Goal: Information Seeking & Learning: Compare options

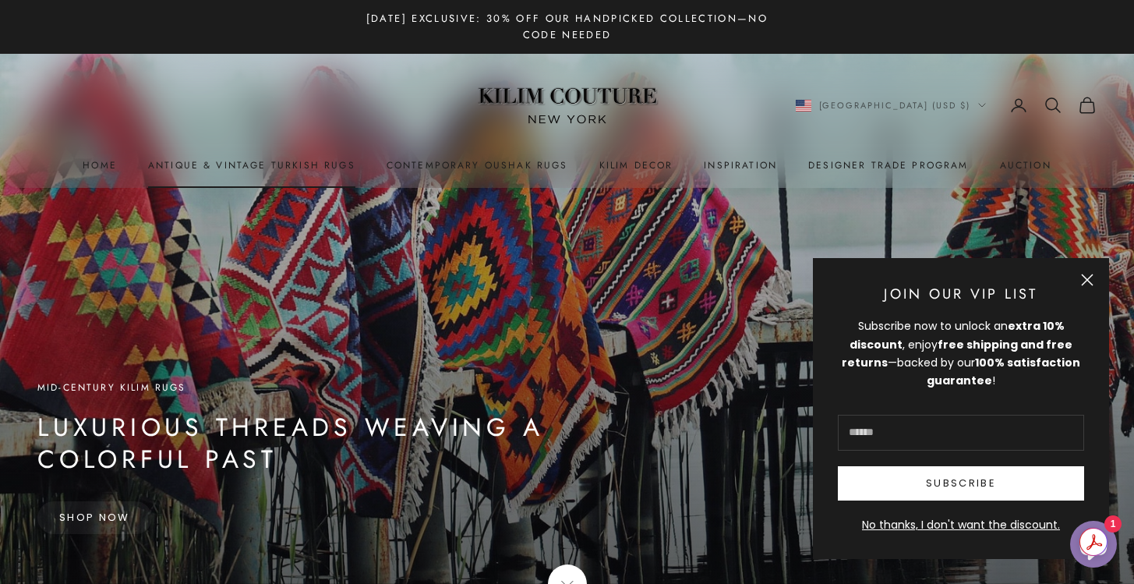
click at [293, 168] on link "Antique & Vintage Turkish Rugs" at bounding box center [251, 165] width 207 height 16
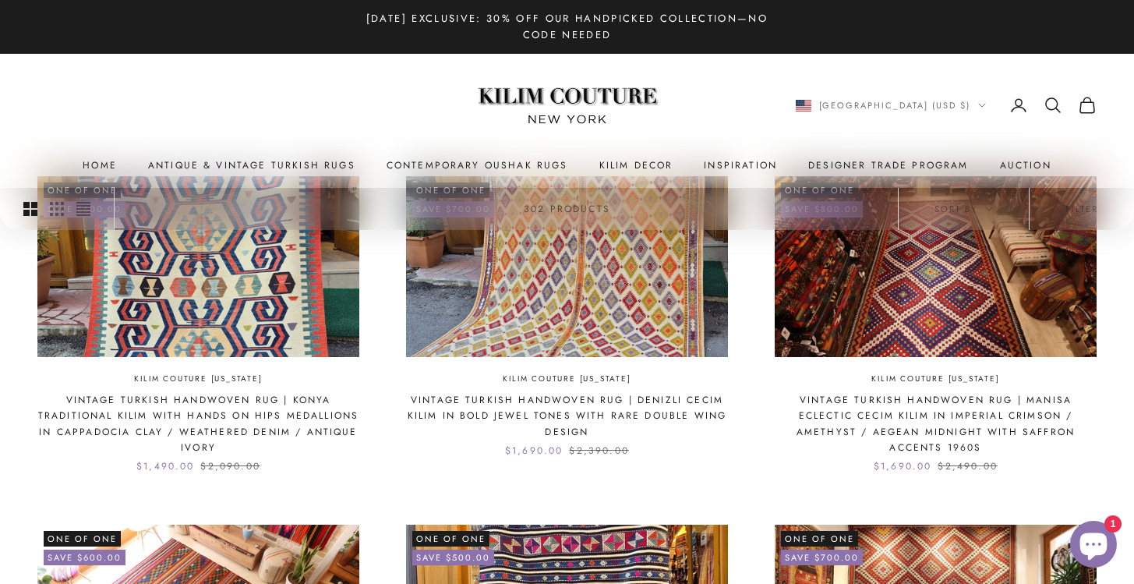
scroll to position [426, 0]
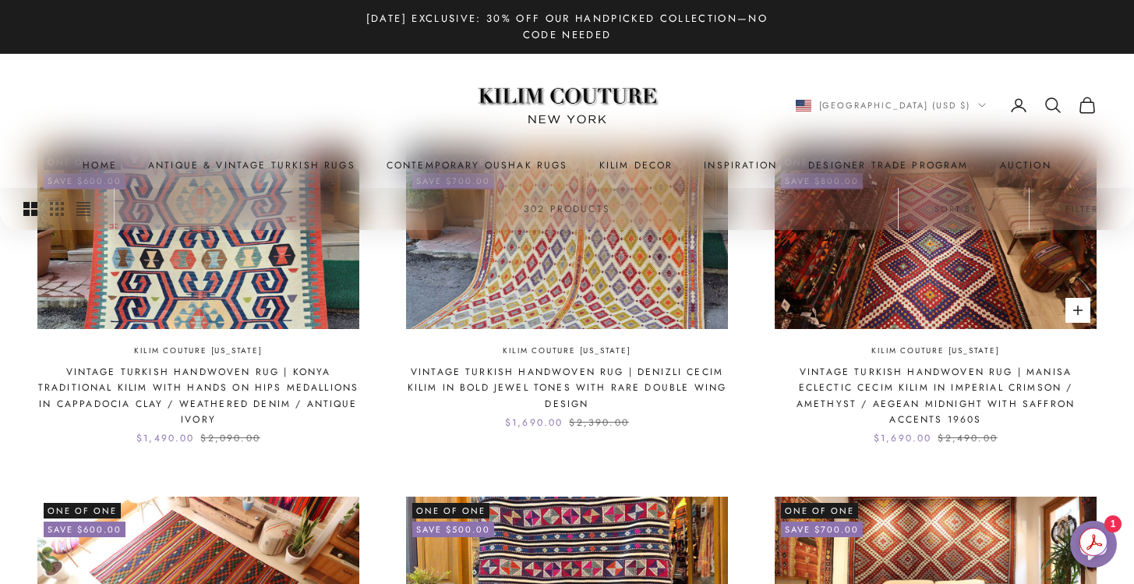
click at [896, 355] on link "Kilim Couture [US_STATE]" at bounding box center [935, 351] width 128 height 13
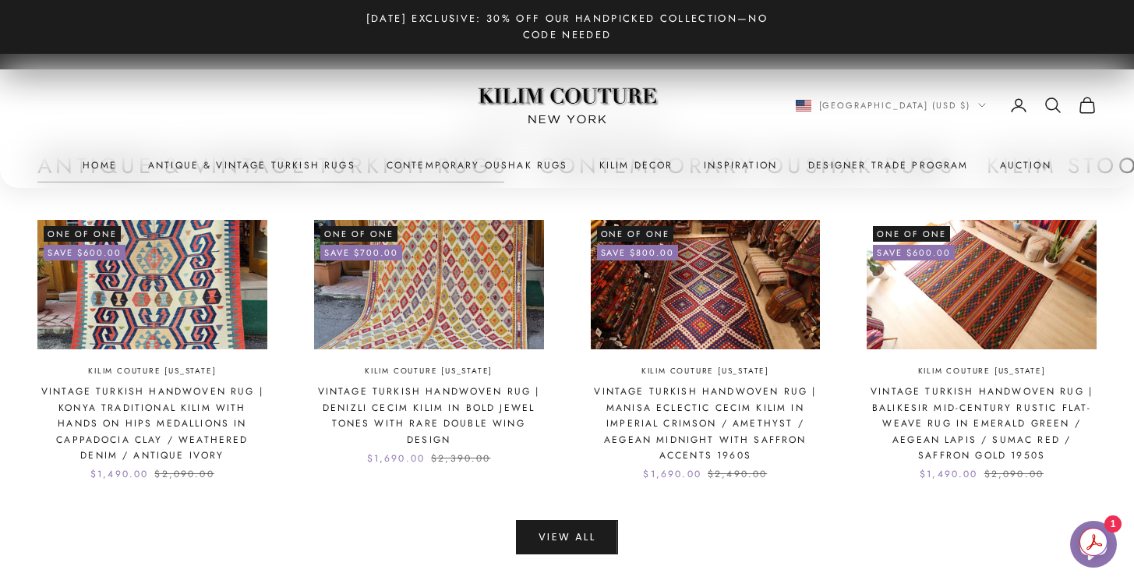
scroll to position [3320, 0]
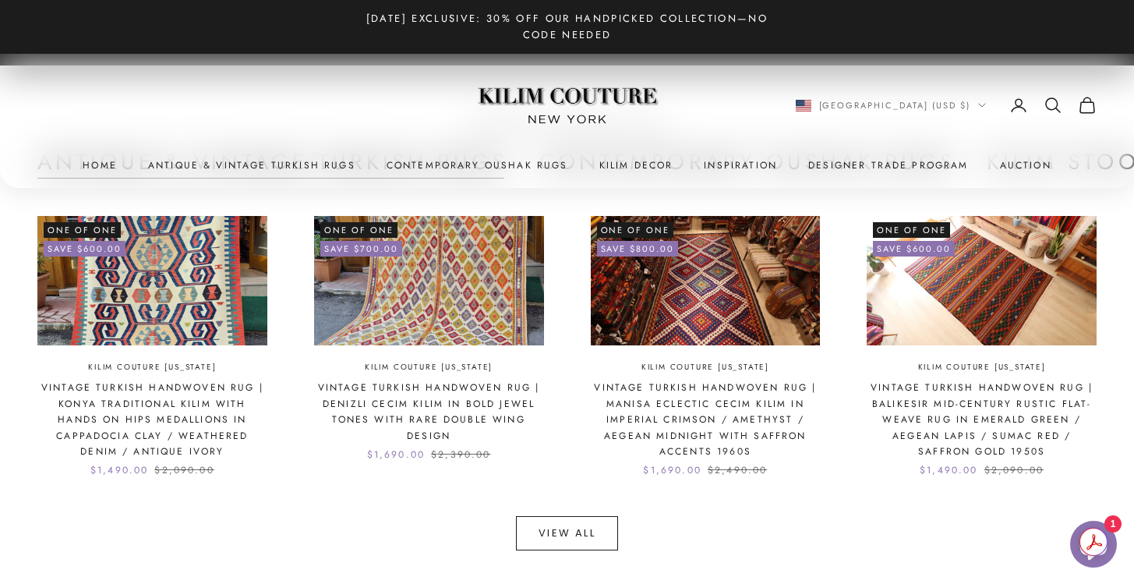
click at [607, 530] on link "View All" at bounding box center [567, 533] width 102 height 34
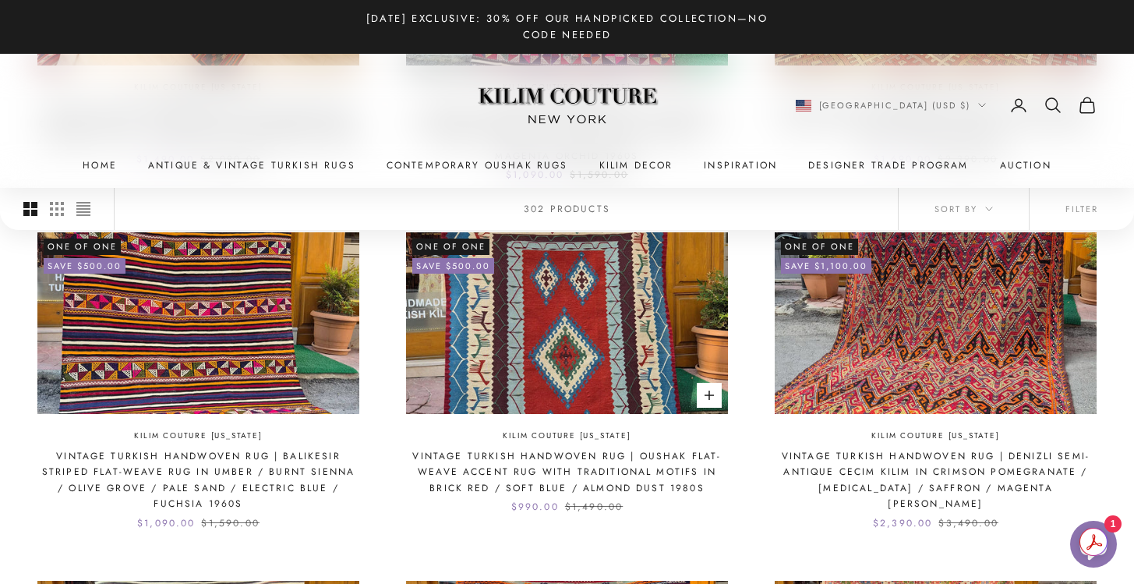
scroll to position [1038, 0]
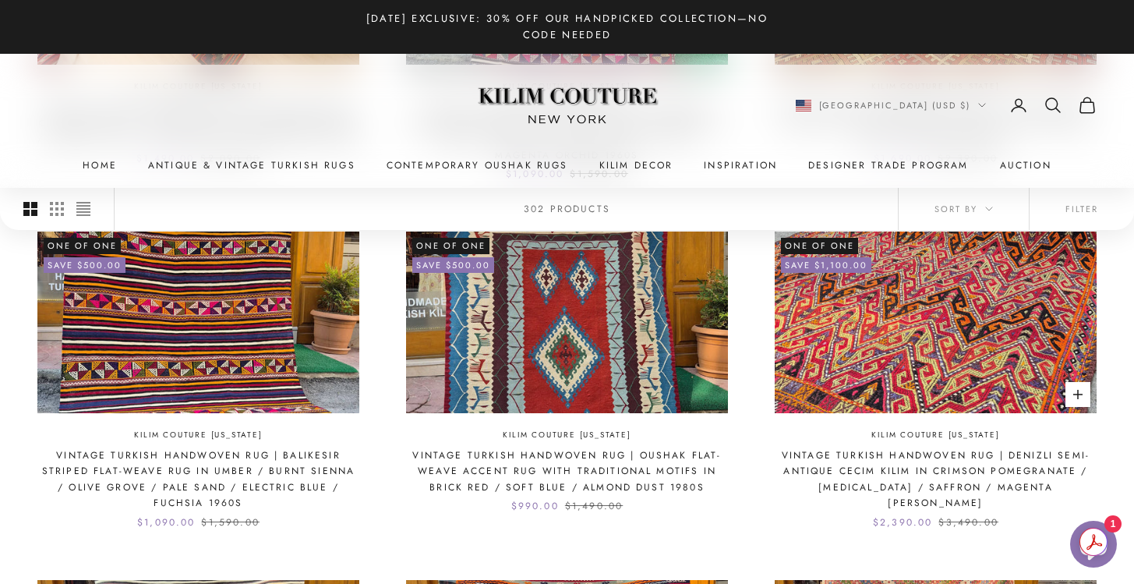
click at [893, 348] on img at bounding box center [936, 321] width 322 height 181
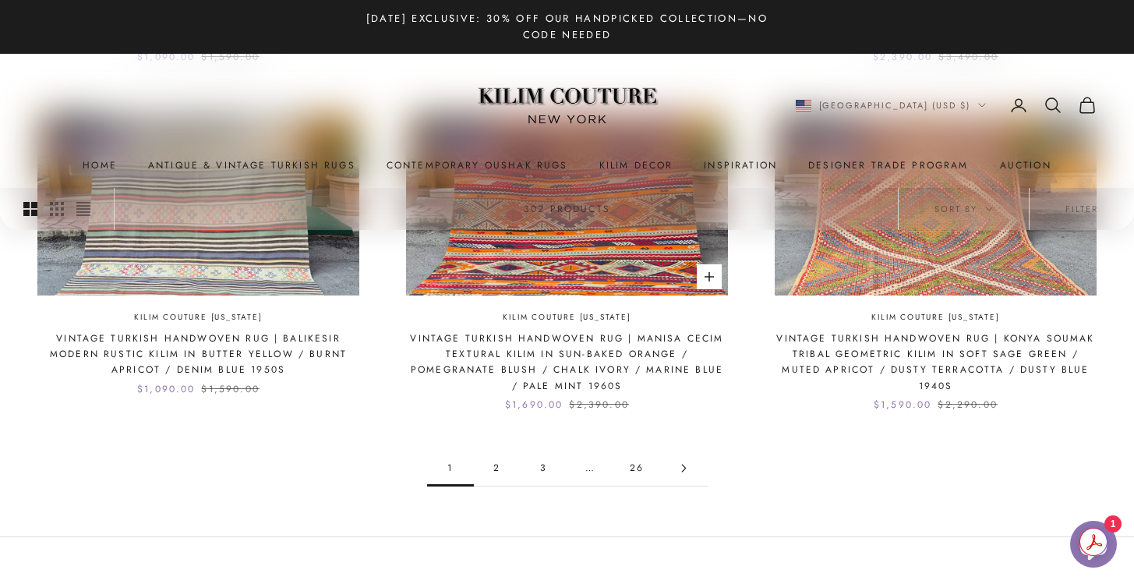
scroll to position [1539, 0]
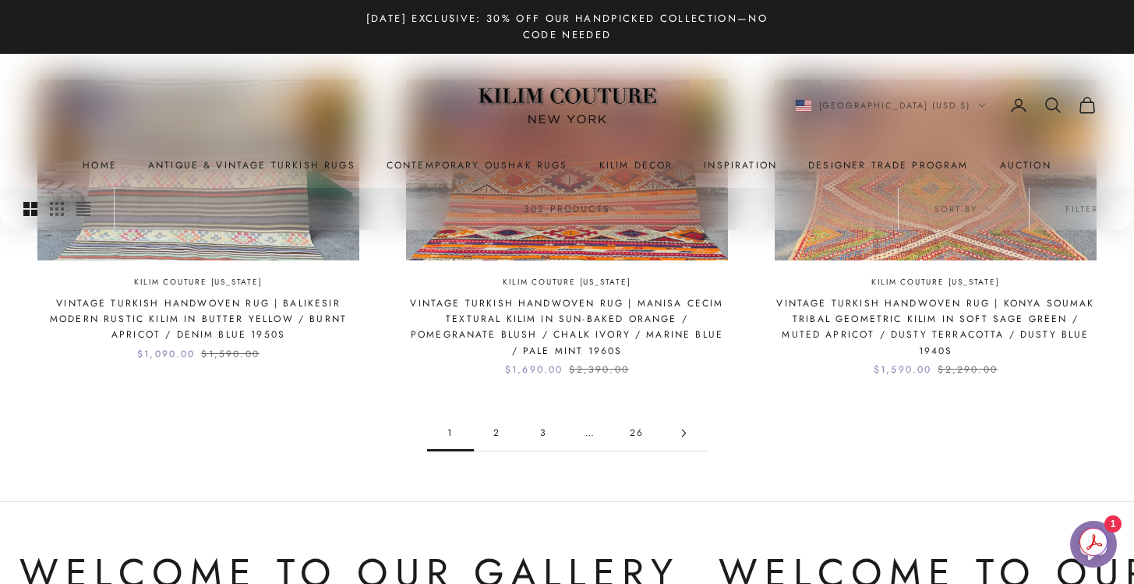
click at [681, 435] on icon "Go to page 2" at bounding box center [684, 433] width 9 height 9
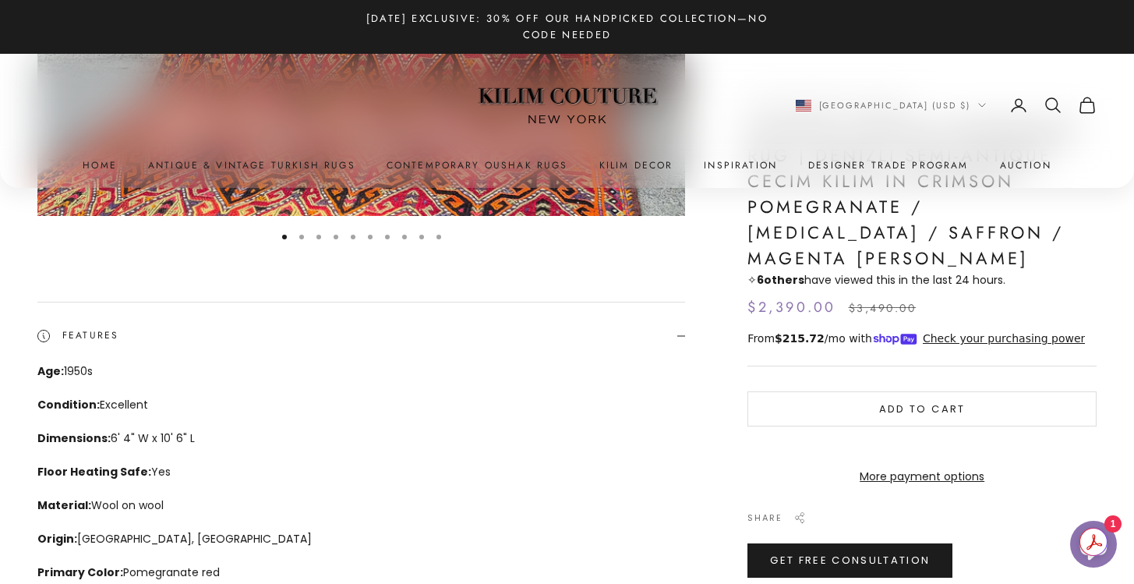
scroll to position [189, 0]
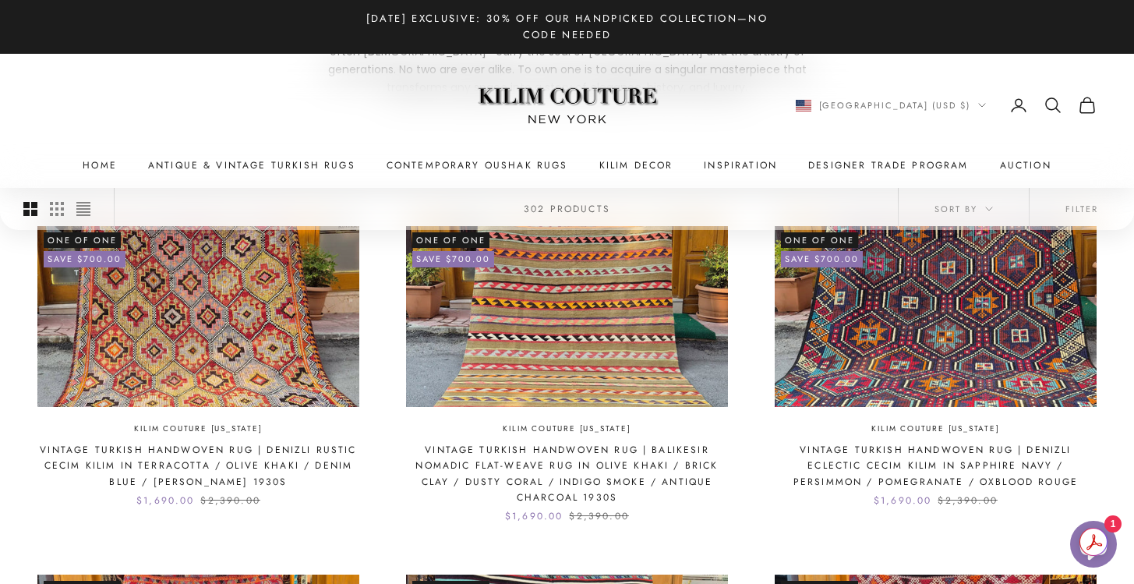
scroll to position [355, 0]
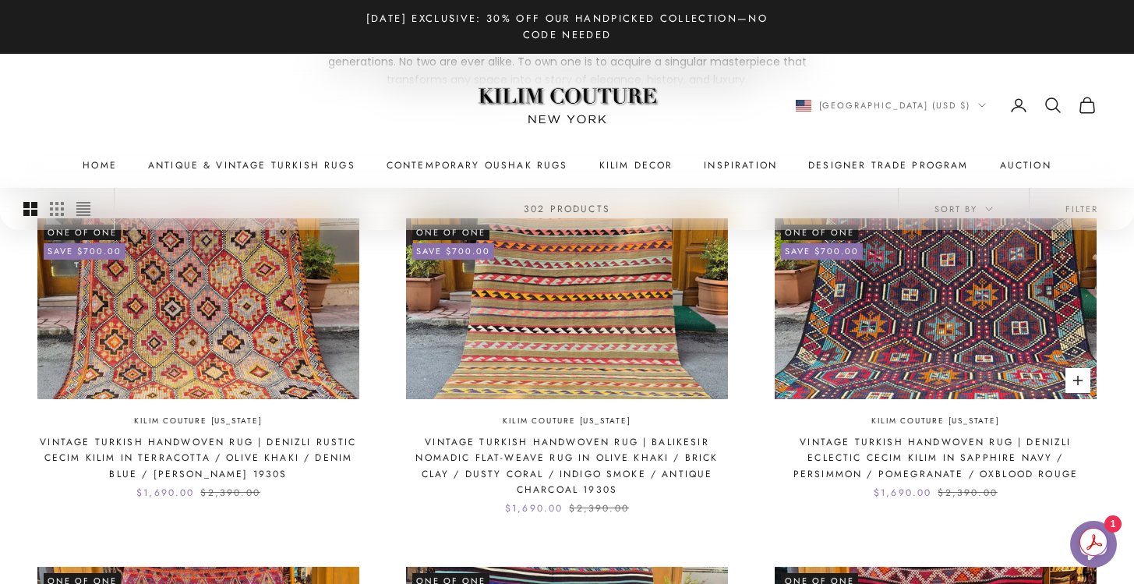
click at [857, 438] on link "Vintage Turkish Handwoven Rug | Denizli Eclectic Cecim Kilim in Sapphire Navy /…" at bounding box center [936, 458] width 322 height 48
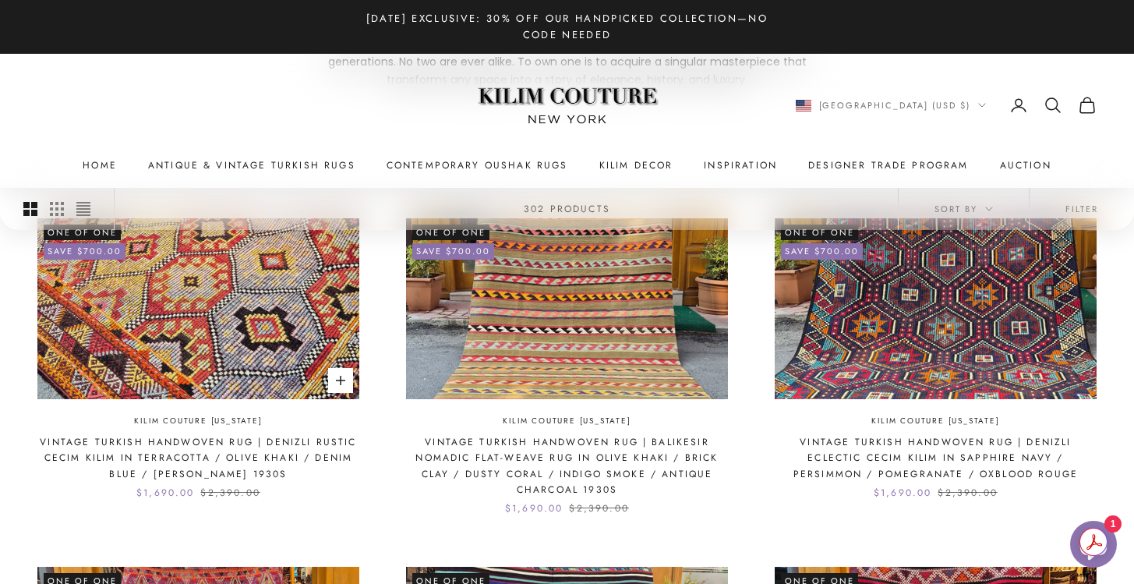
click at [198, 306] on img at bounding box center [198, 308] width 322 height 181
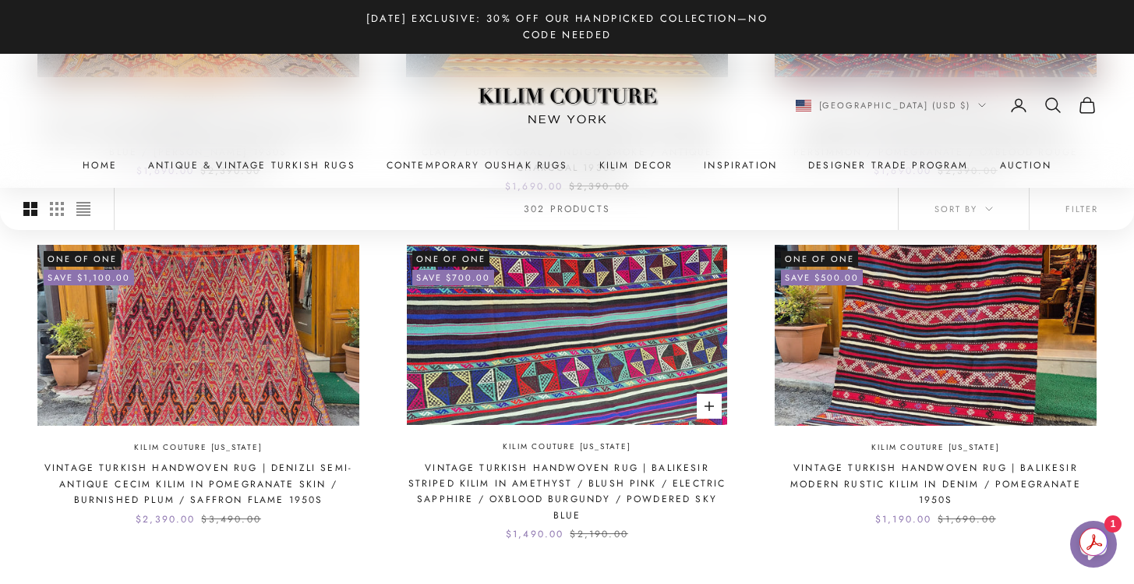
scroll to position [680, 0]
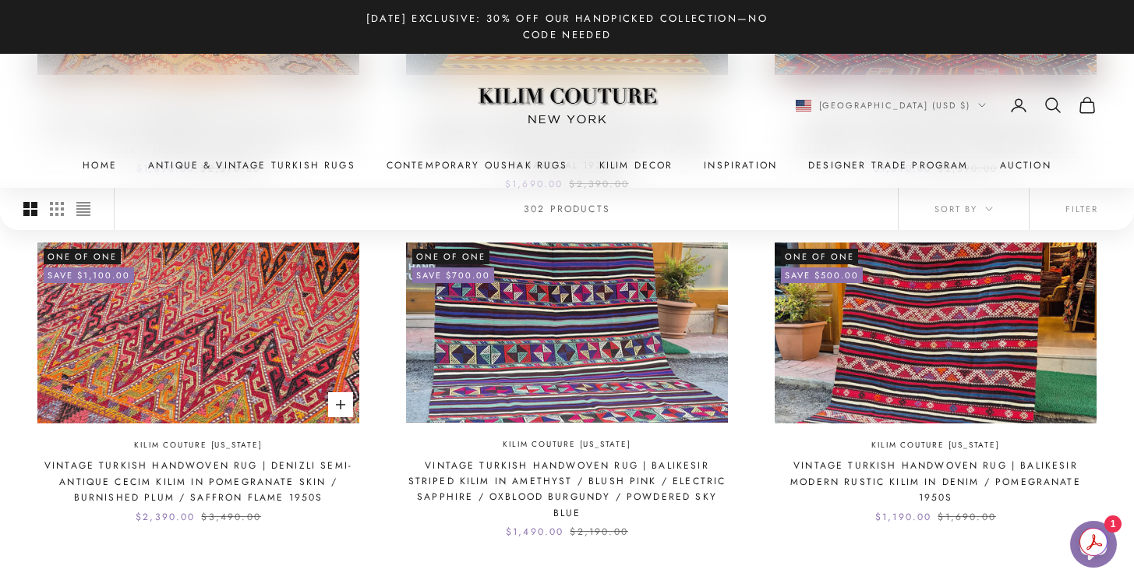
click at [272, 365] on img at bounding box center [198, 332] width 322 height 181
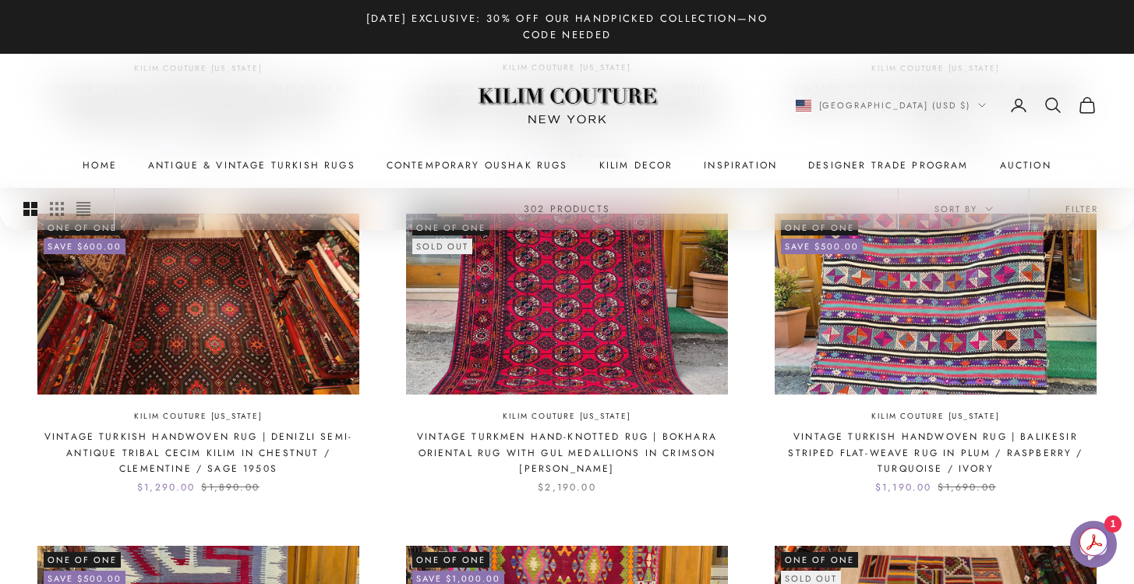
scroll to position [1066, 0]
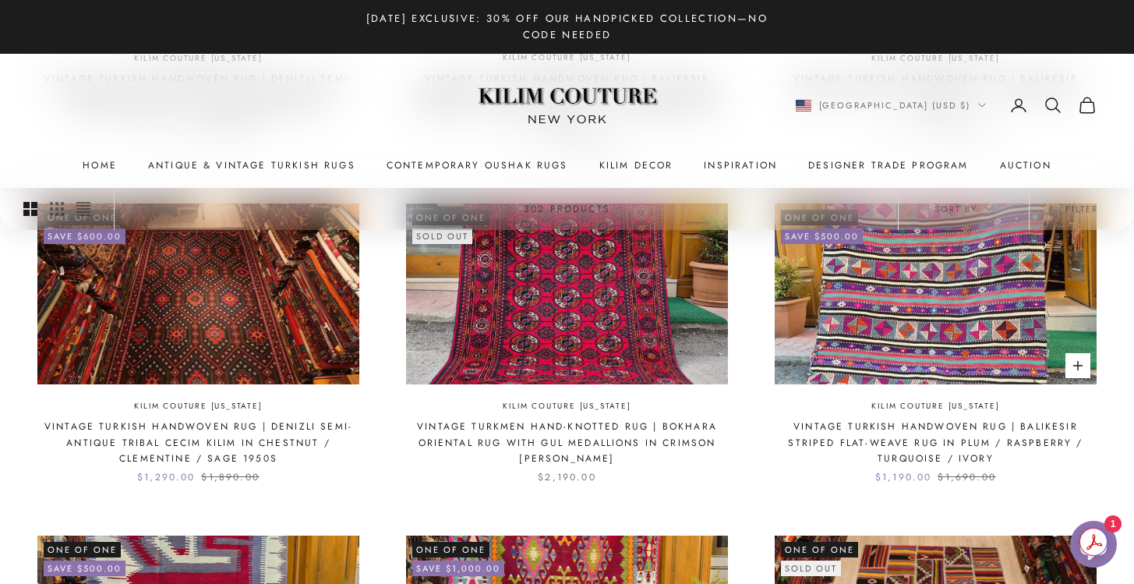
click at [858, 430] on link "Vintage Turkish Handwoven Rug | Balikesir Striped Flat-Weave Rug in Plum / Rasp…" at bounding box center [936, 443] width 322 height 48
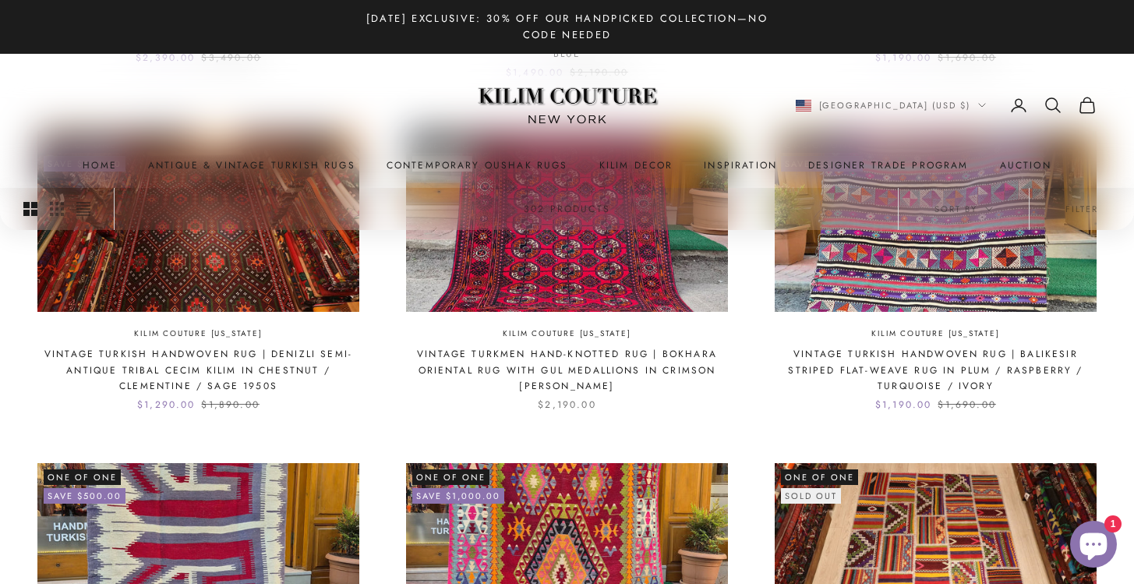
scroll to position [1287, 0]
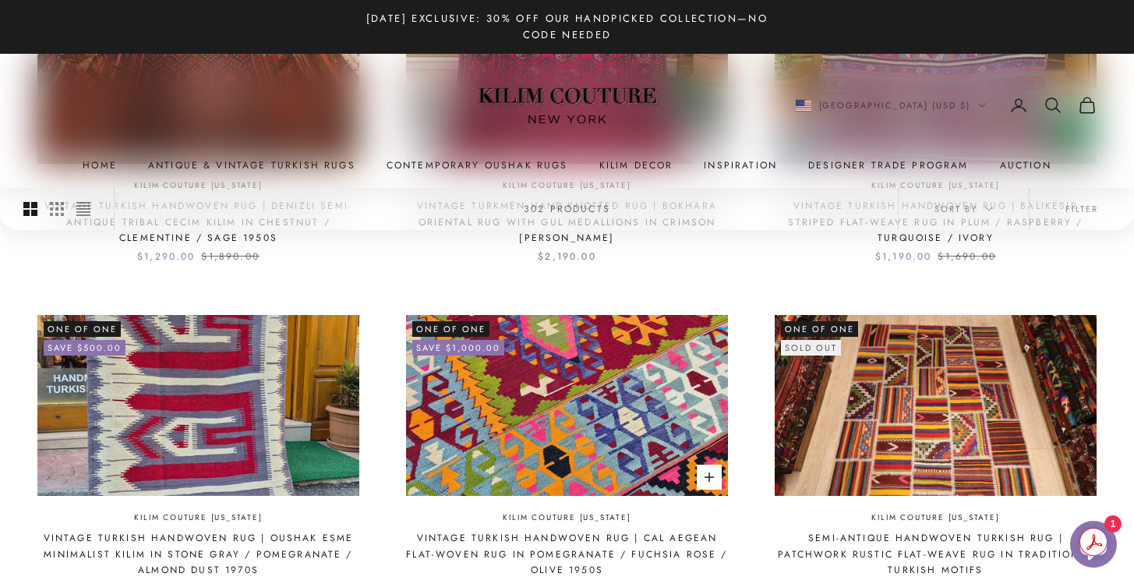
click at [562, 447] on img at bounding box center [567, 405] width 322 height 181
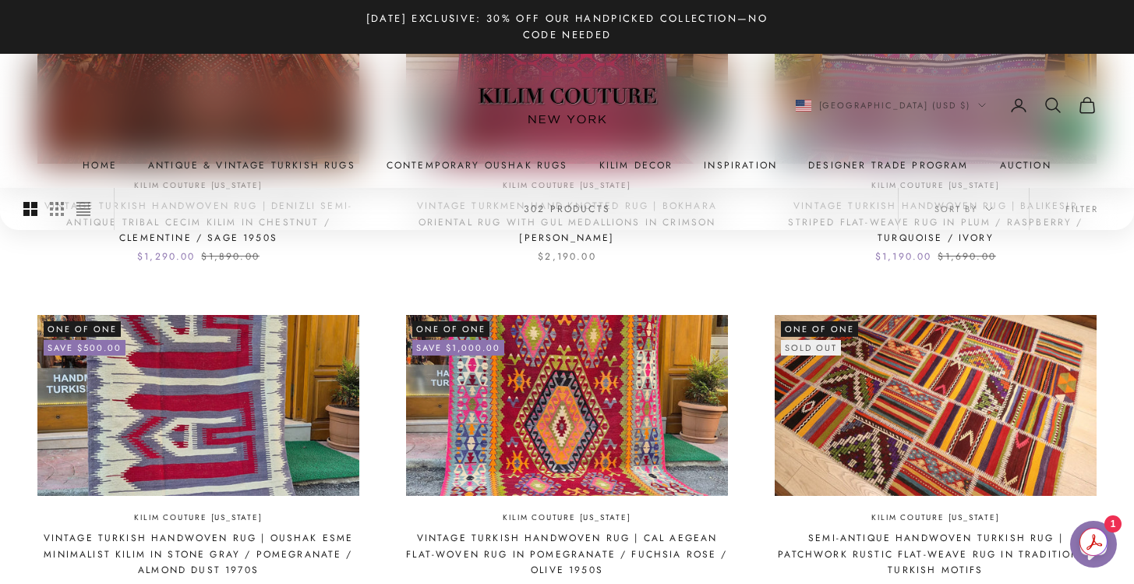
click at [890, 479] on img at bounding box center [936, 405] width 322 height 181
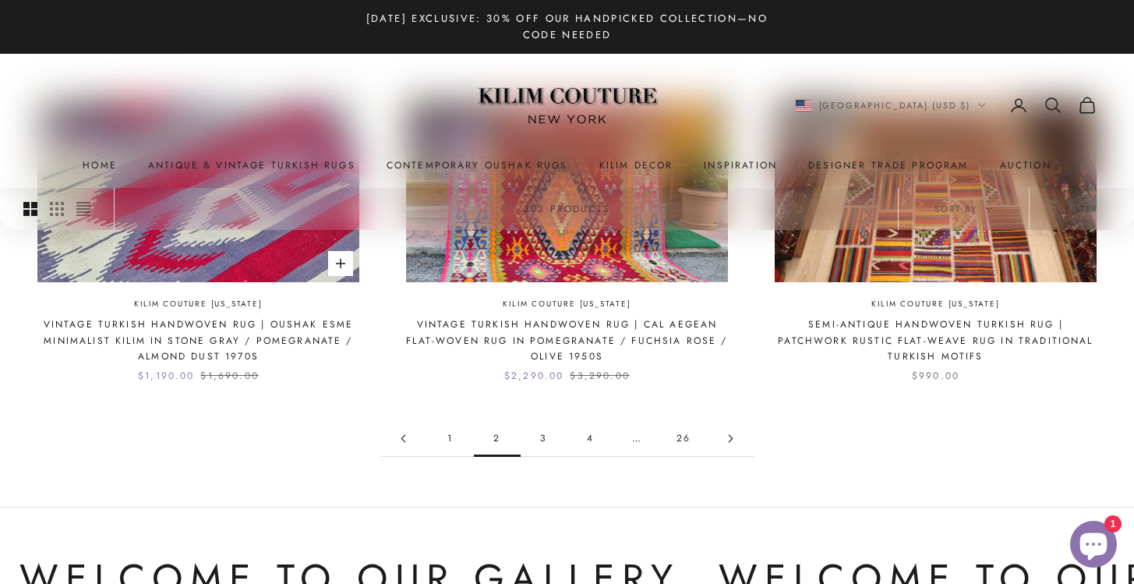
scroll to position [1602, 0]
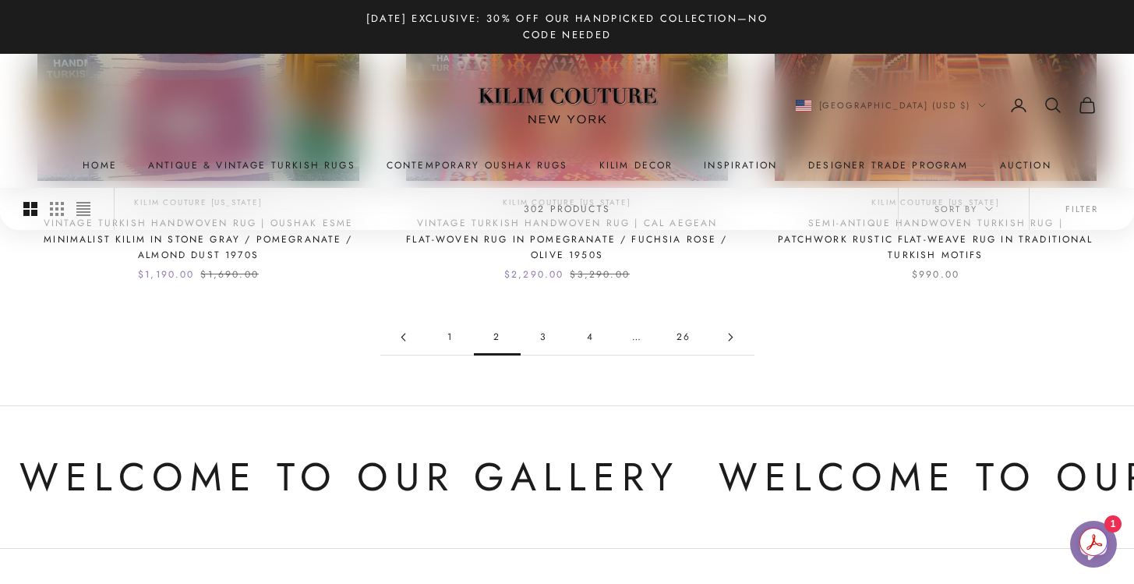
click at [545, 341] on link "3" at bounding box center [544, 337] width 47 height 35
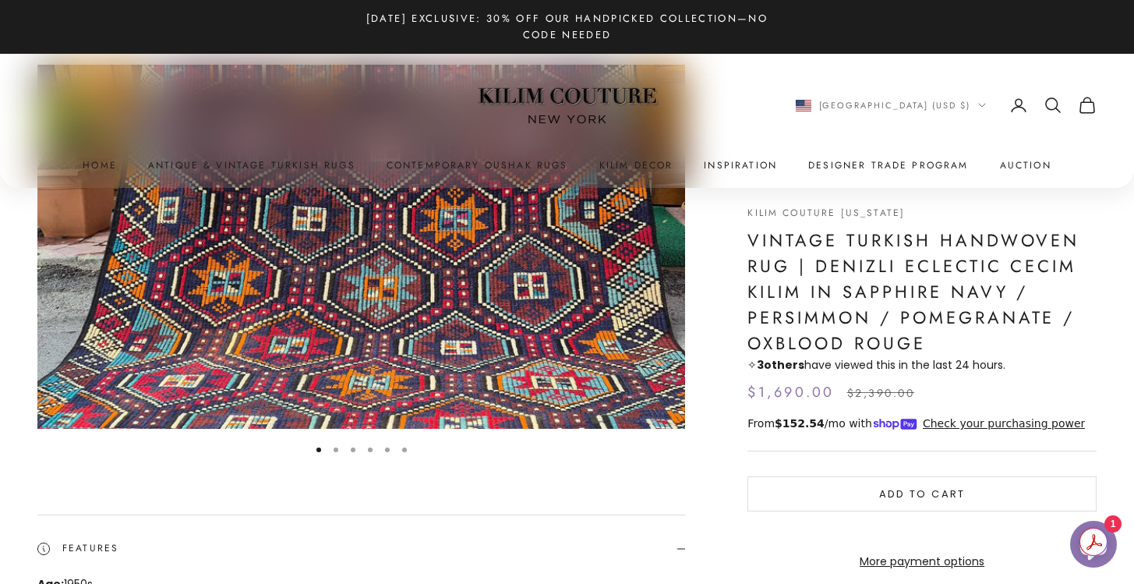
scroll to position [148, 0]
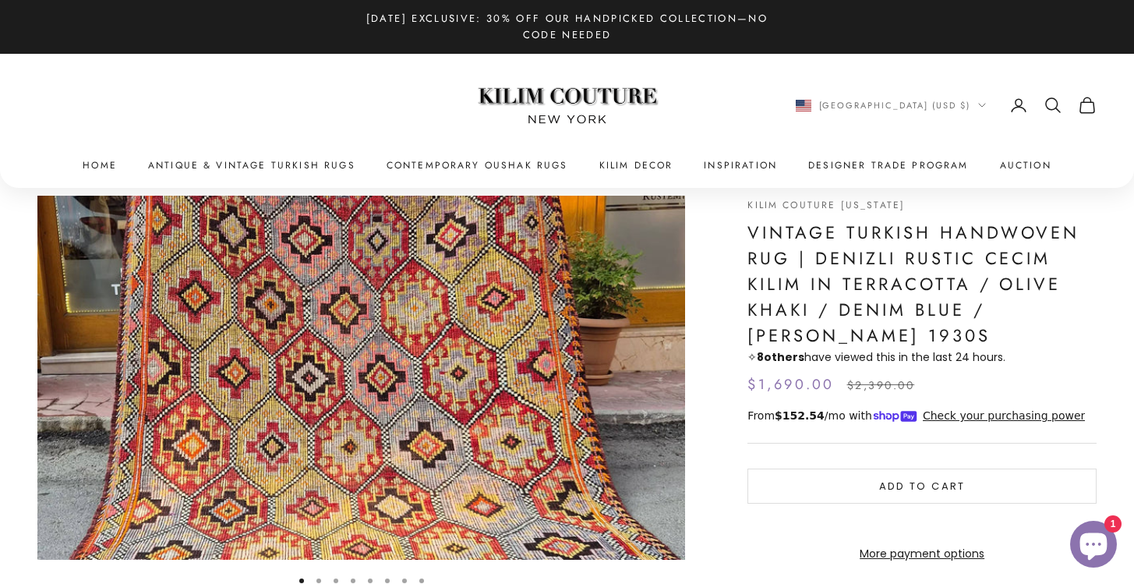
scroll to position [33, 0]
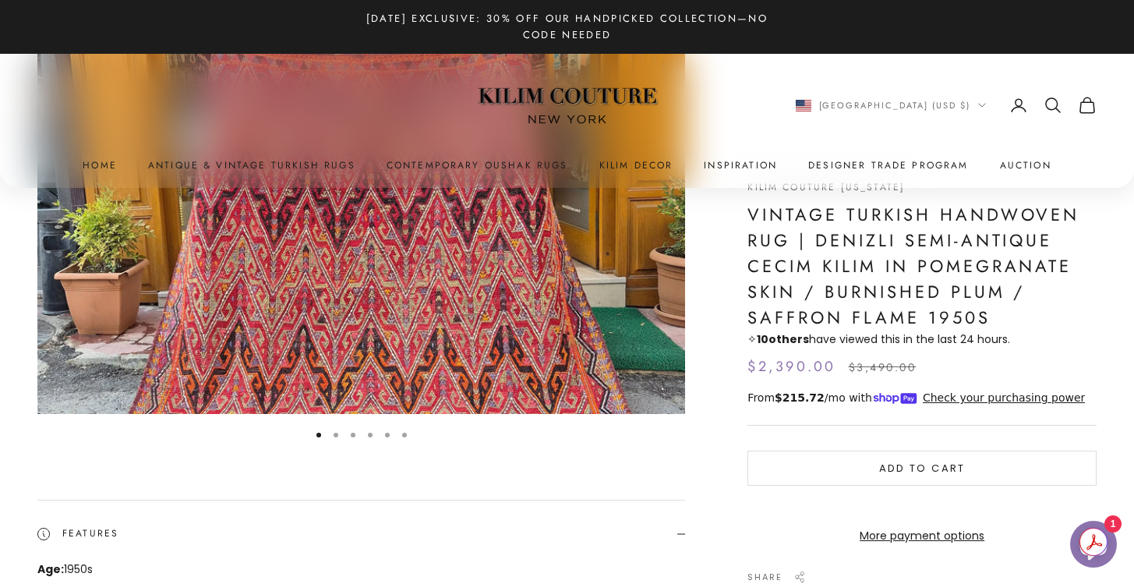
scroll to position [106, 0]
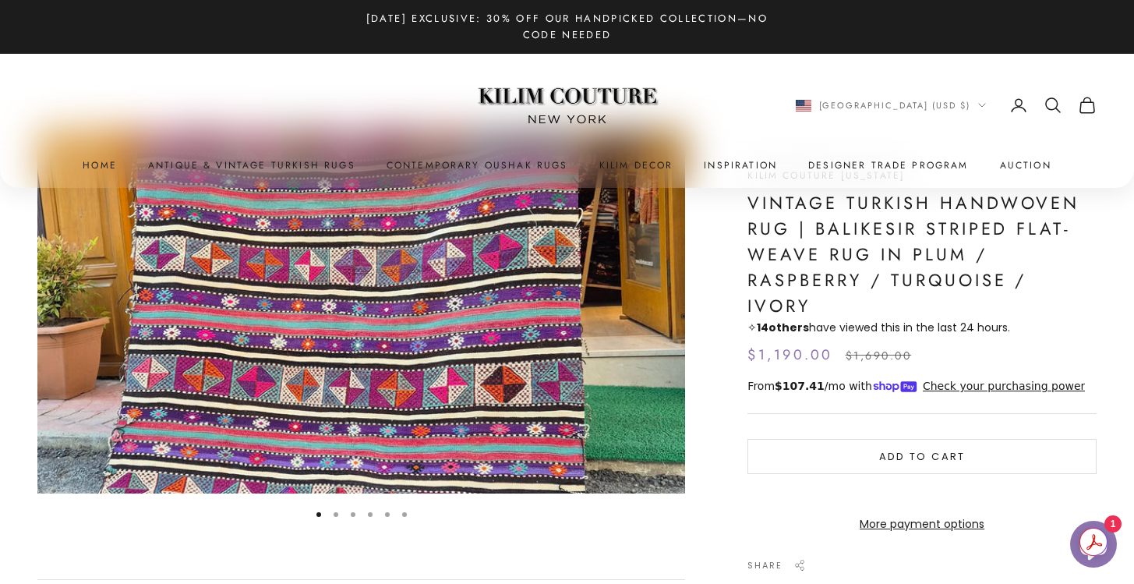
scroll to position [94, 0]
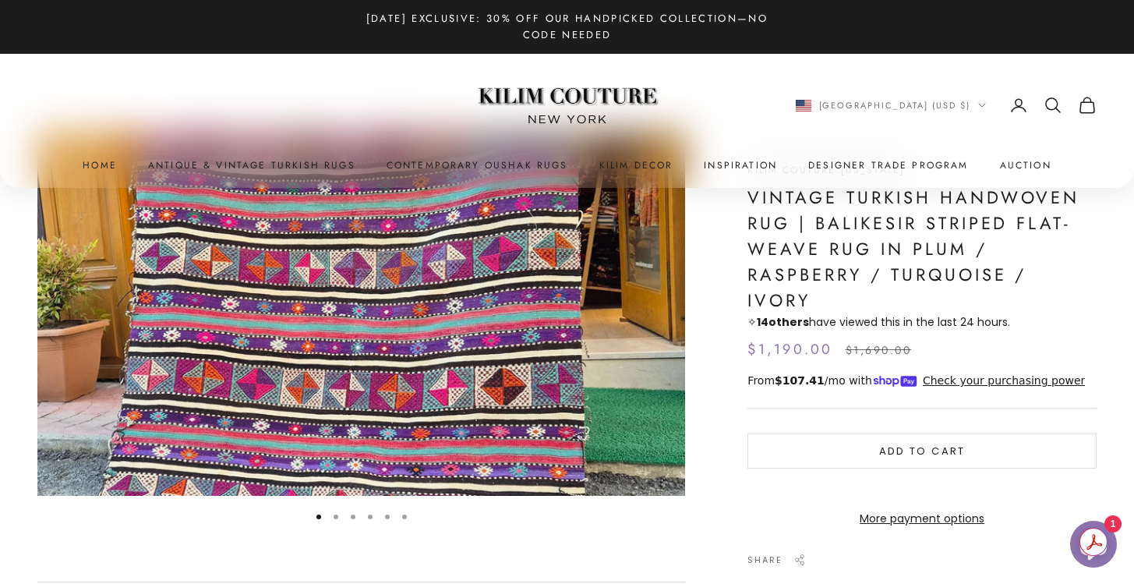
click at [334, 517] on button "Go to item 2" at bounding box center [336, 516] width 5 height 5
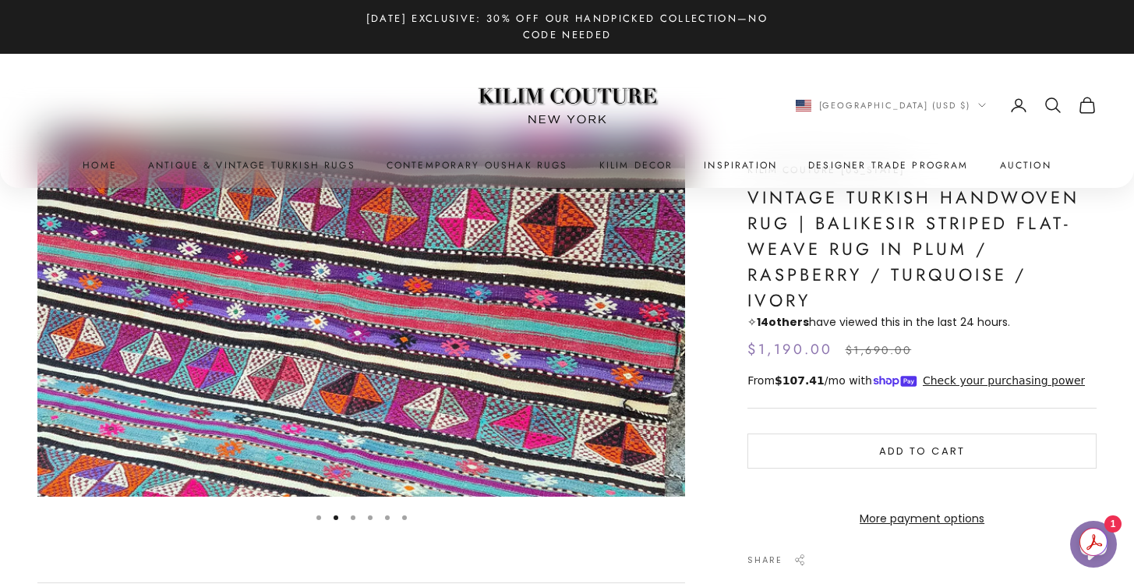
scroll to position [0, 666]
click at [351, 518] on button "Go to item 3" at bounding box center [353, 517] width 5 height 5
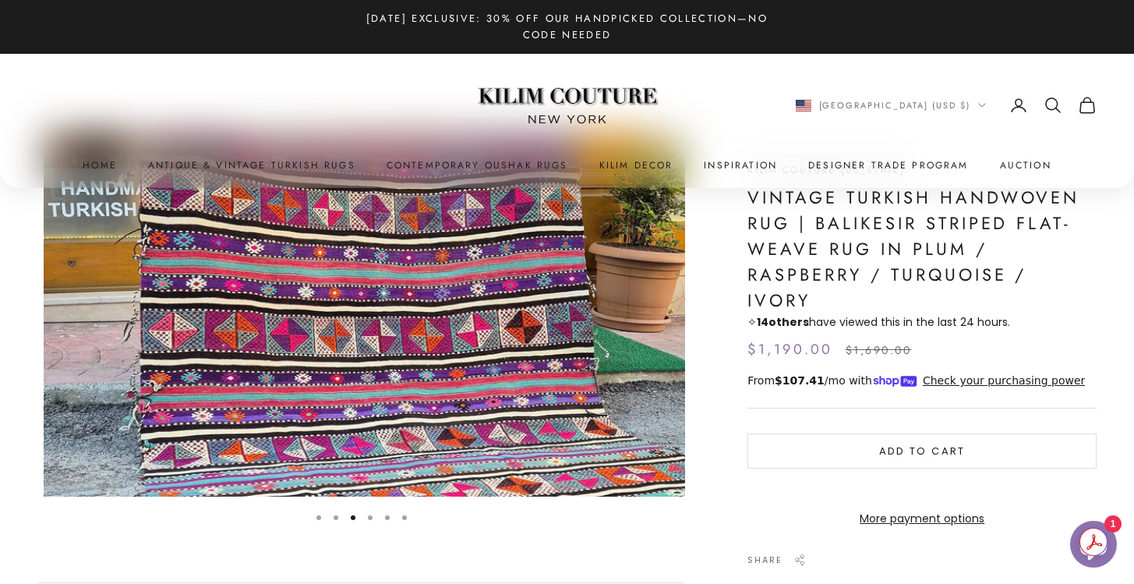
scroll to position [0, 1333]
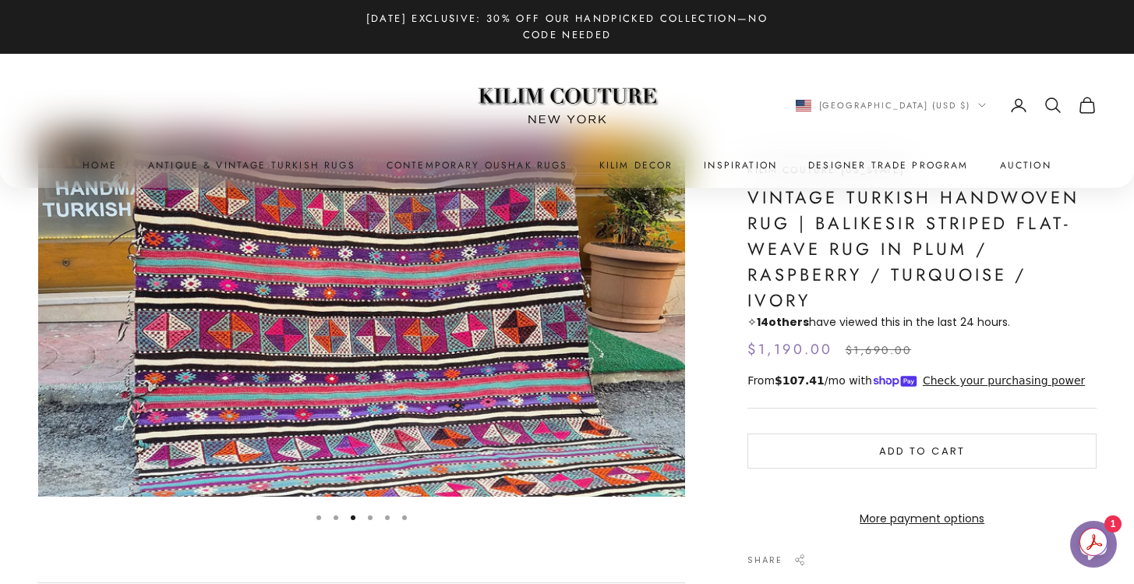
click at [368, 519] on button "Go to item 4" at bounding box center [370, 517] width 5 height 5
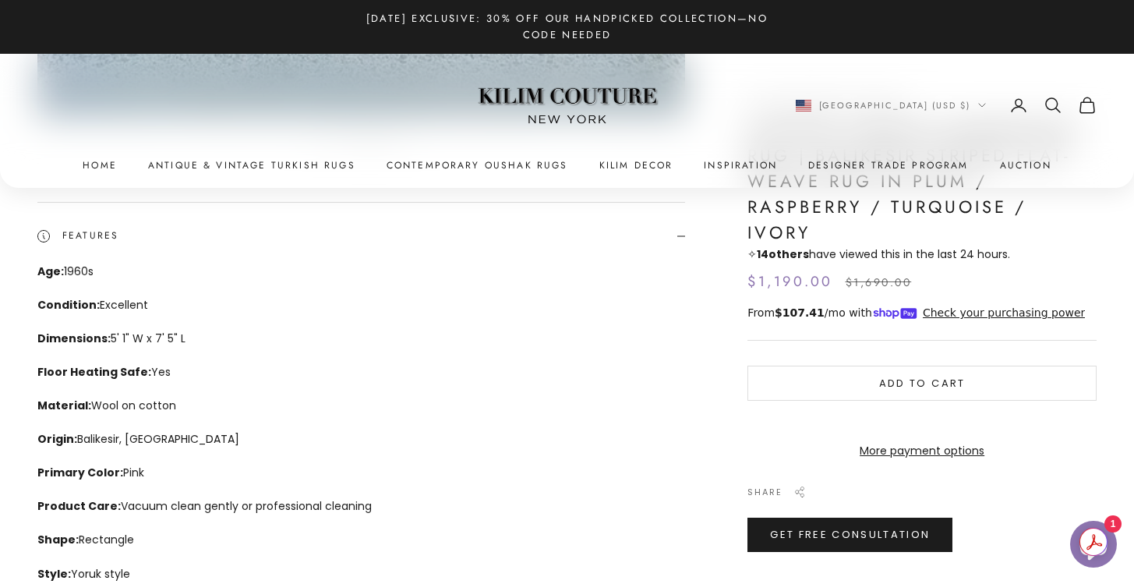
scroll to position [1063, 0]
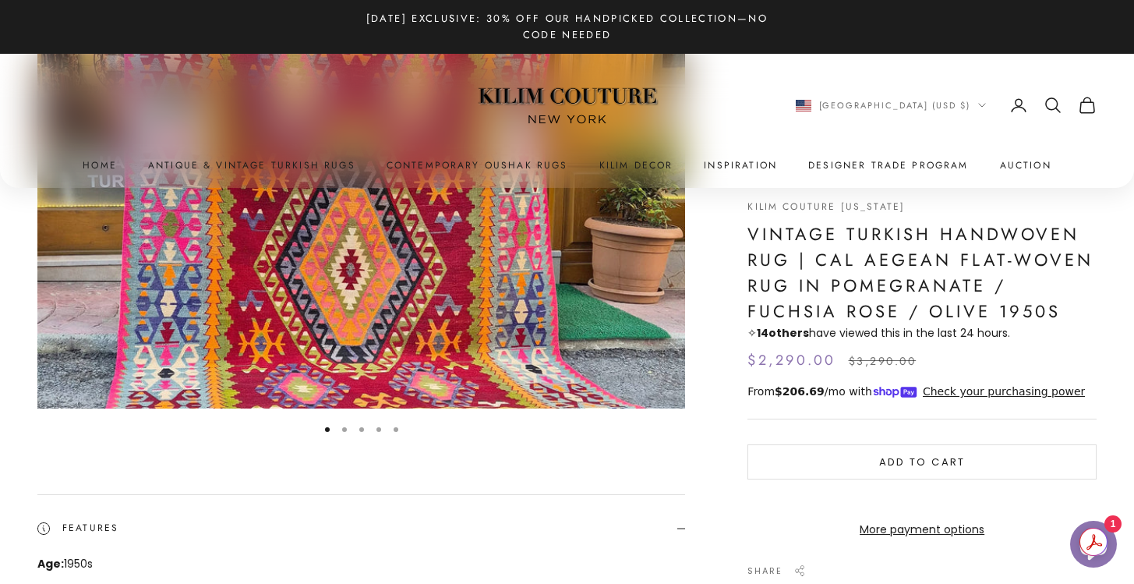
scroll to position [178, 0]
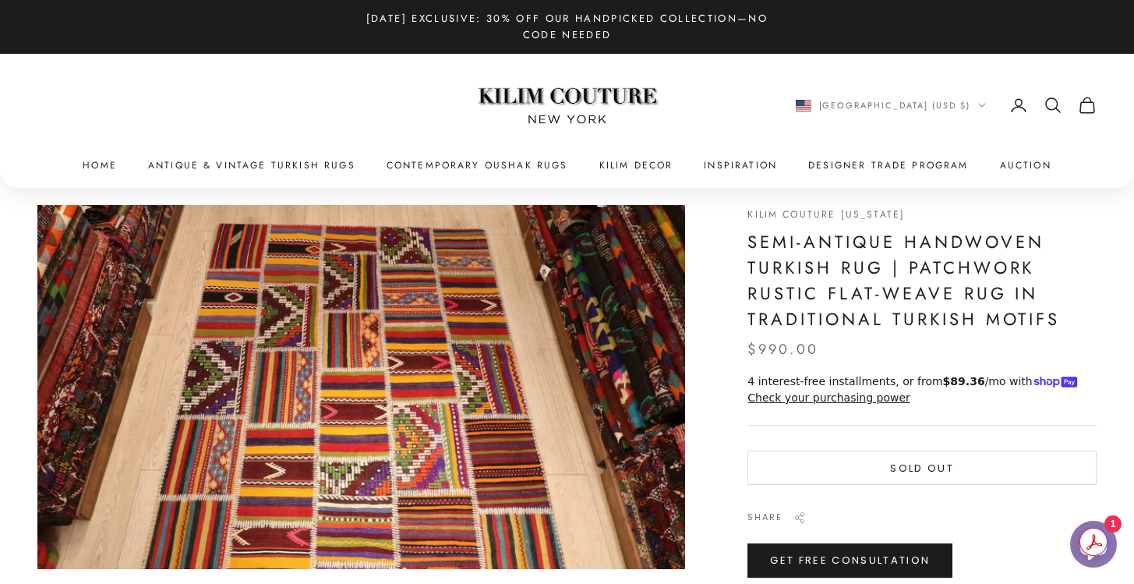
scroll to position [23, 0]
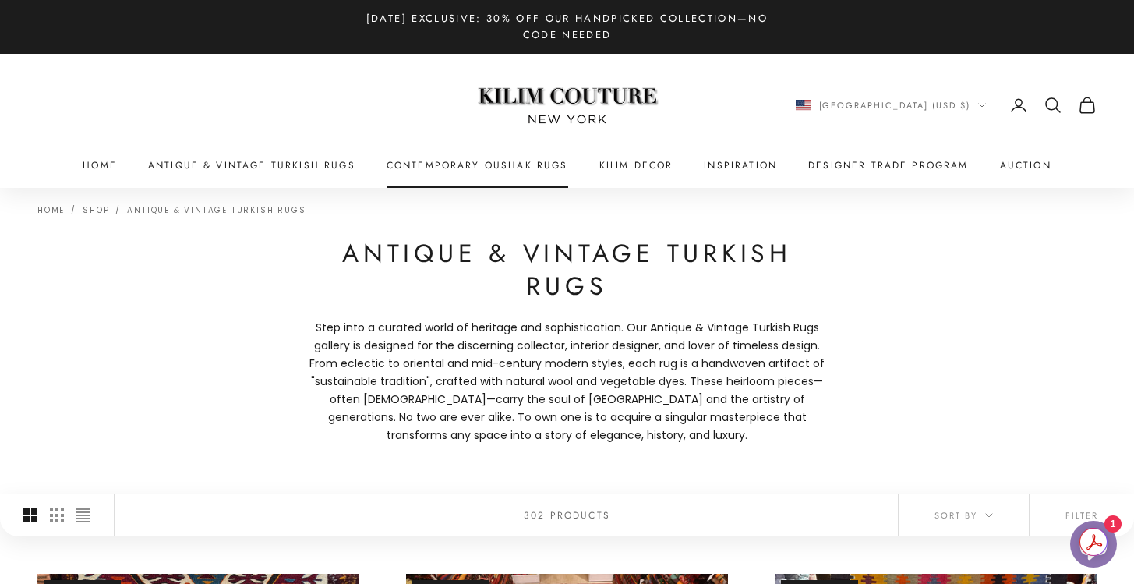
click at [532, 159] on link "Contemporary Oushak Rugs" at bounding box center [478, 165] width 182 height 16
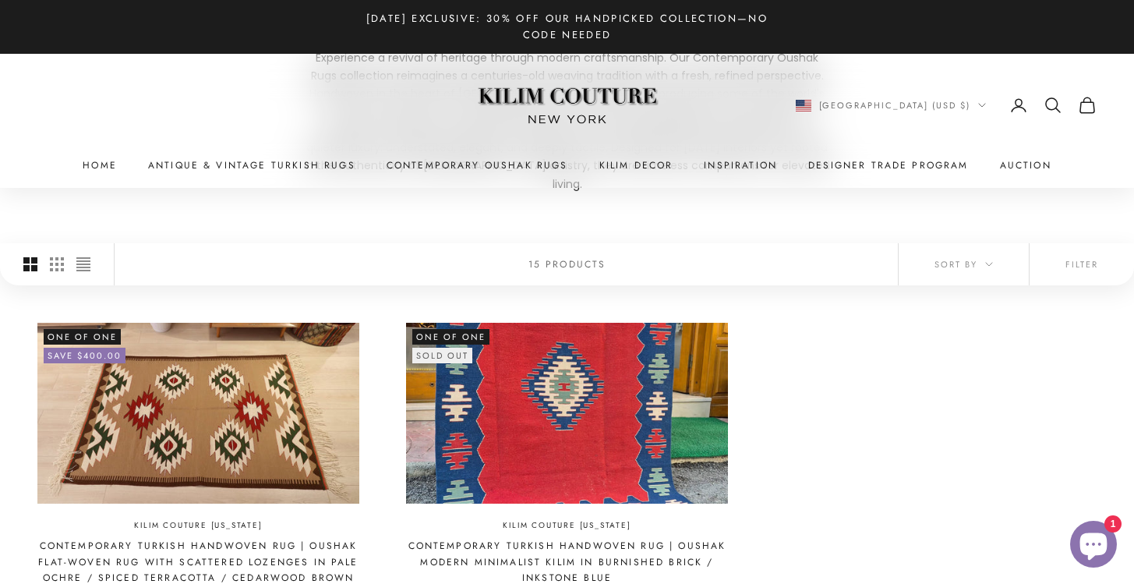
scroll to position [337, 0]
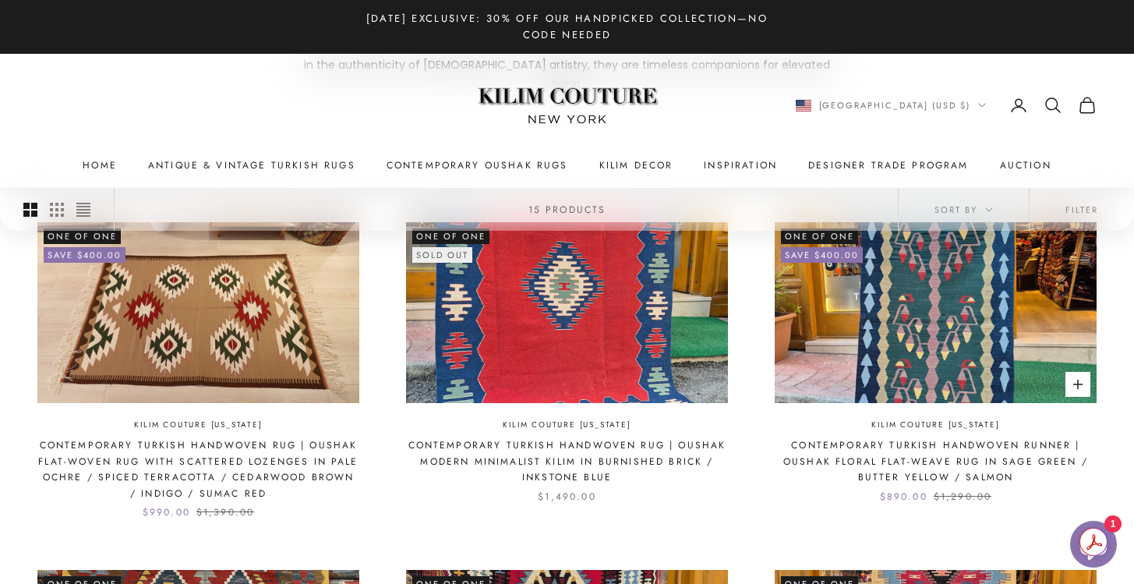
click at [878, 364] on img at bounding box center [936, 312] width 322 height 181
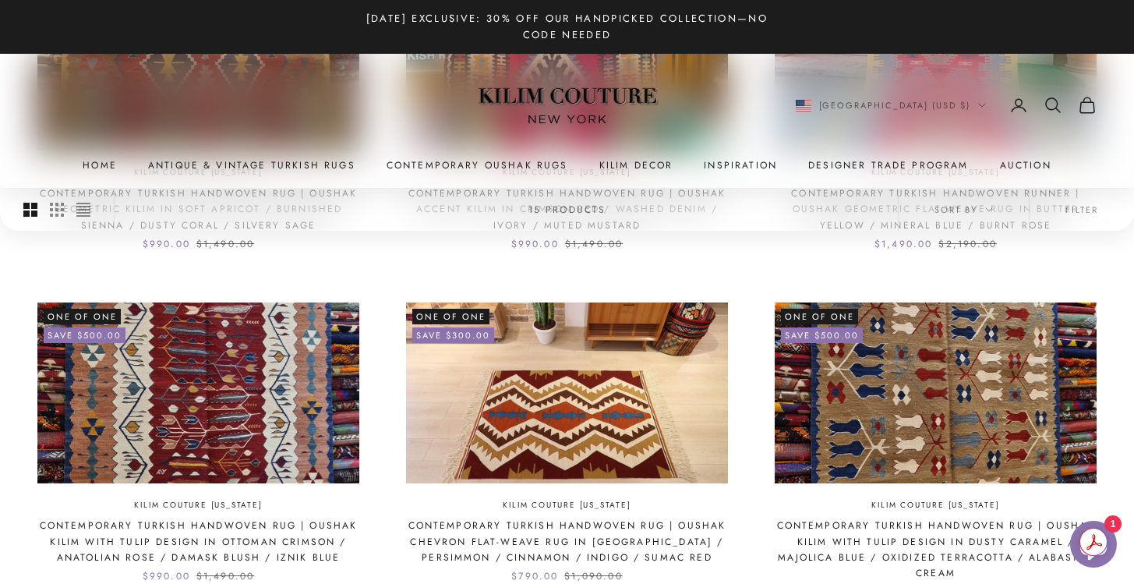
scroll to position [965, 0]
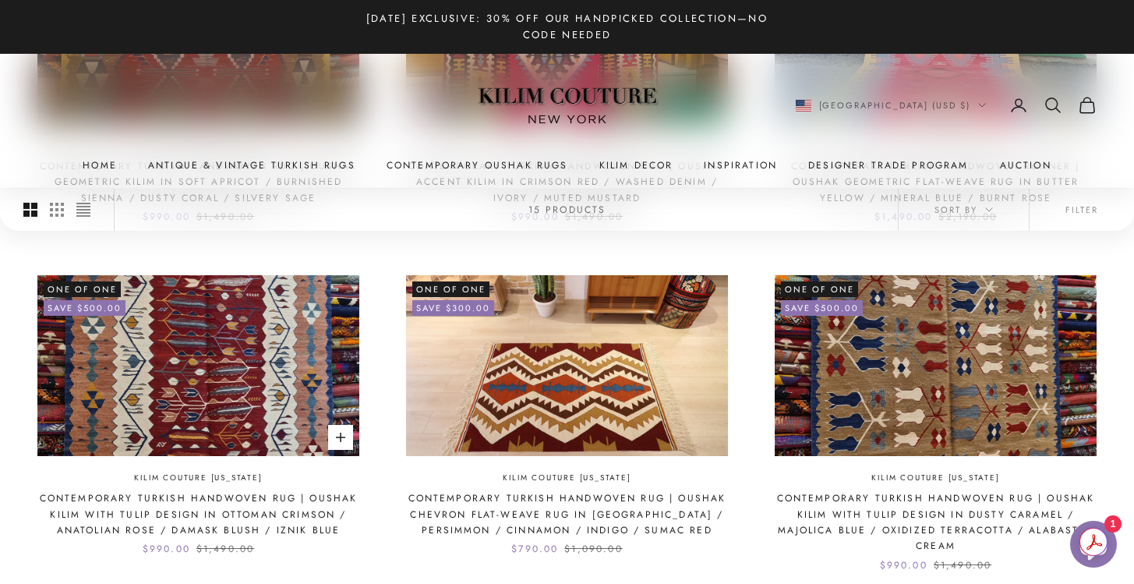
click at [303, 490] on link "Contemporary Turkish Handwoven Rug | Oushak Kilim with Tulip Design in Ottoman …" at bounding box center [198, 514] width 322 height 48
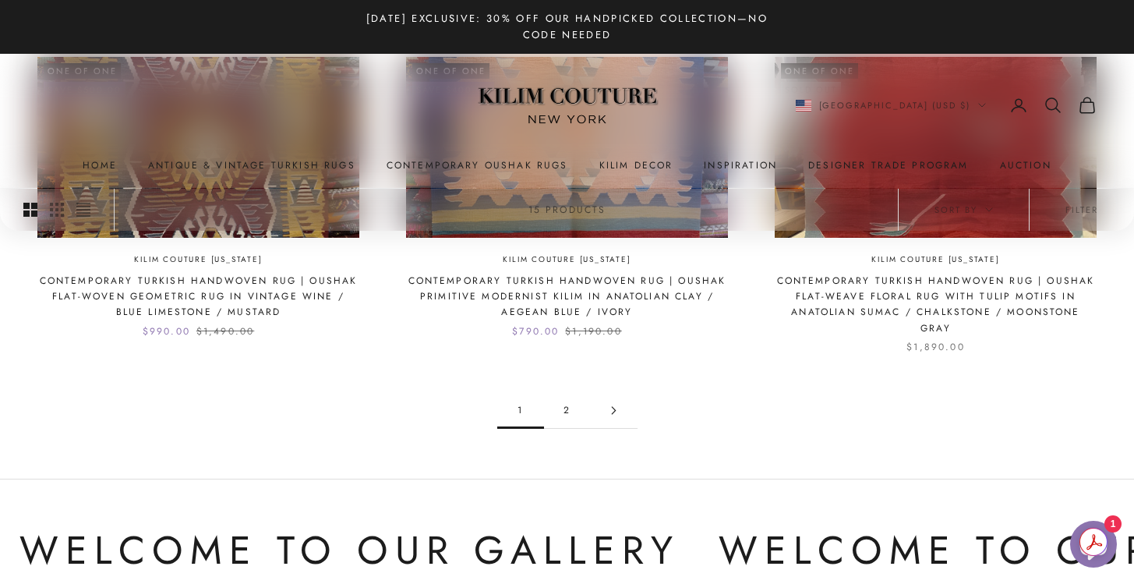
scroll to position [1521, 0]
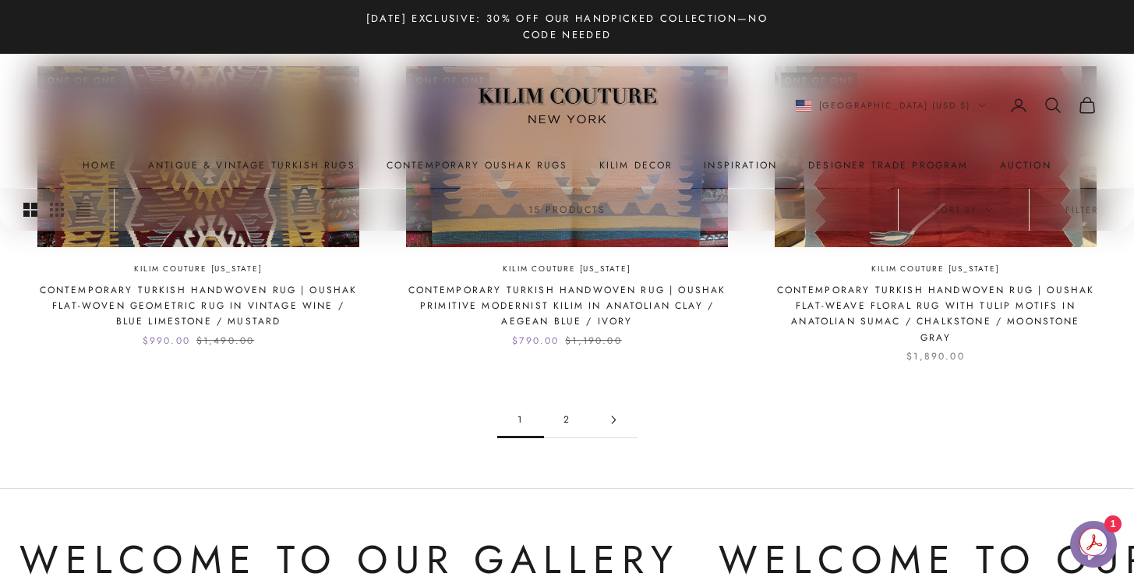
click at [618, 402] on link "Go to page 2" at bounding box center [614, 419] width 47 height 35
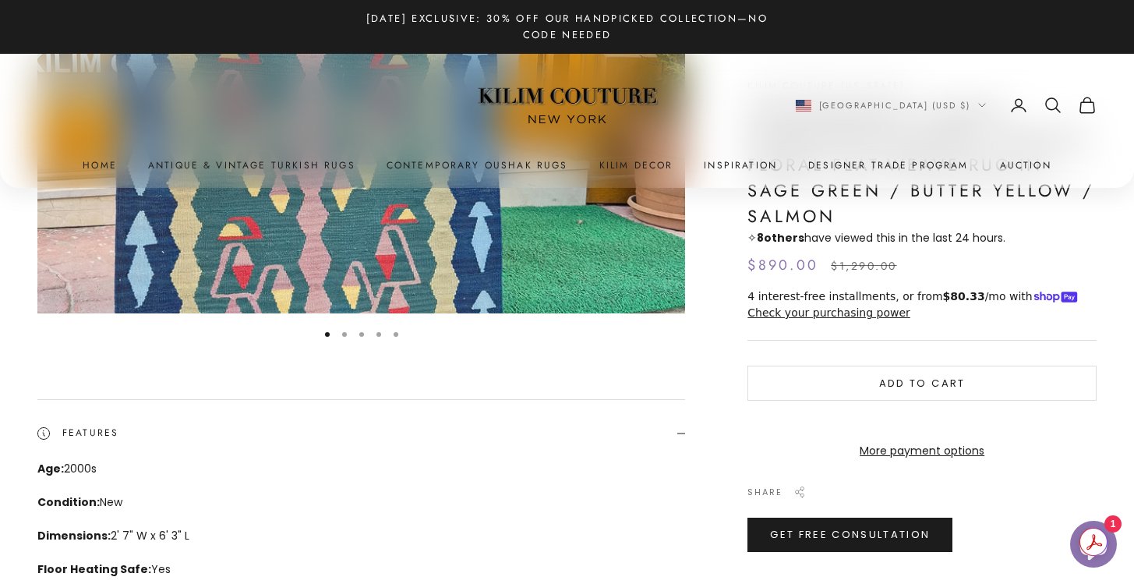
scroll to position [333, 0]
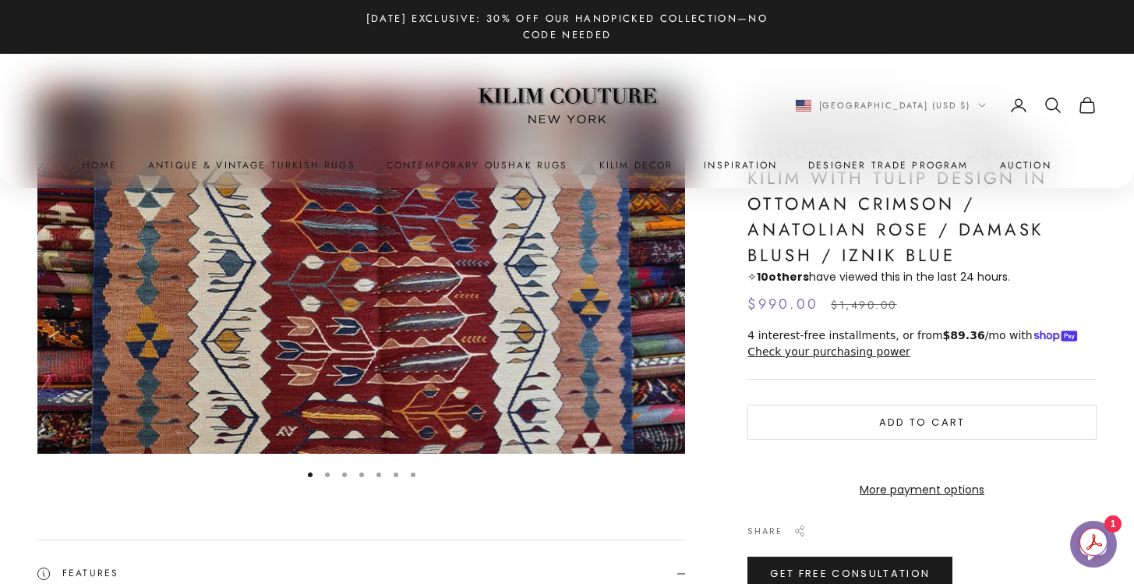
scroll to position [141, 0]
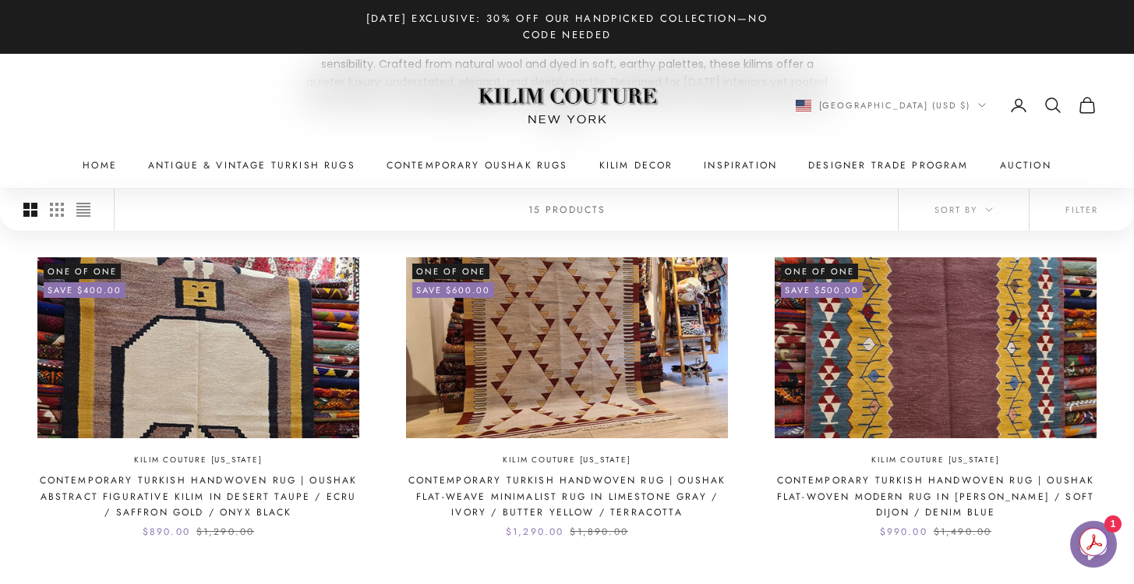
scroll to position [280, 0]
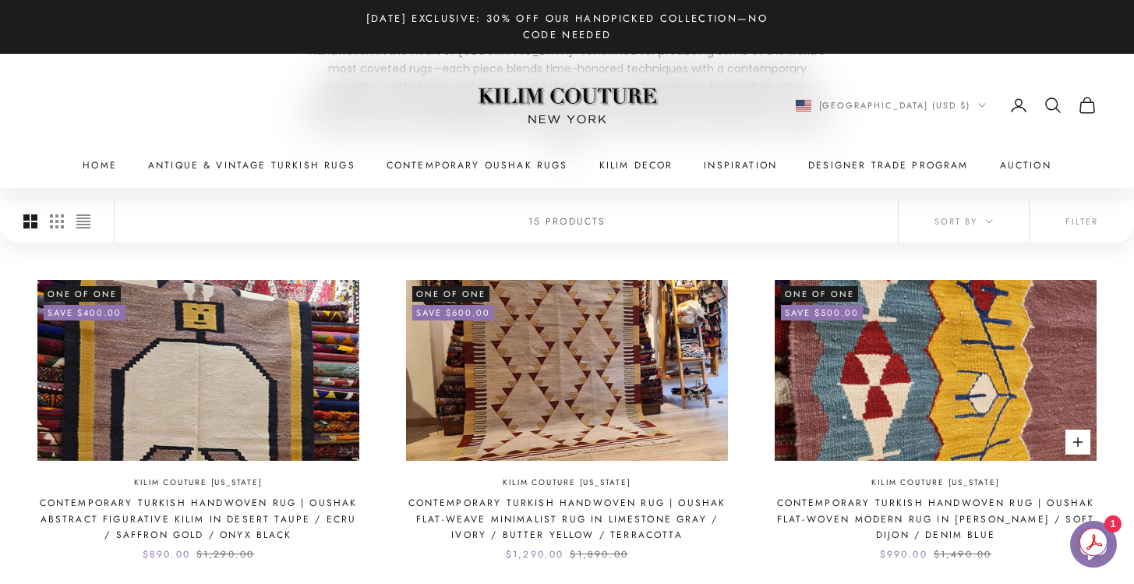
click at [885, 346] on img at bounding box center [936, 370] width 322 height 181
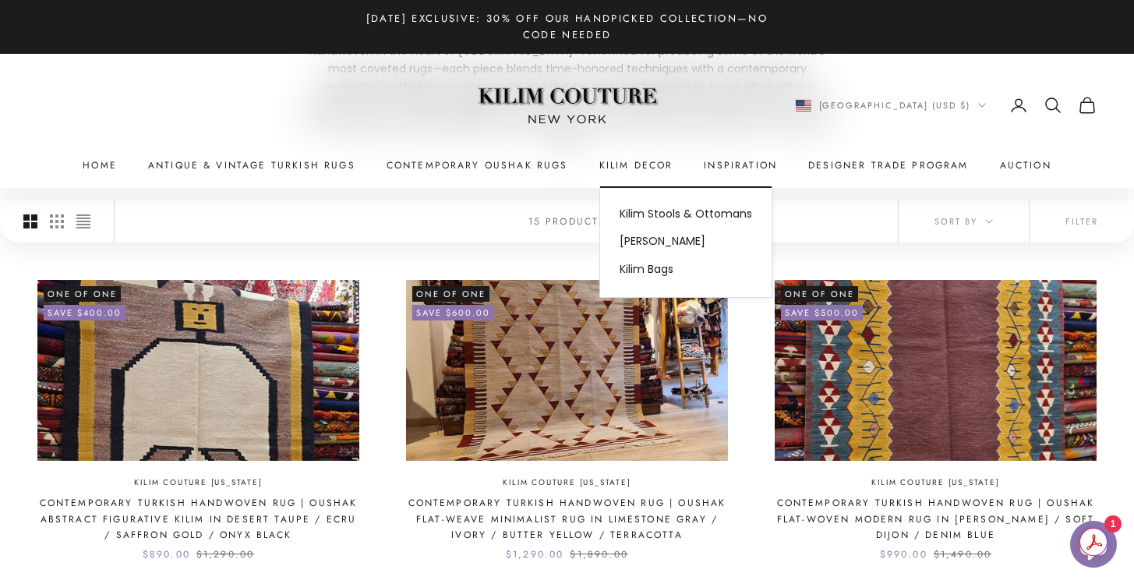
click at [645, 160] on summary "Kilim Decor" at bounding box center [636, 165] width 74 height 16
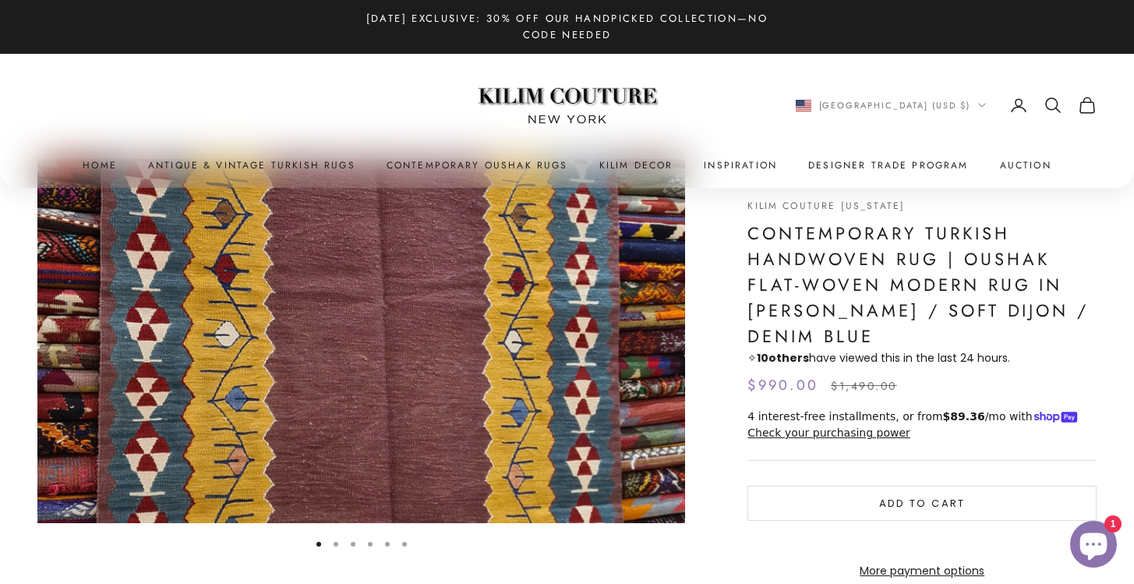
scroll to position [69, 0]
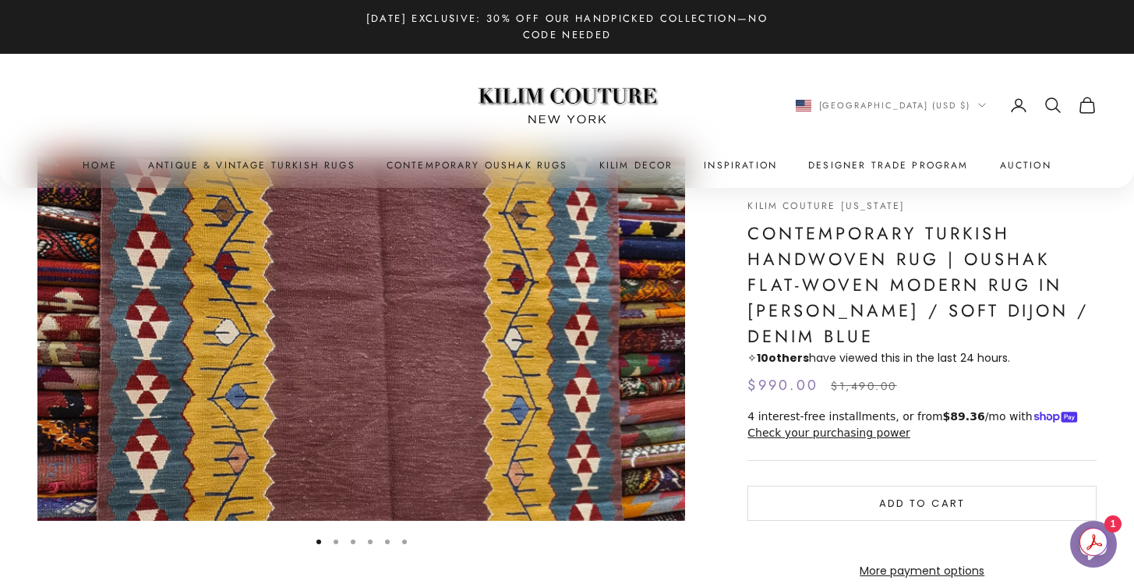
click at [334, 539] on button "Go to item 2" at bounding box center [336, 541] width 5 height 5
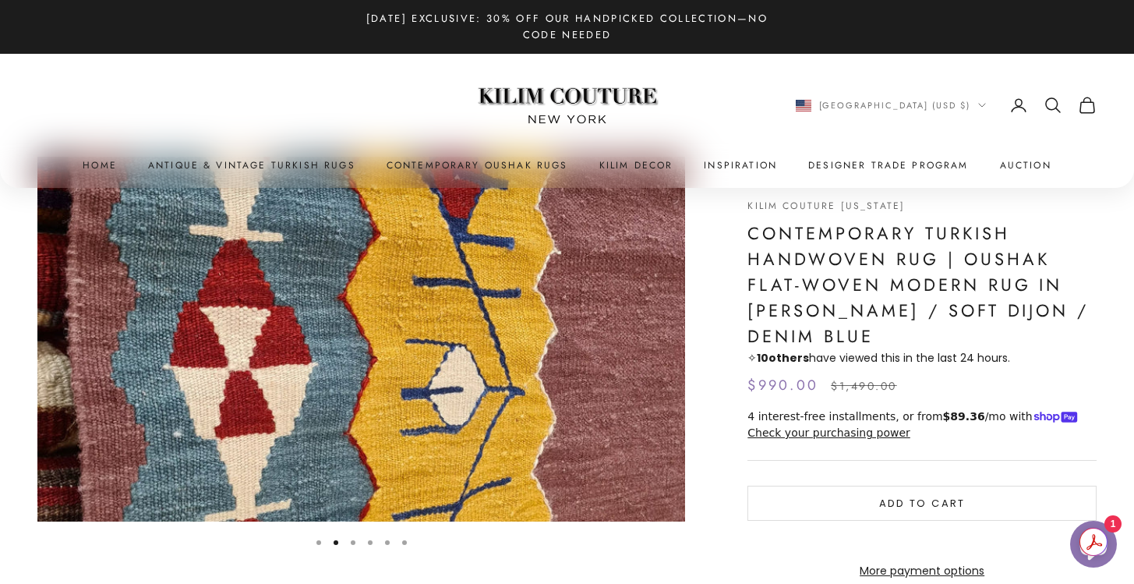
scroll to position [0, 666]
click at [334, 540] on button "Go to item 2" at bounding box center [336, 542] width 5 height 5
click at [355, 541] on button "Go to item 3" at bounding box center [353, 542] width 5 height 5
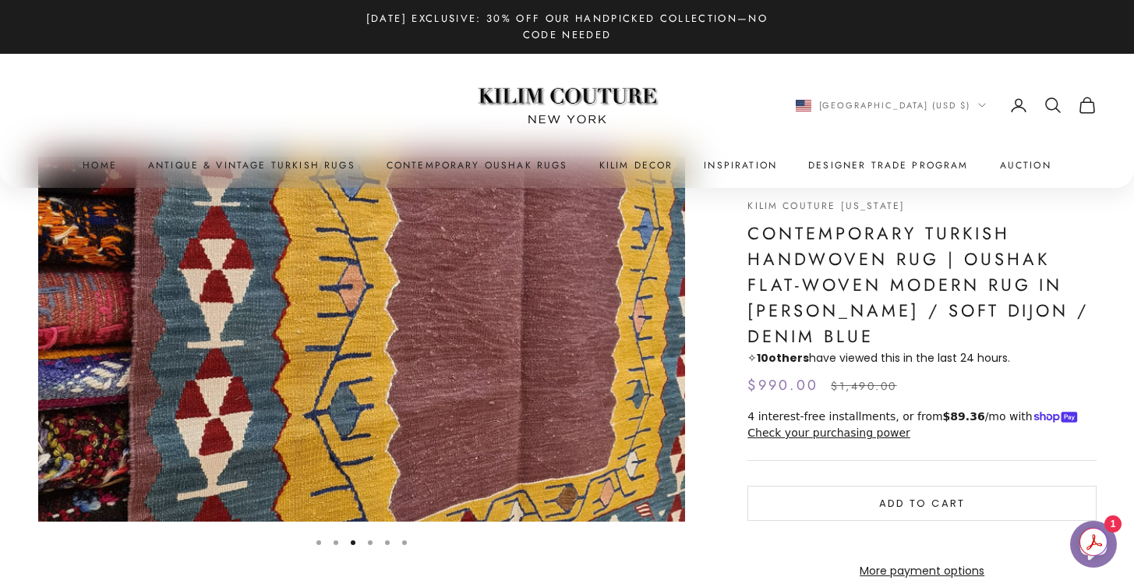
click at [368, 542] on button "Go to item 4" at bounding box center [370, 542] width 5 height 5
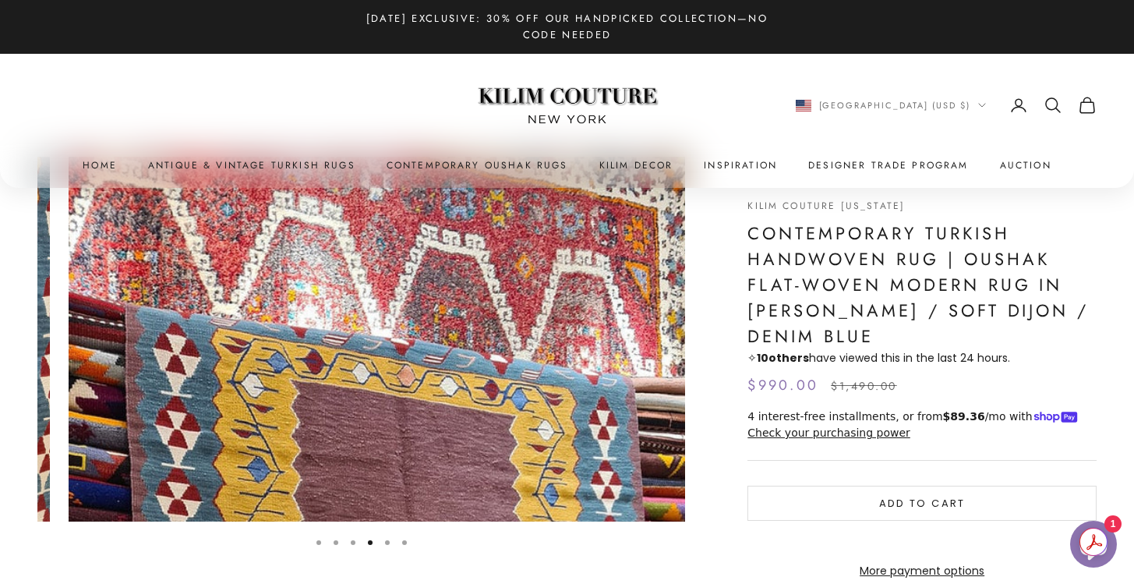
scroll to position [0, 2000]
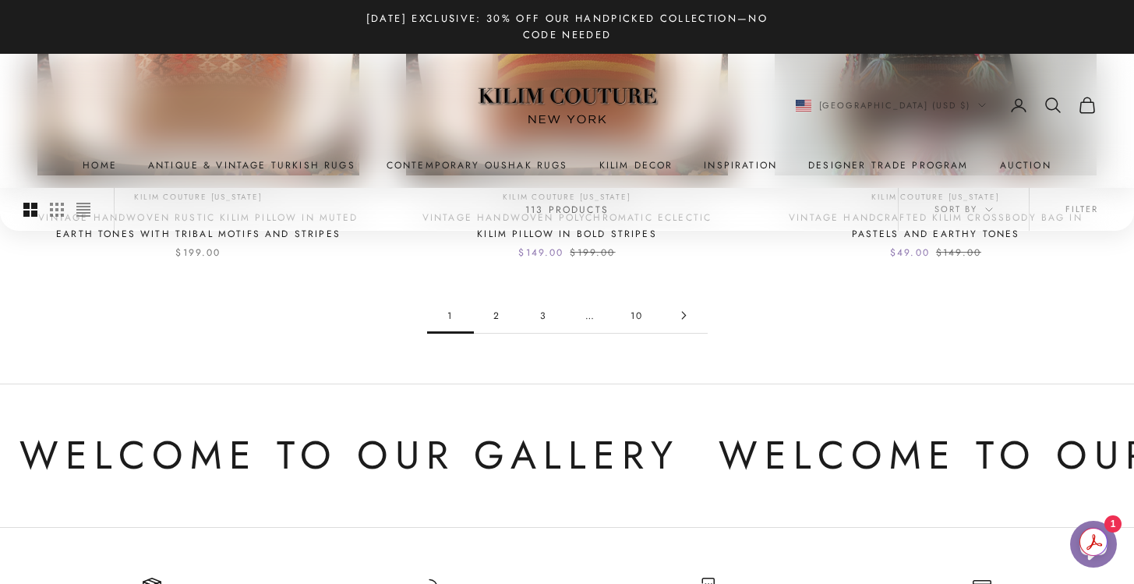
scroll to position [1507, 0]
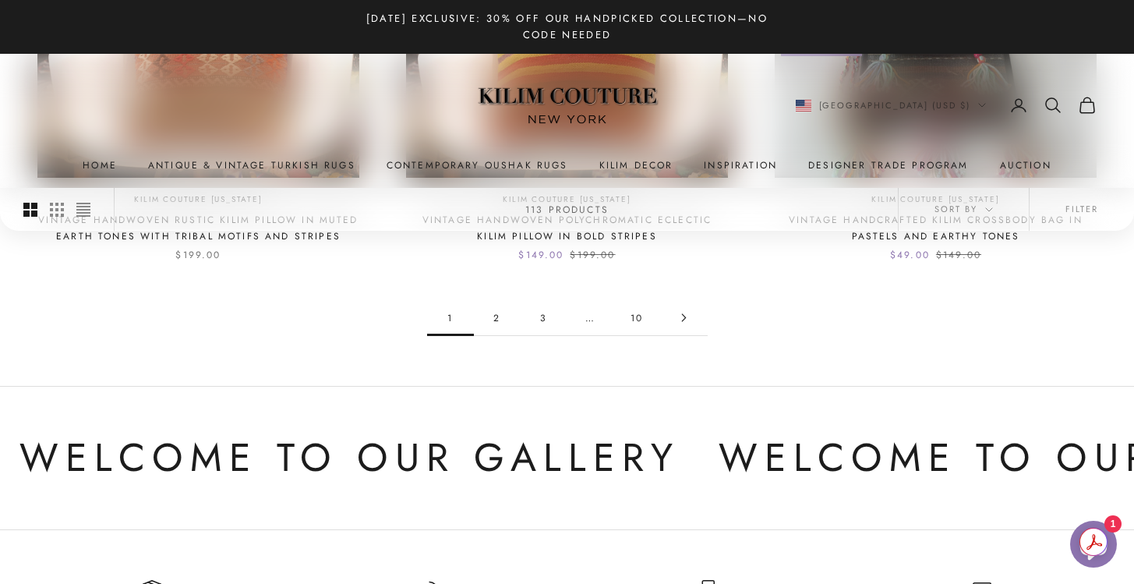
click at [683, 317] on icon "Go to page 2" at bounding box center [684, 317] width 9 height 9
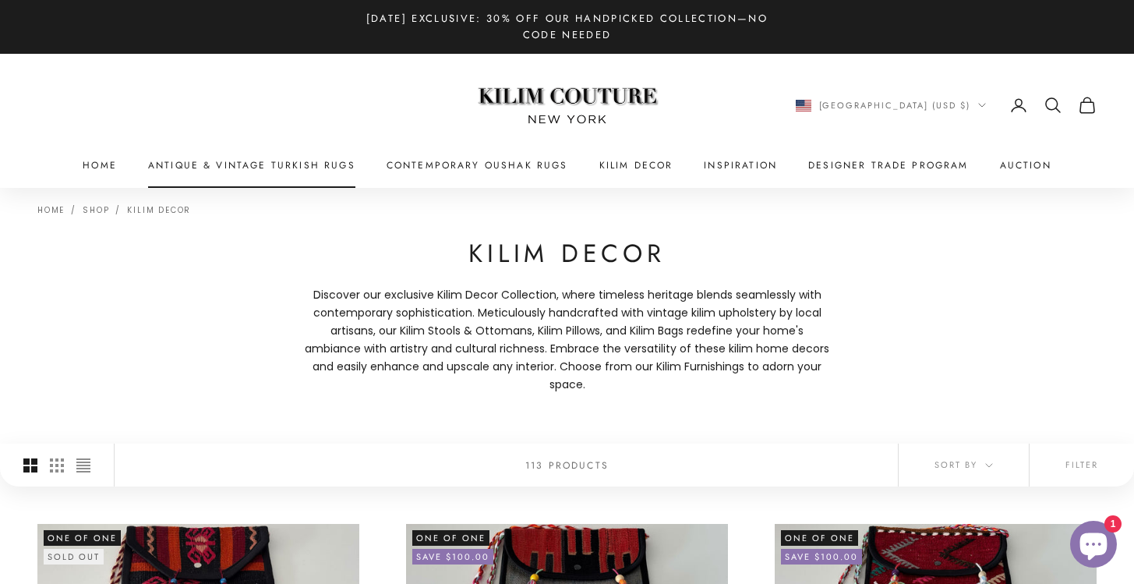
click at [305, 163] on link "Antique & Vintage Turkish Rugs" at bounding box center [251, 165] width 207 height 16
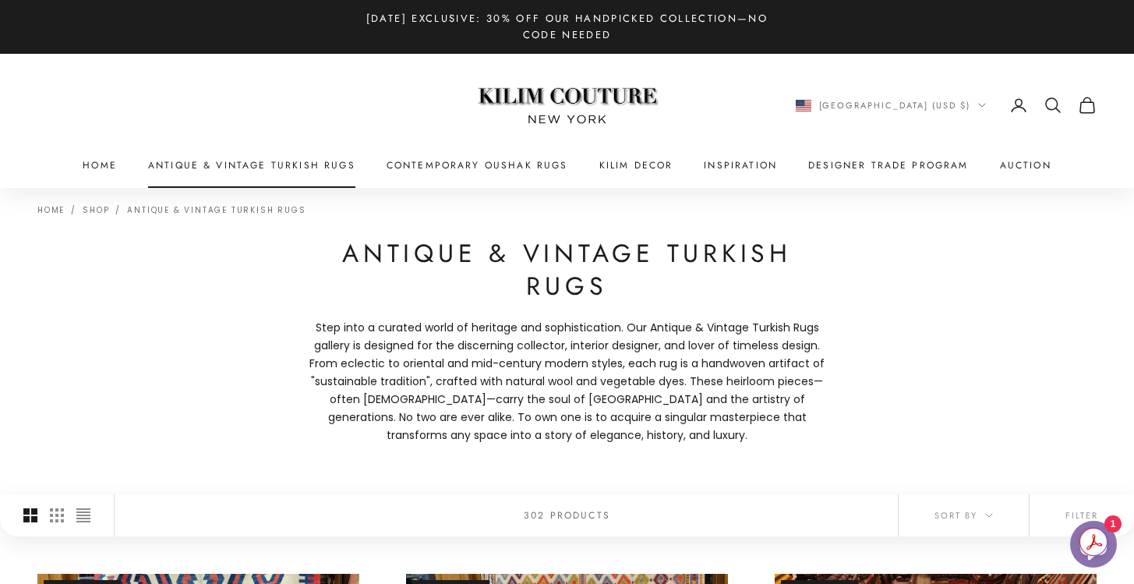
click at [316, 168] on link "Antique & Vintage Turkish Rugs" at bounding box center [251, 165] width 207 height 16
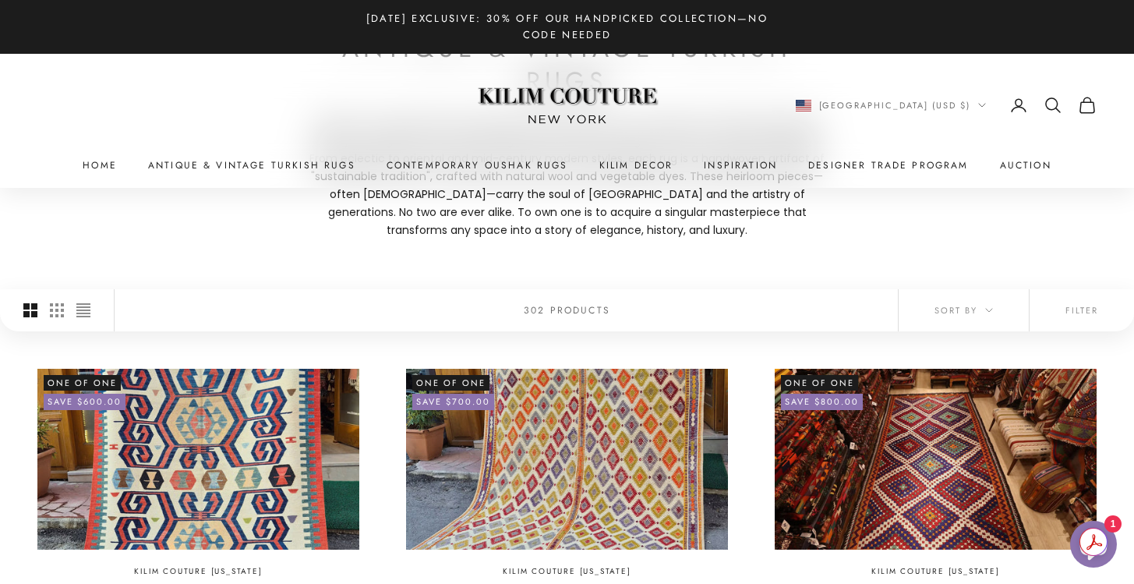
scroll to position [338, 0]
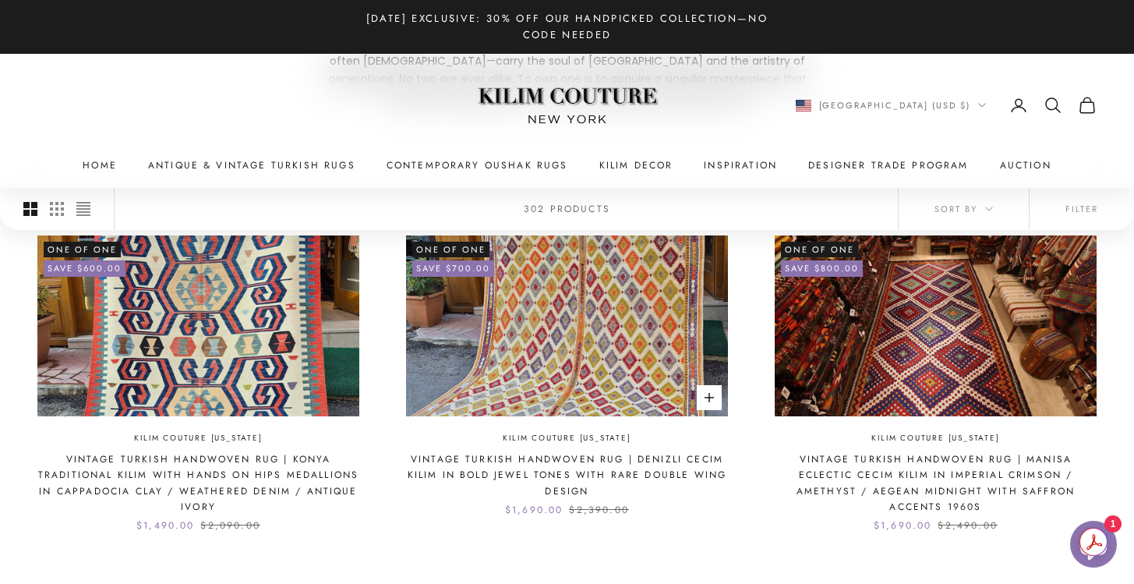
click at [578, 472] on link "Vintage Turkish Handwoven Rug | Denizli Cecim Kilim in Bold Jewel Tones with Ra…" at bounding box center [567, 475] width 322 height 48
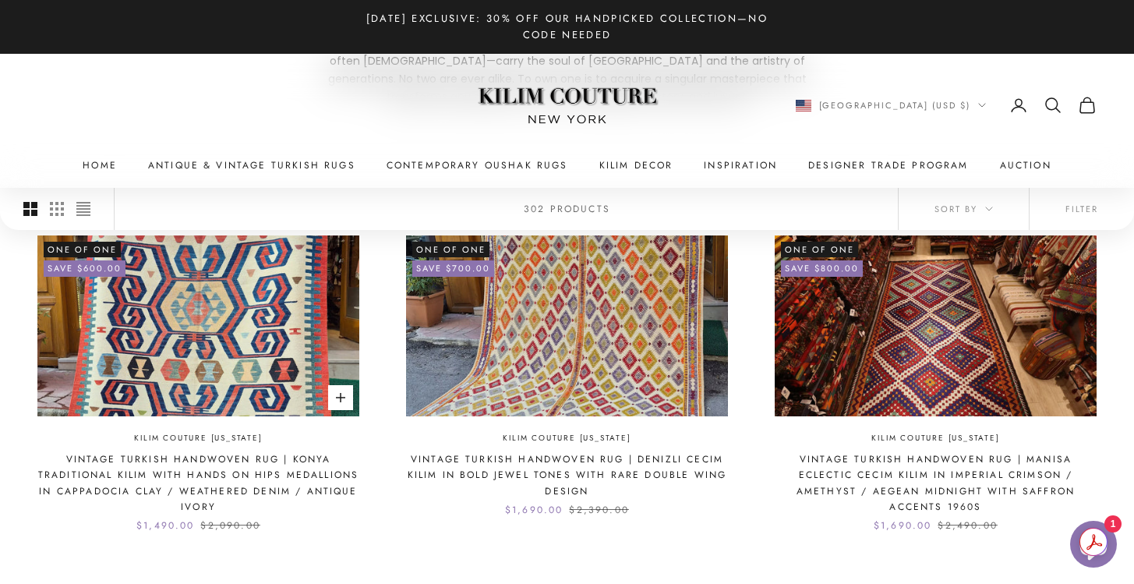
click at [313, 307] on img at bounding box center [198, 325] width 322 height 181
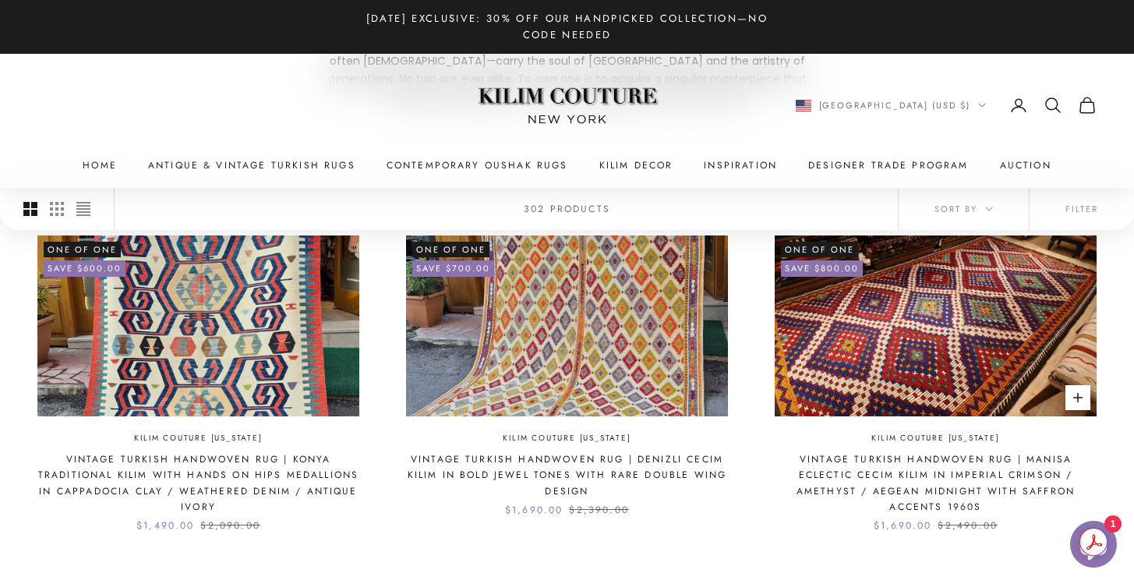
click at [832, 353] on img at bounding box center [936, 325] width 322 height 181
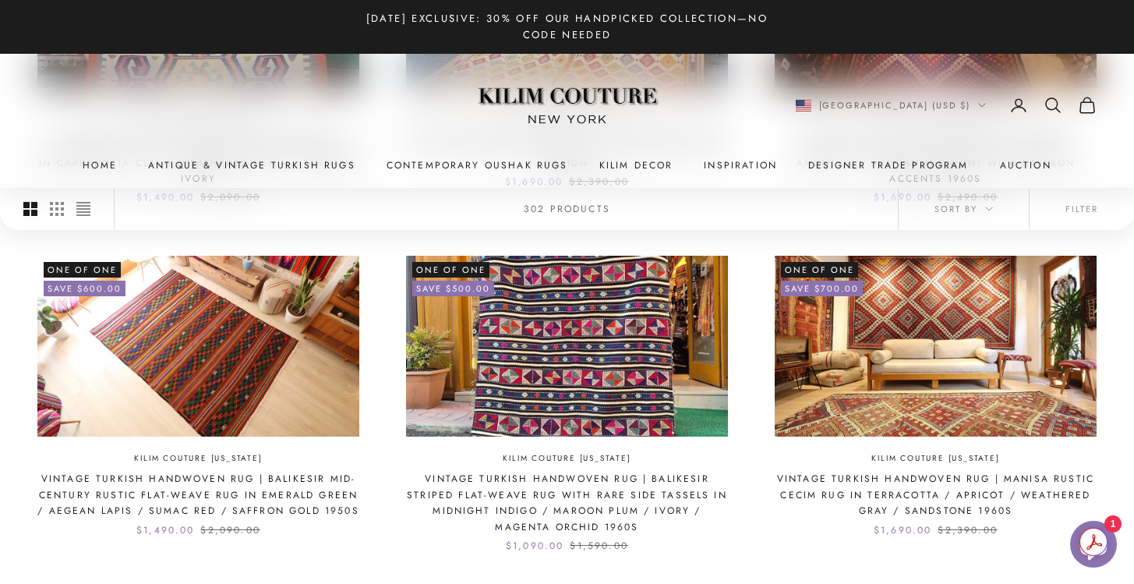
scroll to position [668, 0]
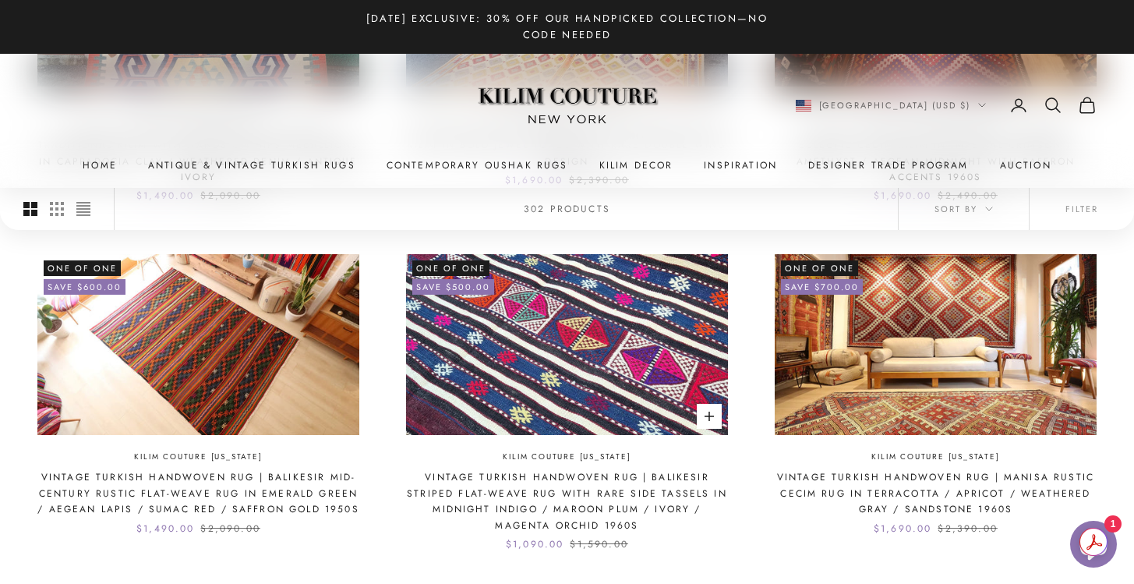
click at [588, 383] on img at bounding box center [567, 344] width 322 height 181
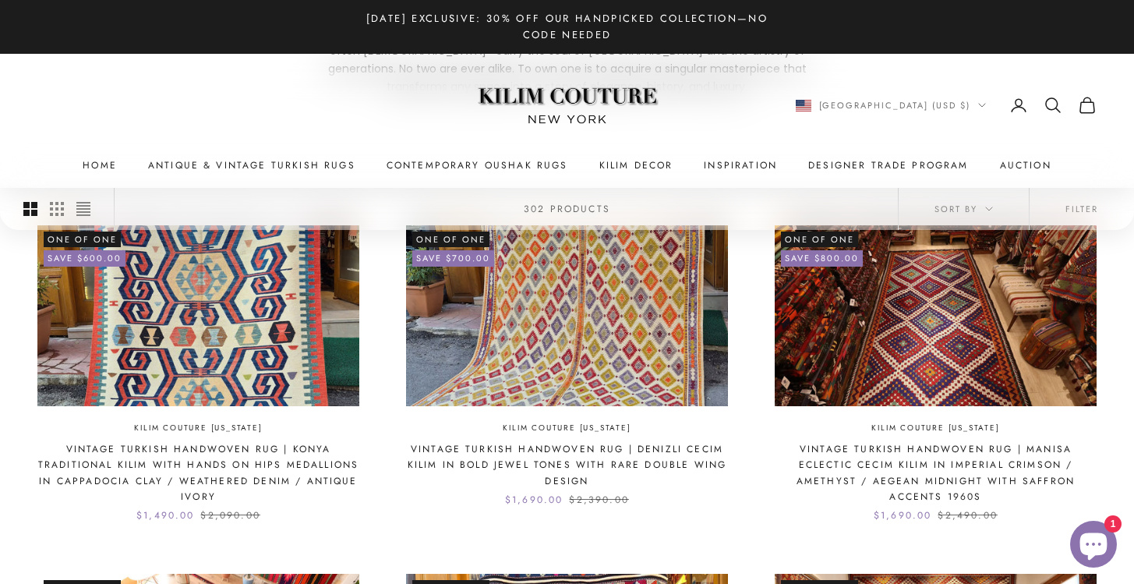
scroll to position [0, 0]
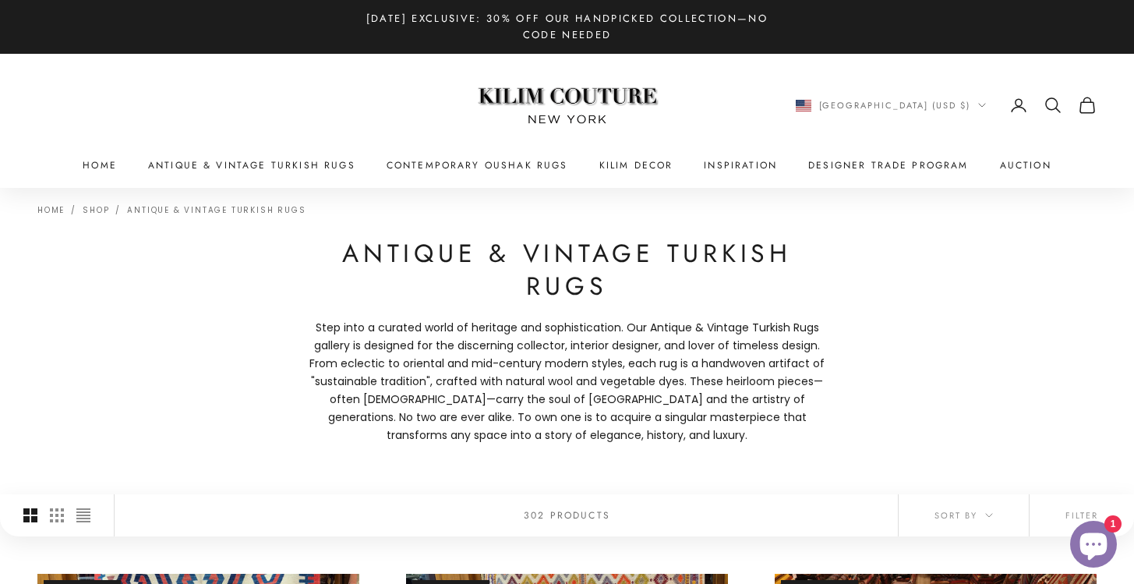
click at [1052, 101] on icon "Secondary navigation" at bounding box center [1053, 105] width 19 height 19
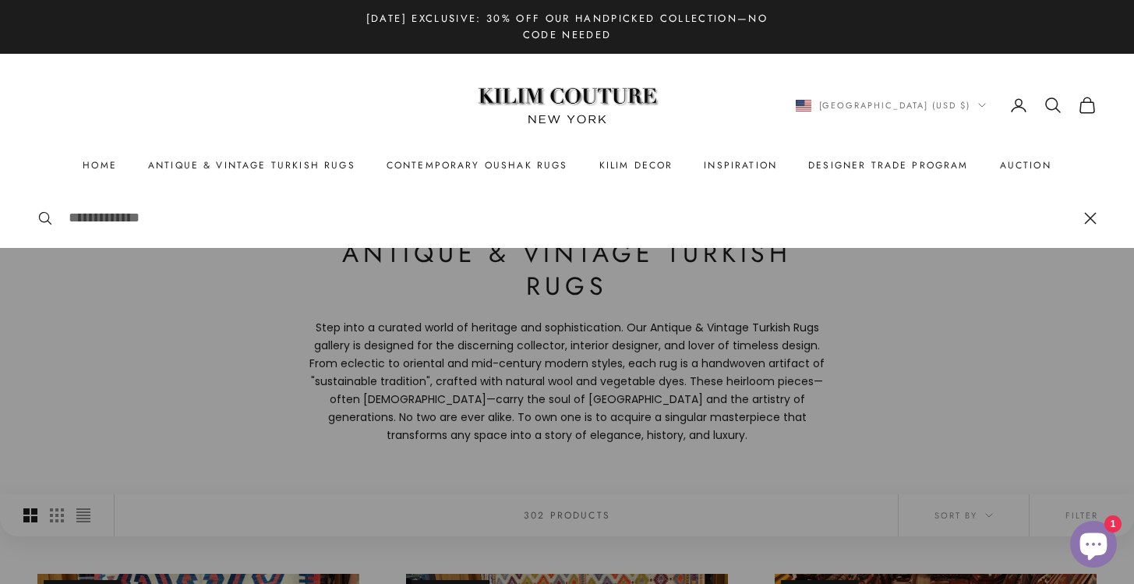
click at [461, 217] on input "Search" at bounding box center [569, 218] width 1000 height 23
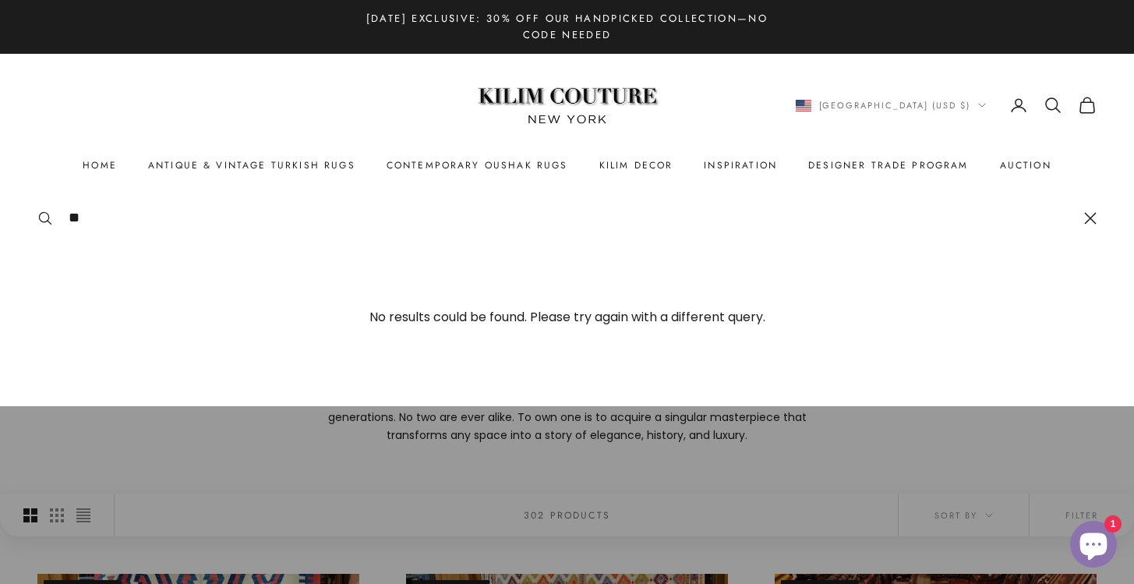
type input "***"
drag, startPoint x: 104, startPoint y: 214, endPoint x: 70, endPoint y: 214, distance: 34.3
click at [70, 214] on input "***" at bounding box center [569, 218] width 1000 height 23
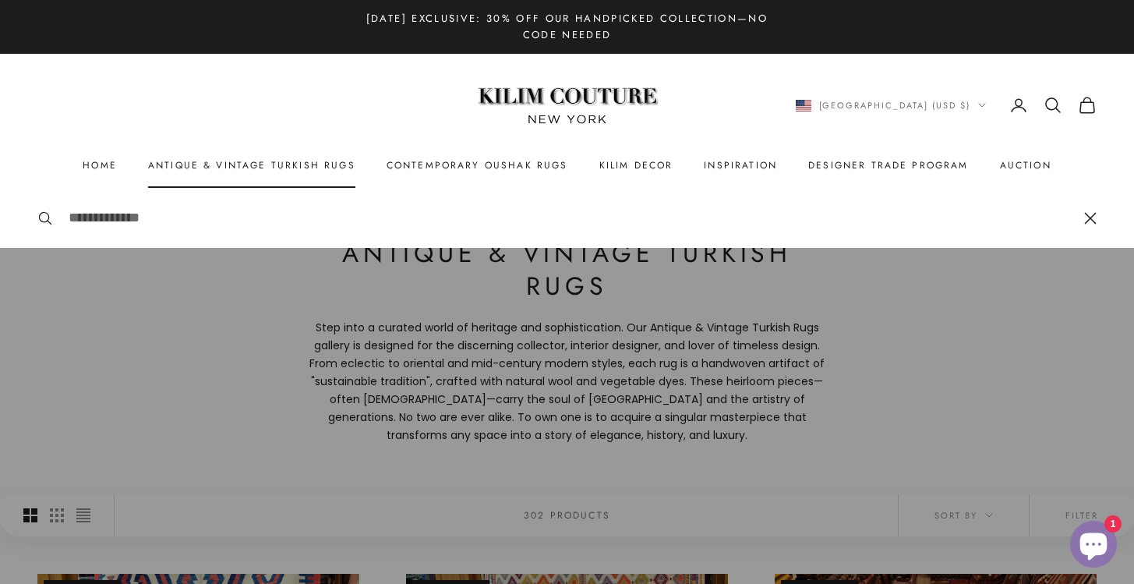
click at [213, 171] on link "Antique & Vintage Turkish Rugs" at bounding box center [251, 165] width 207 height 16
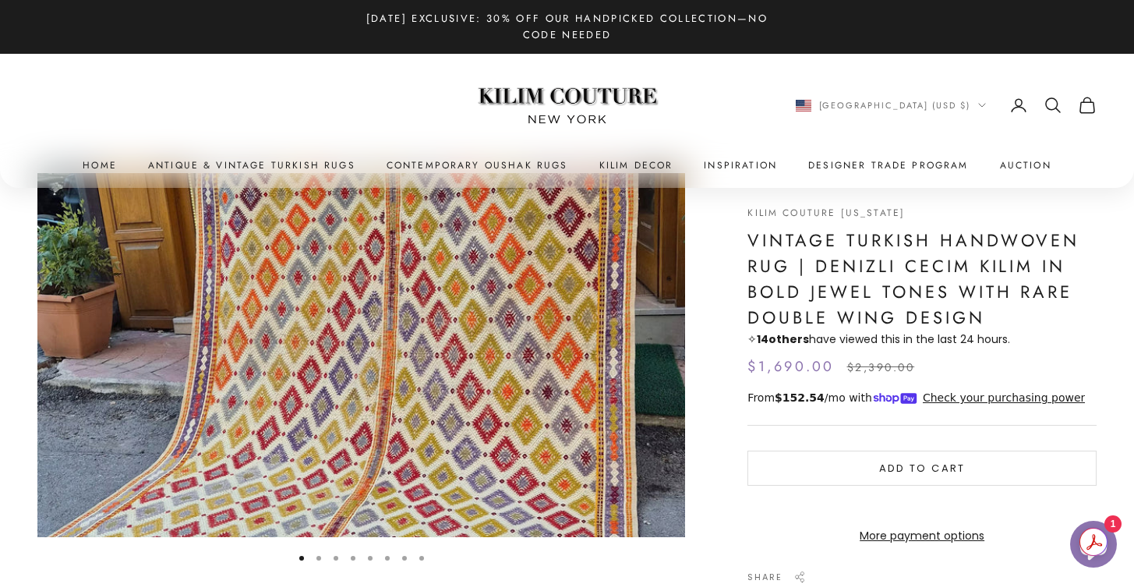
scroll to position [46, 0]
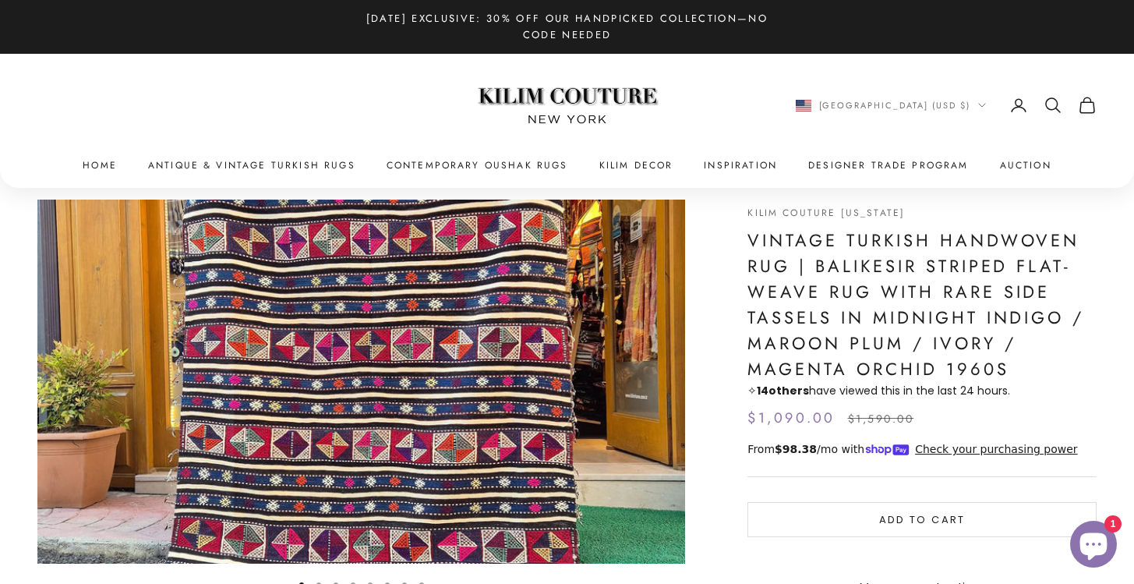
scroll to position [2, 0]
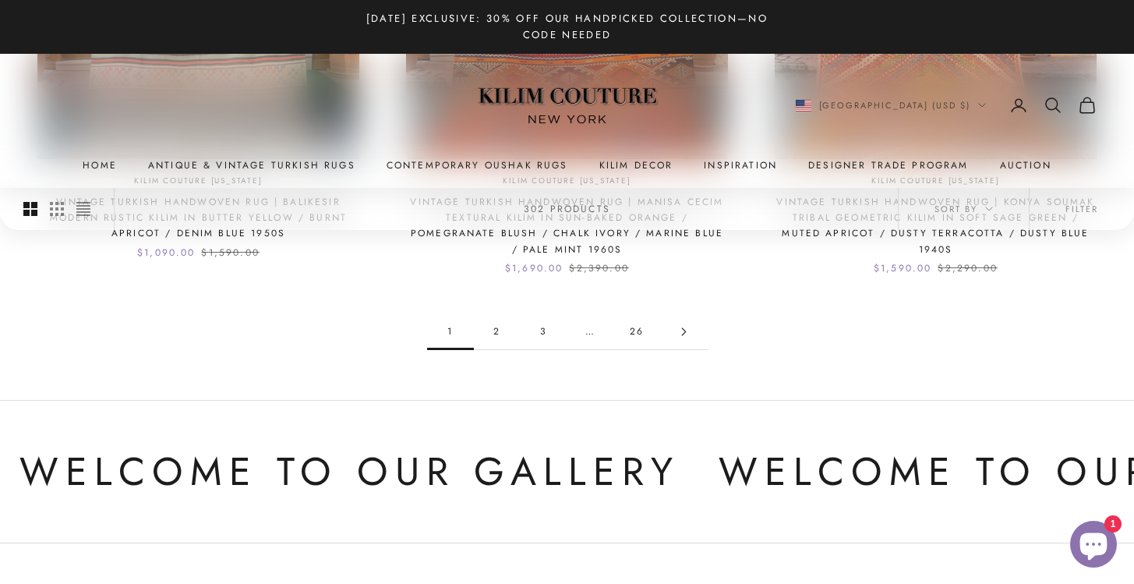
scroll to position [1638, 0]
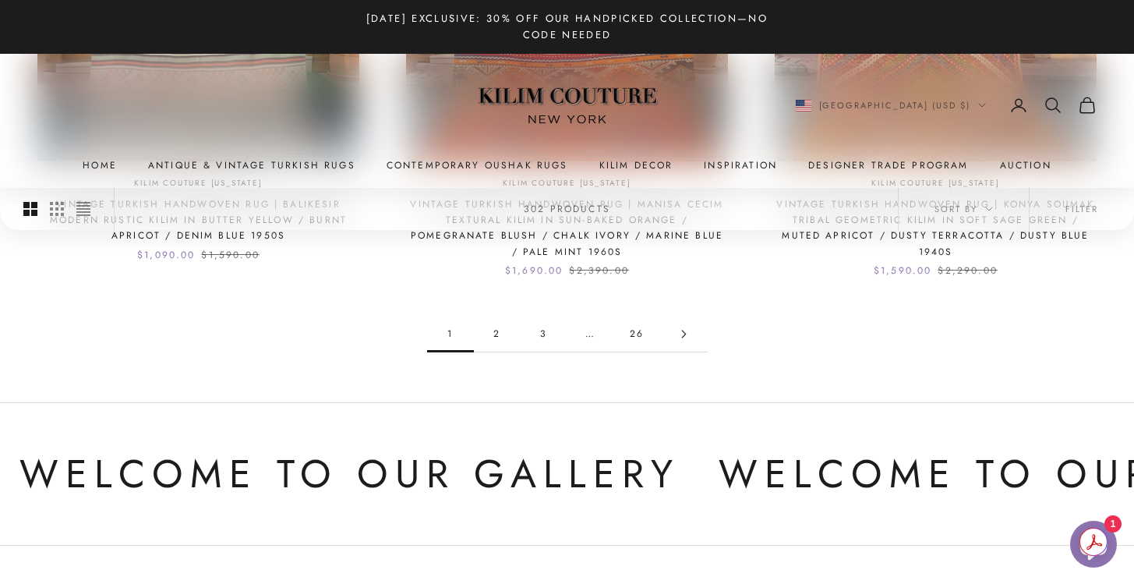
click at [683, 334] on icon "Go to page 2" at bounding box center [684, 334] width 9 height 9
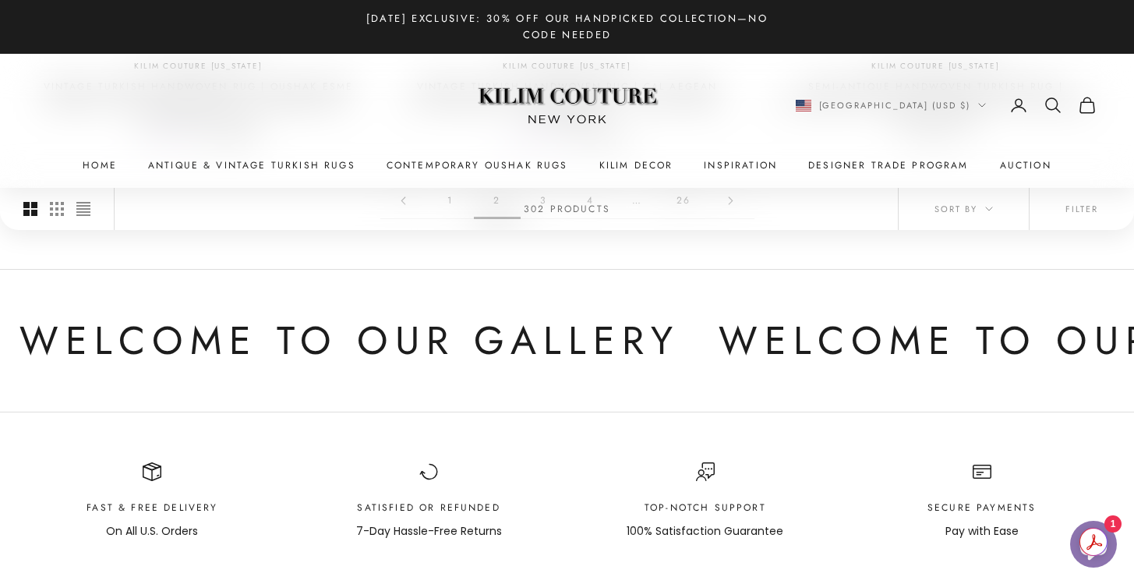
scroll to position [1691, 0]
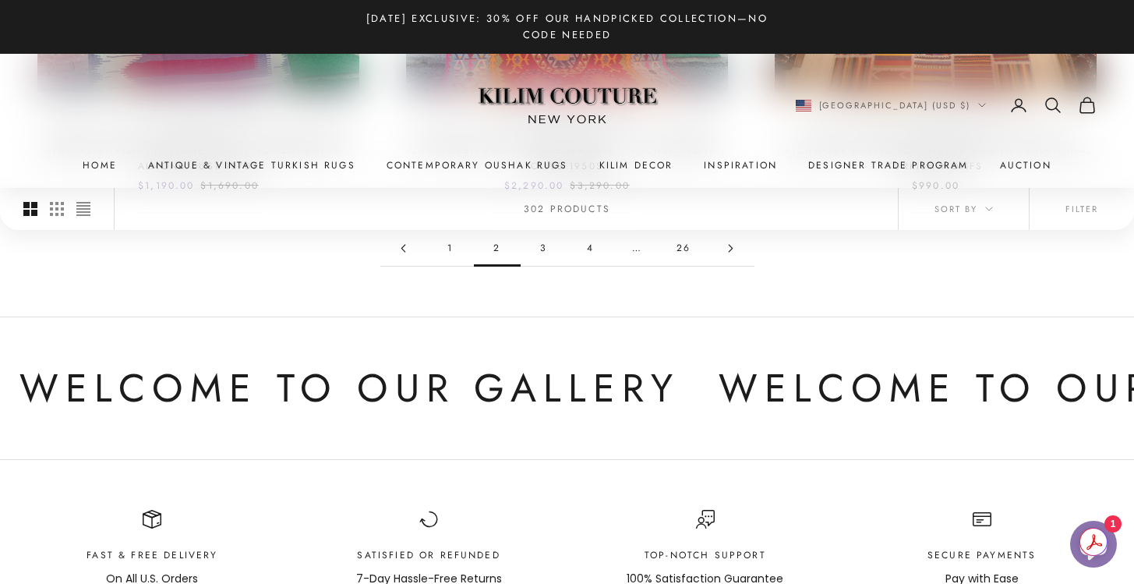
click at [735, 252] on link "Go to page 3" at bounding box center [731, 248] width 47 height 35
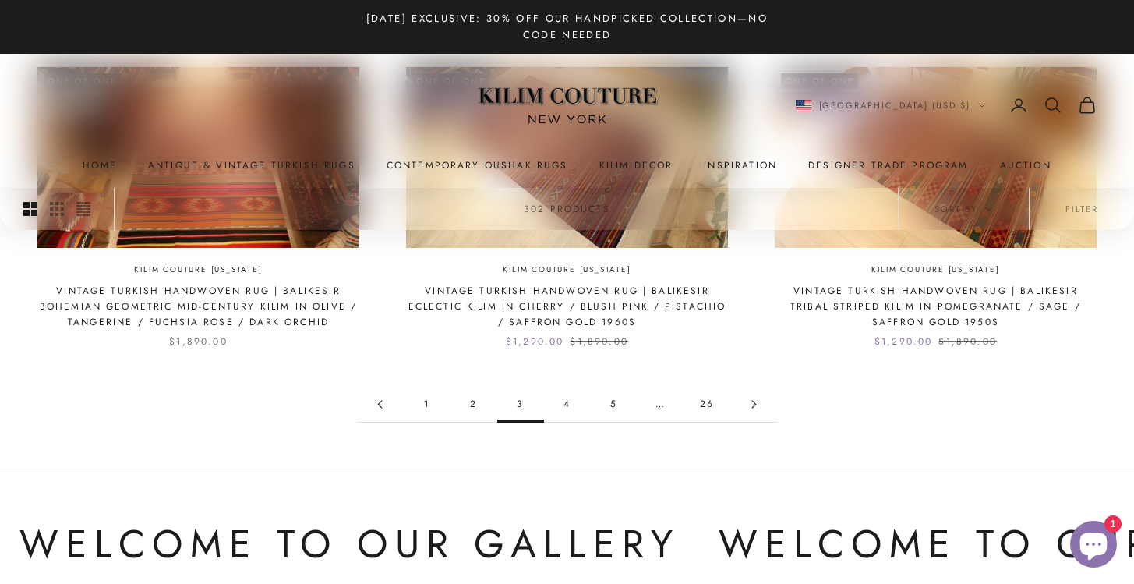
scroll to position [1553, 0]
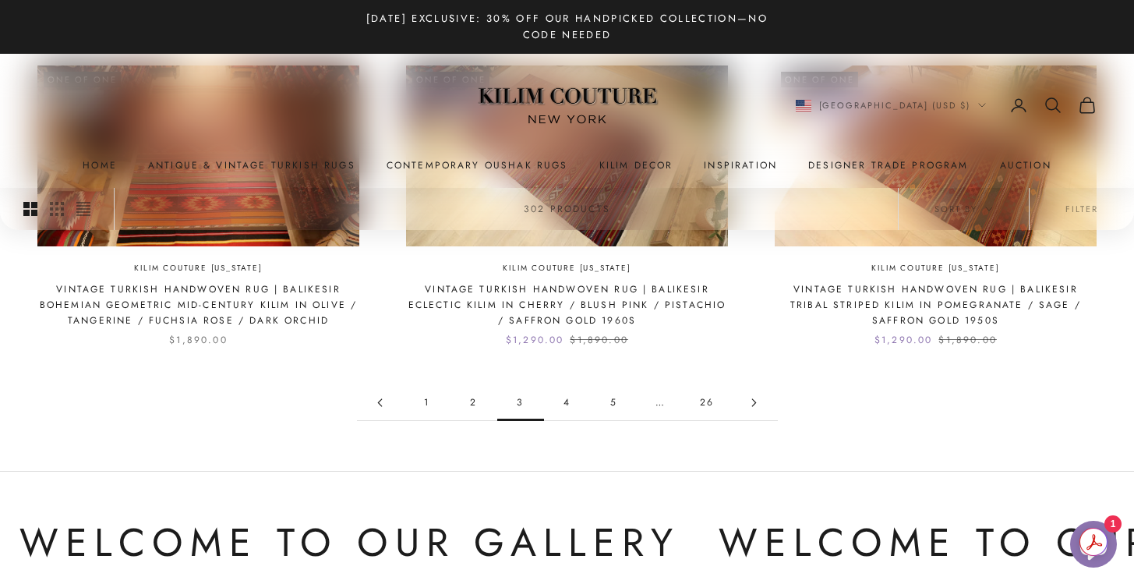
click at [758, 401] on icon "Go to page 4" at bounding box center [754, 402] width 9 height 9
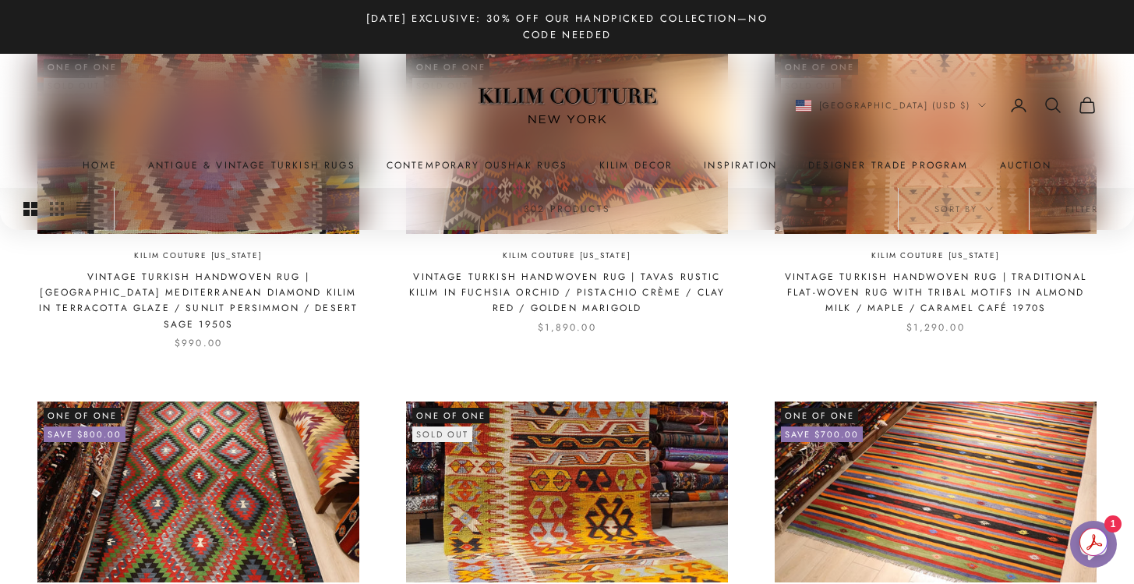
scroll to position [1289, 0]
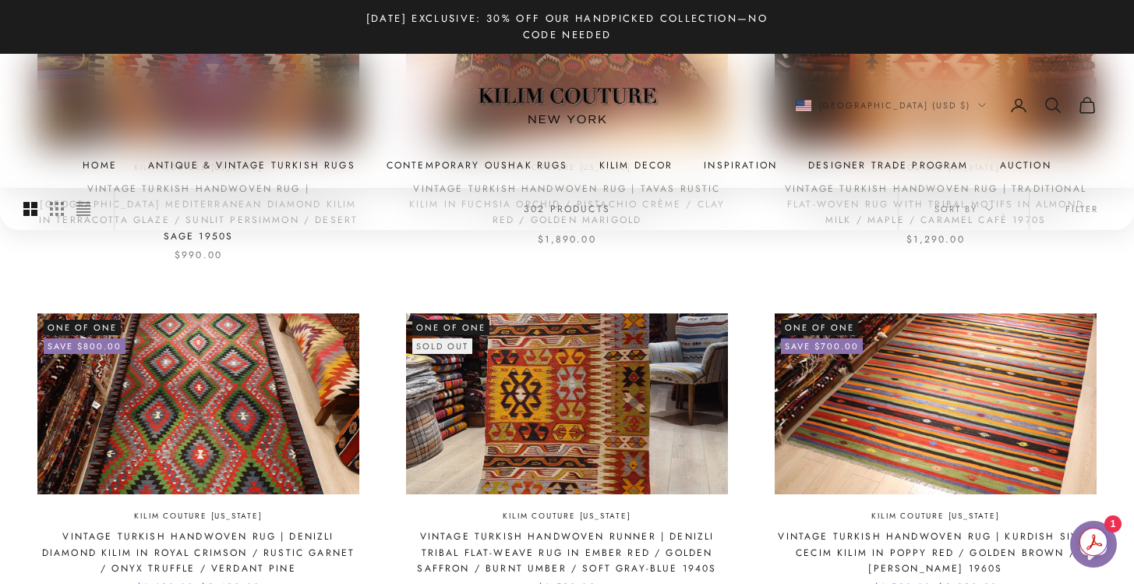
click at [668, 397] on img at bounding box center [567, 403] width 322 height 181
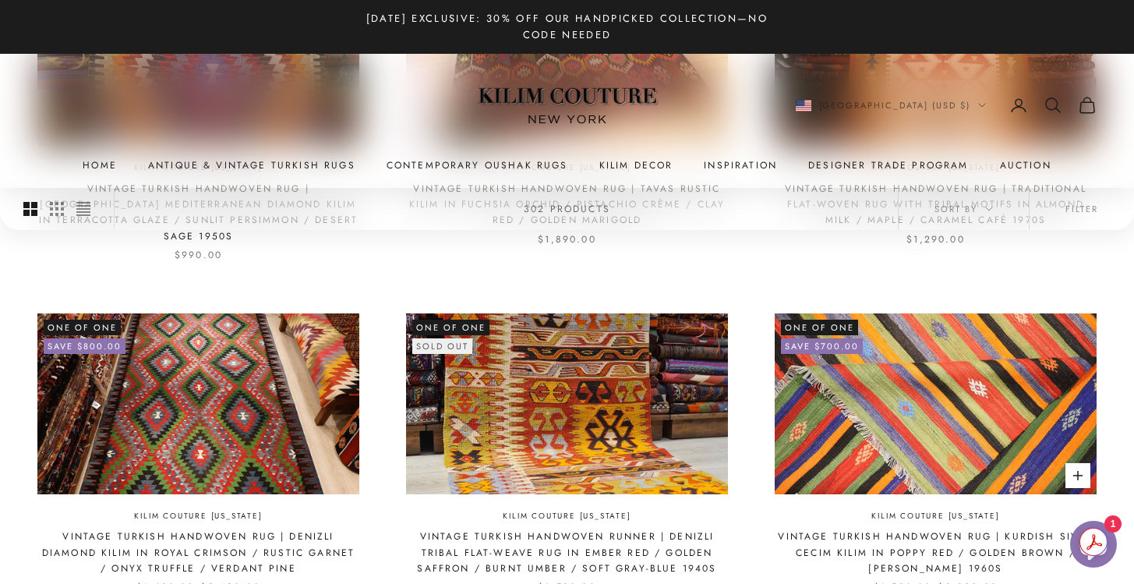
click at [795, 327] on img at bounding box center [936, 403] width 322 height 181
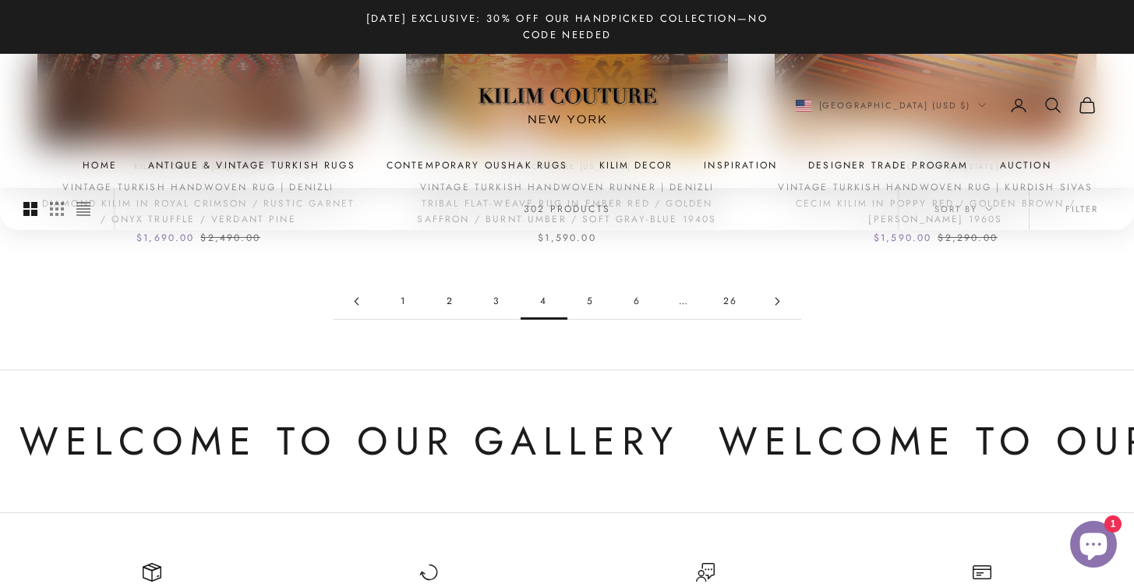
scroll to position [1619, 0]
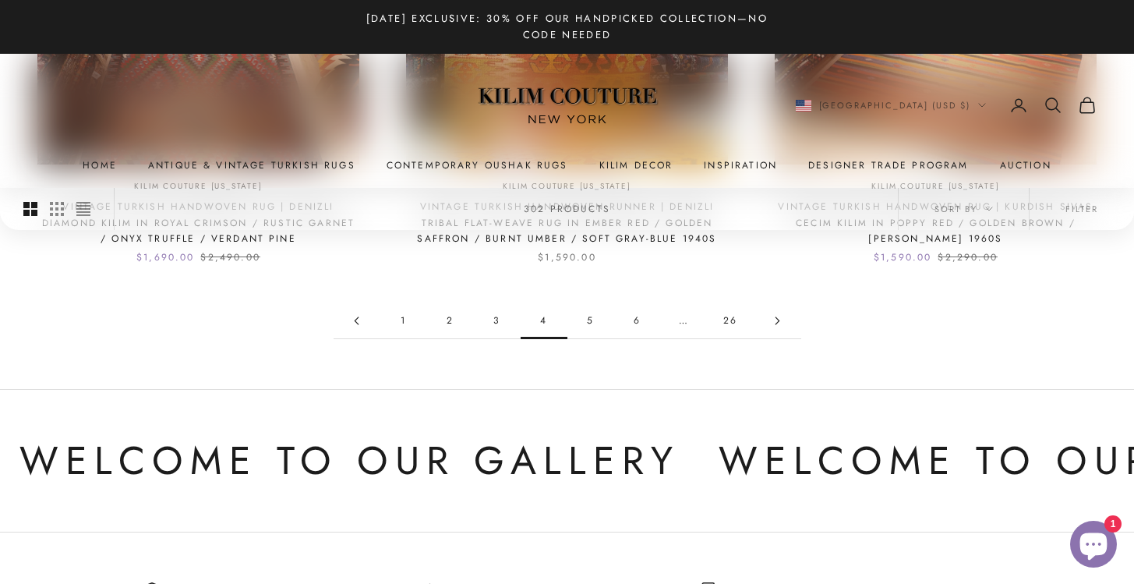
click at [778, 317] on icon "Go to page 5" at bounding box center [777, 320] width 3 height 7
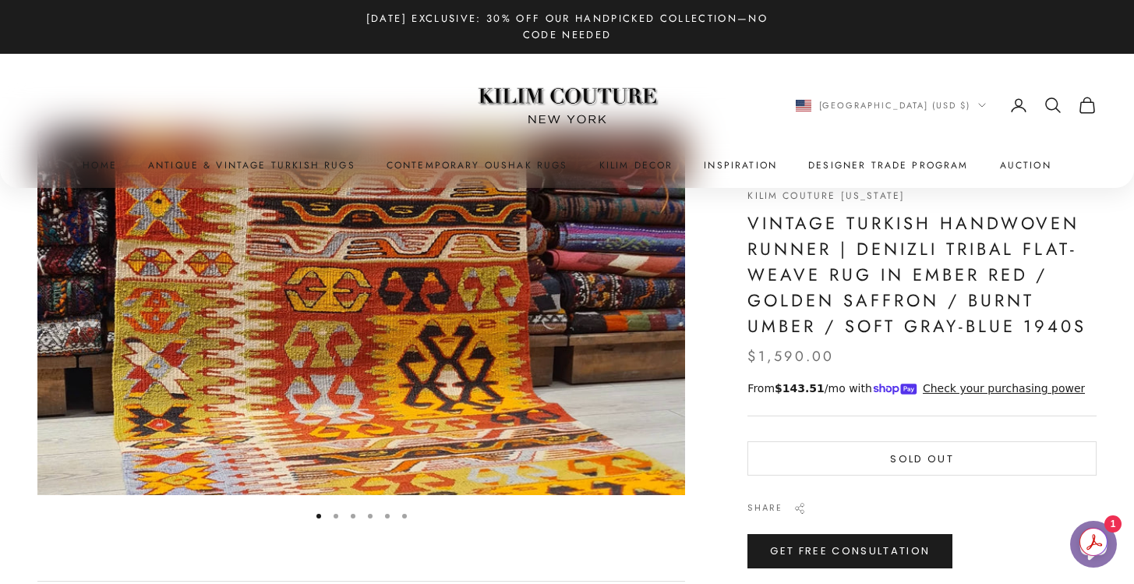
scroll to position [143, 0]
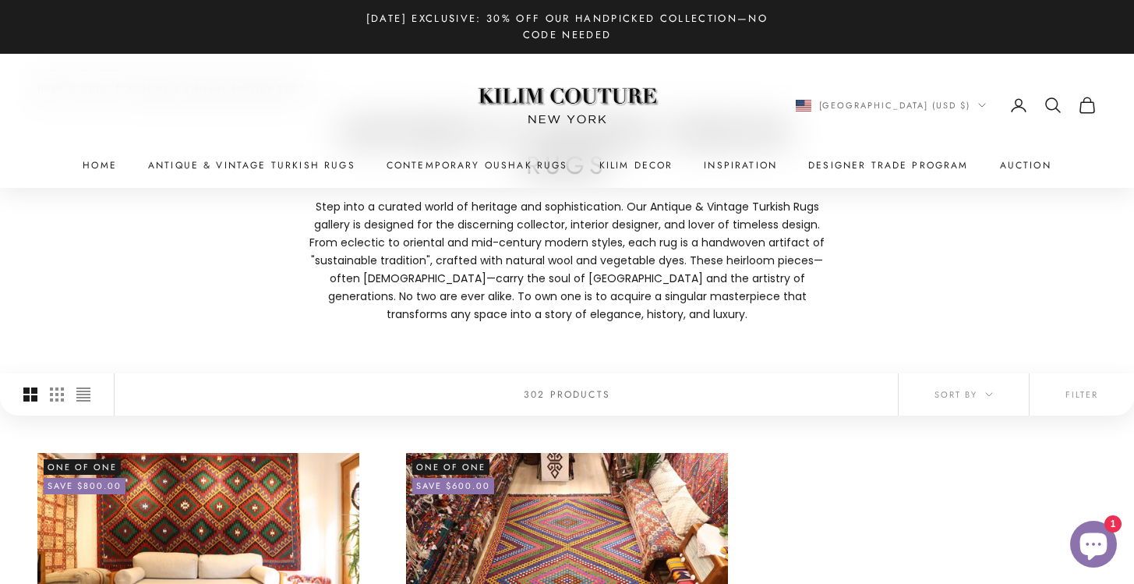
scroll to position [350, 0]
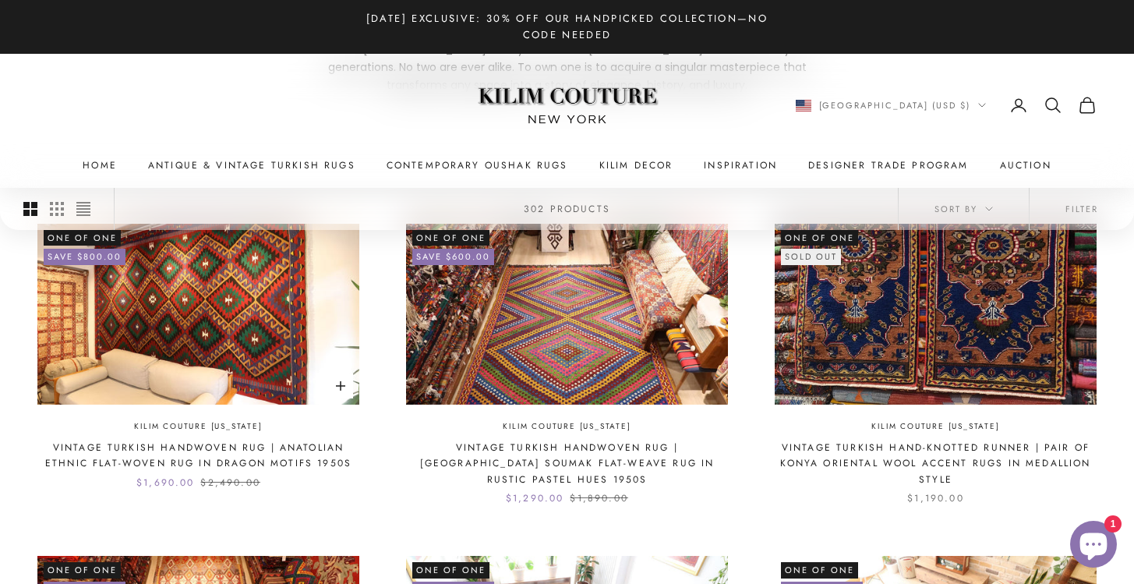
click at [302, 277] on img at bounding box center [198, 314] width 322 height 181
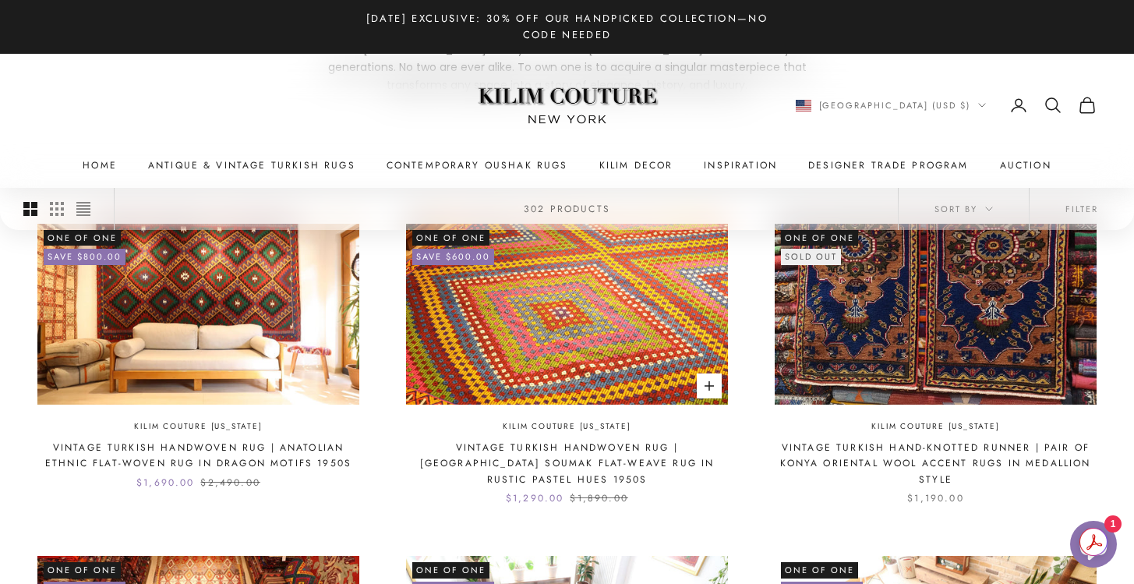
click at [585, 369] on img at bounding box center [567, 314] width 322 height 181
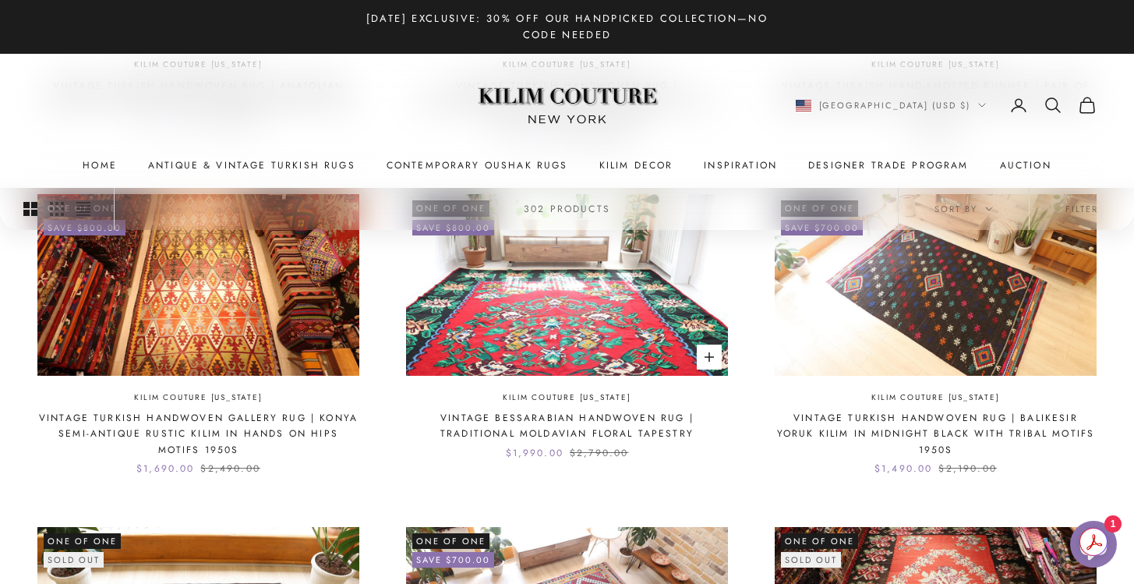
scroll to position [705, 0]
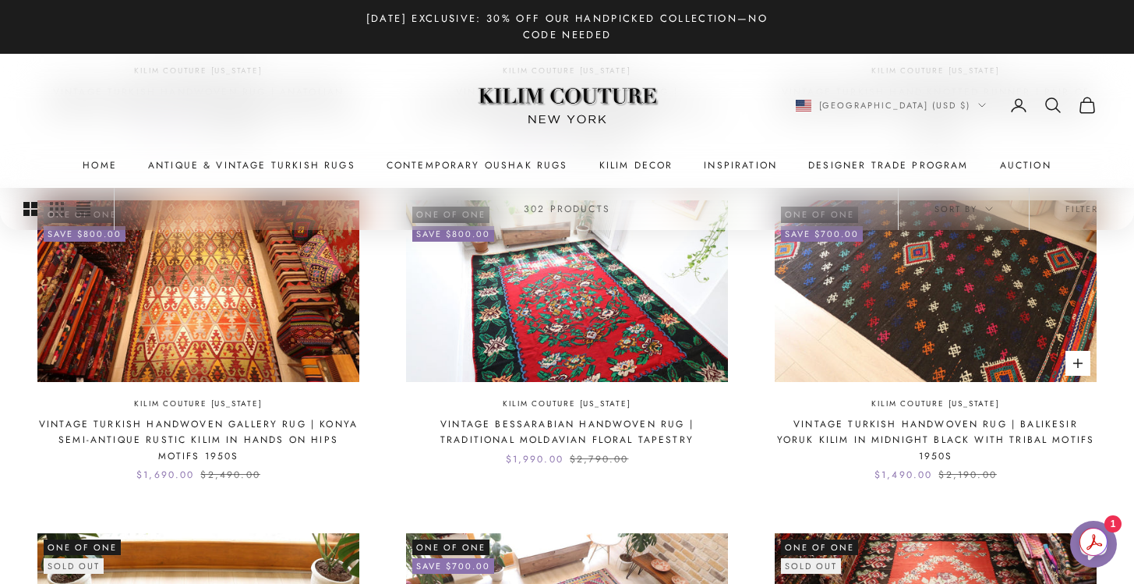
click at [888, 335] on img at bounding box center [936, 290] width 322 height 181
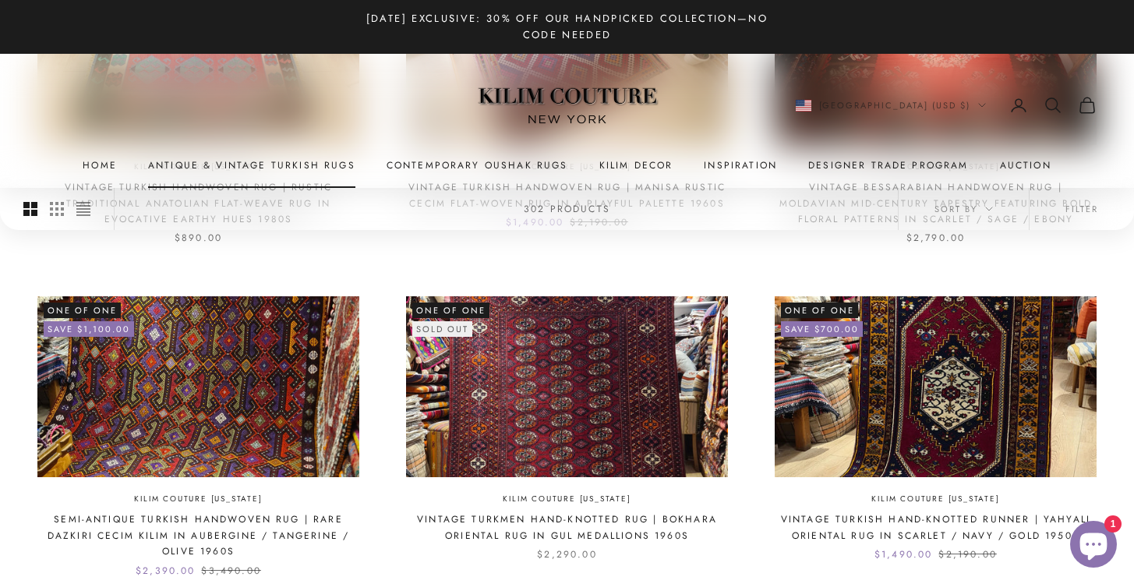
scroll to position [1321, 0]
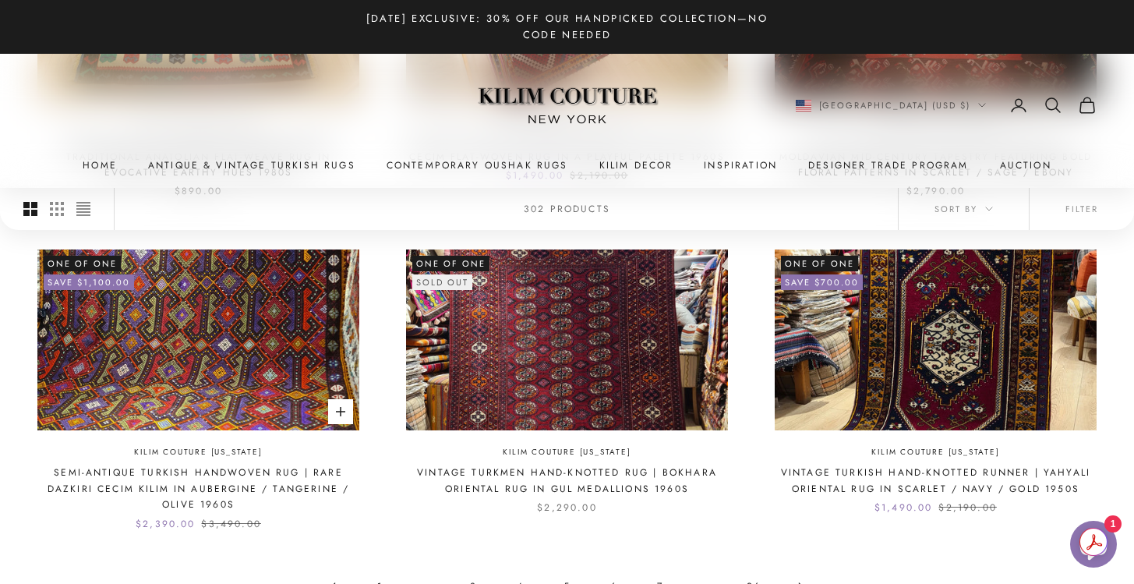
click at [261, 361] on img at bounding box center [198, 339] width 322 height 181
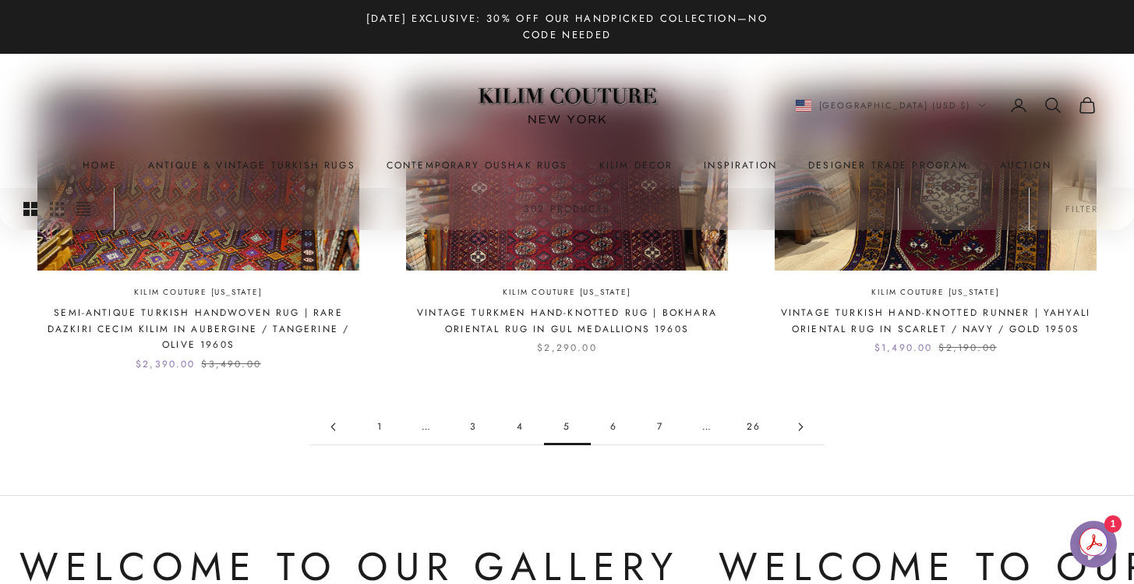
scroll to position [1491, 0]
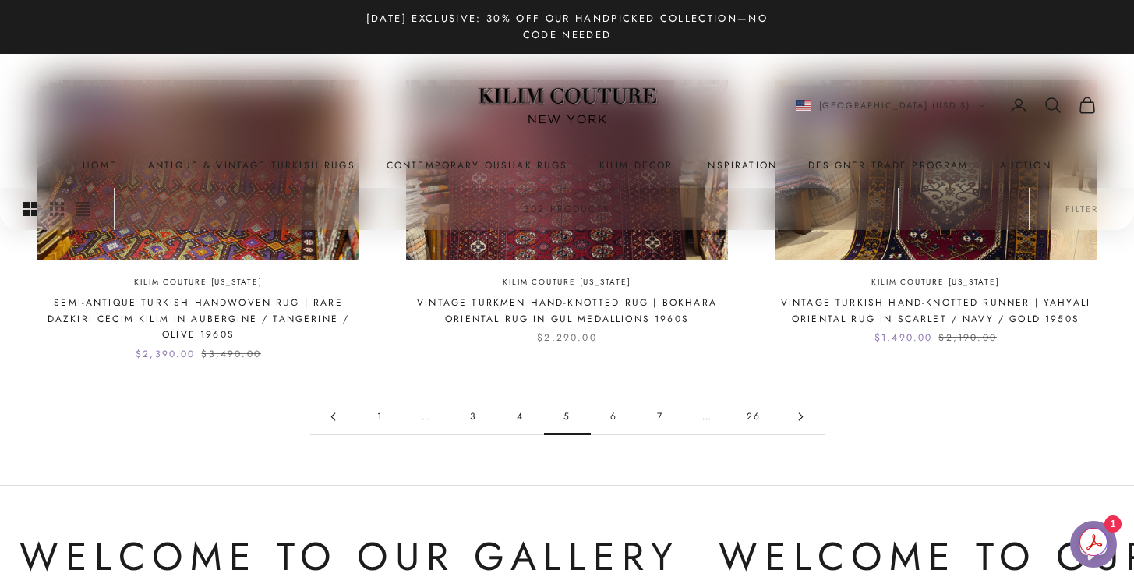
click at [799, 418] on icon "Go to page 6" at bounding box center [801, 416] width 9 height 9
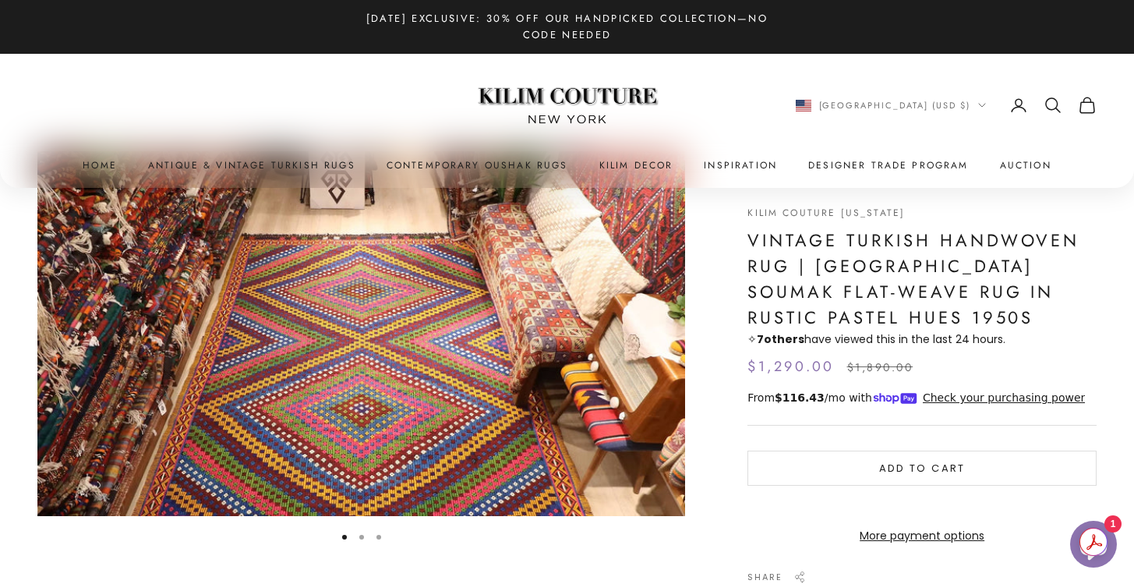
scroll to position [69, 0]
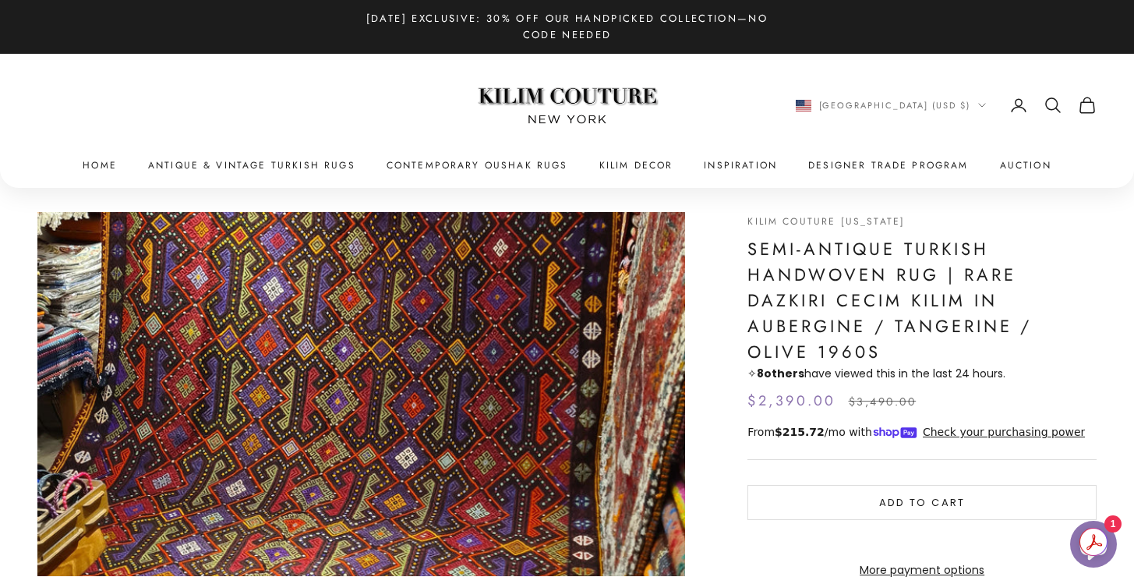
scroll to position [9, 0]
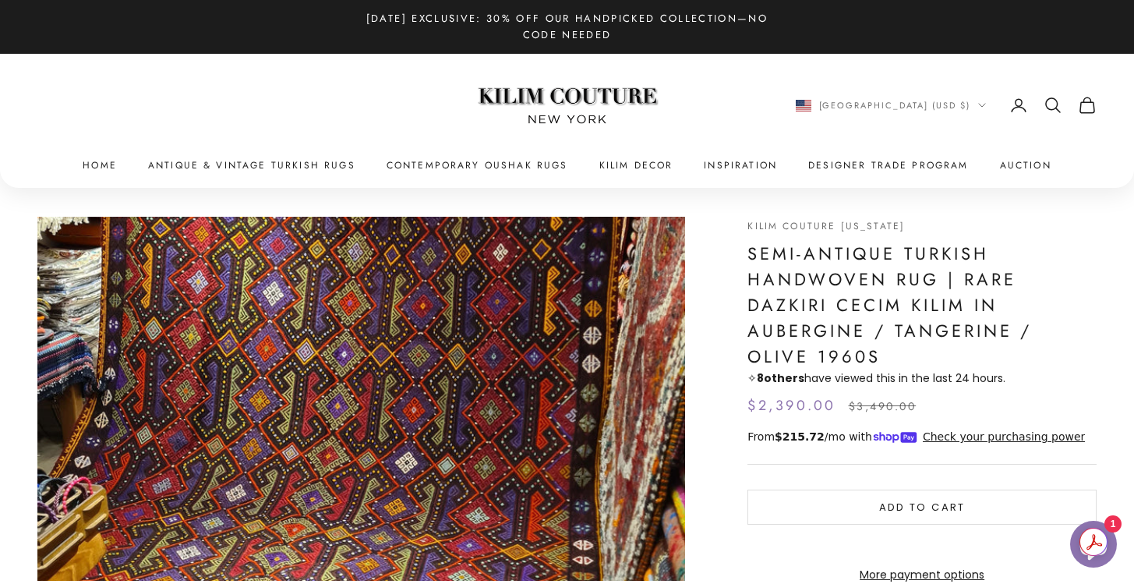
click at [575, 352] on img "Item 1 of 8" at bounding box center [361, 399] width 648 height 365
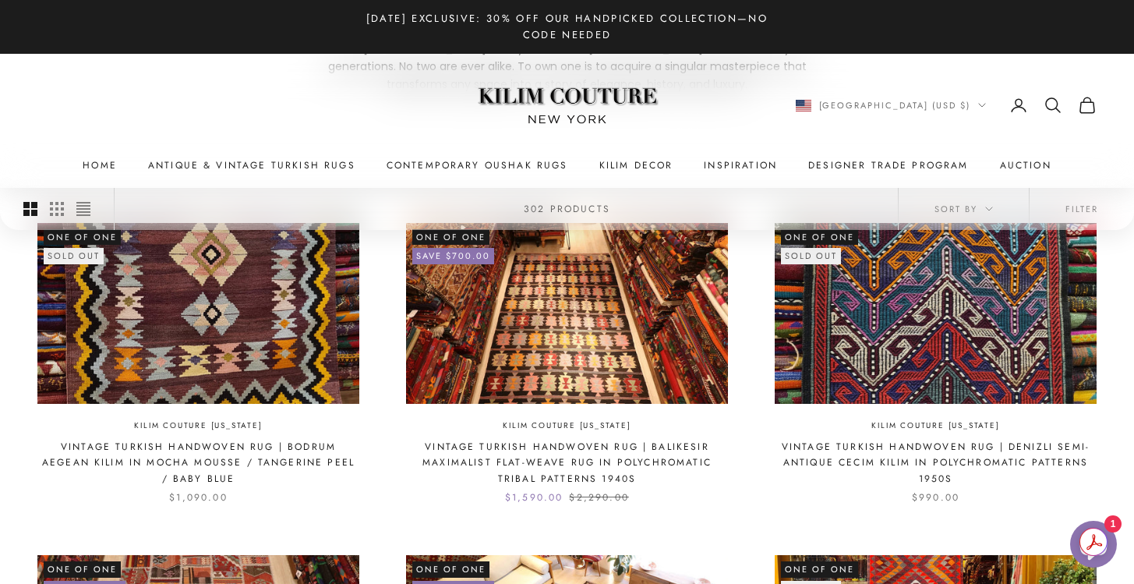
scroll to position [362, 0]
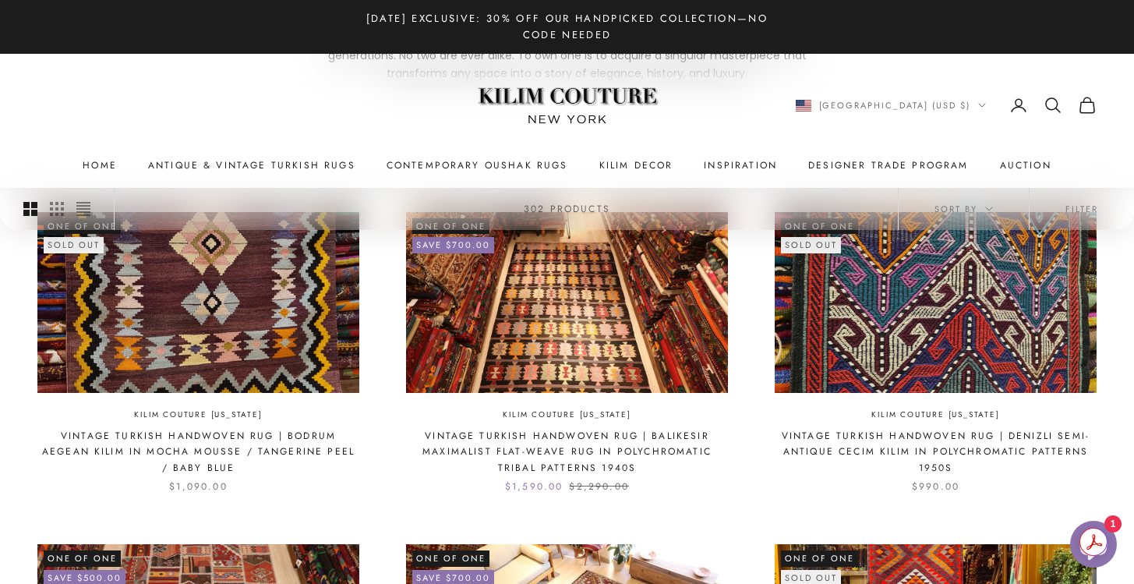
click at [938, 338] on img at bounding box center [936, 302] width 322 height 181
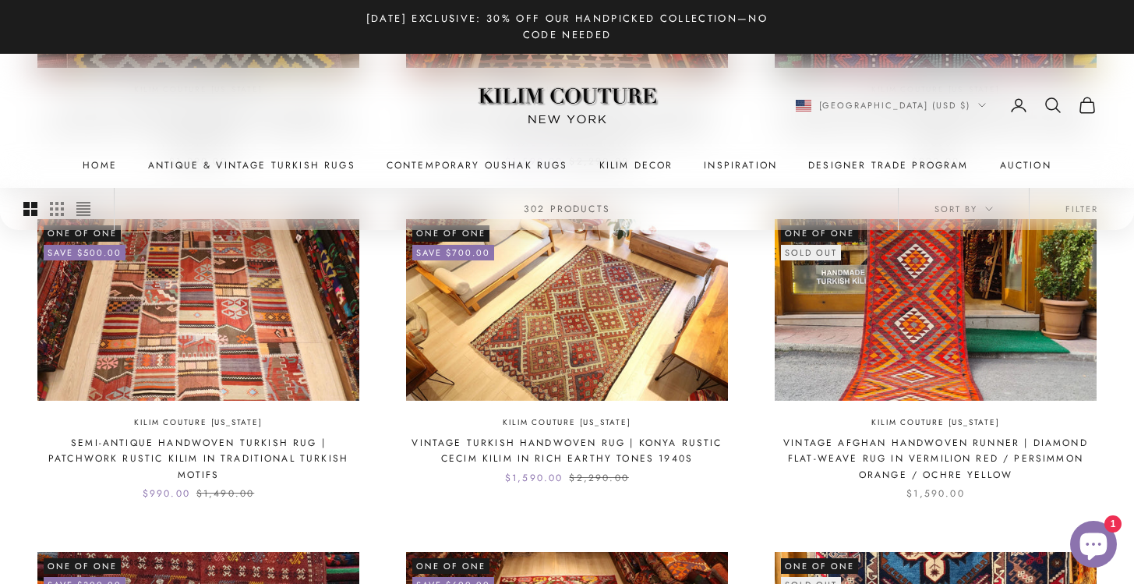
scroll to position [693, 0]
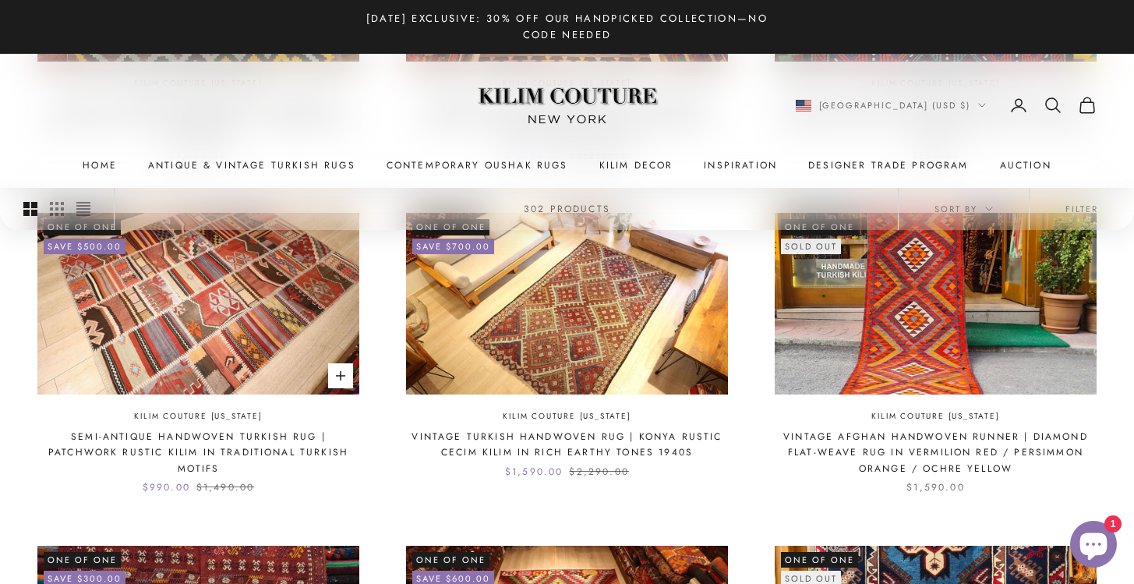
click at [189, 266] on img at bounding box center [198, 303] width 322 height 181
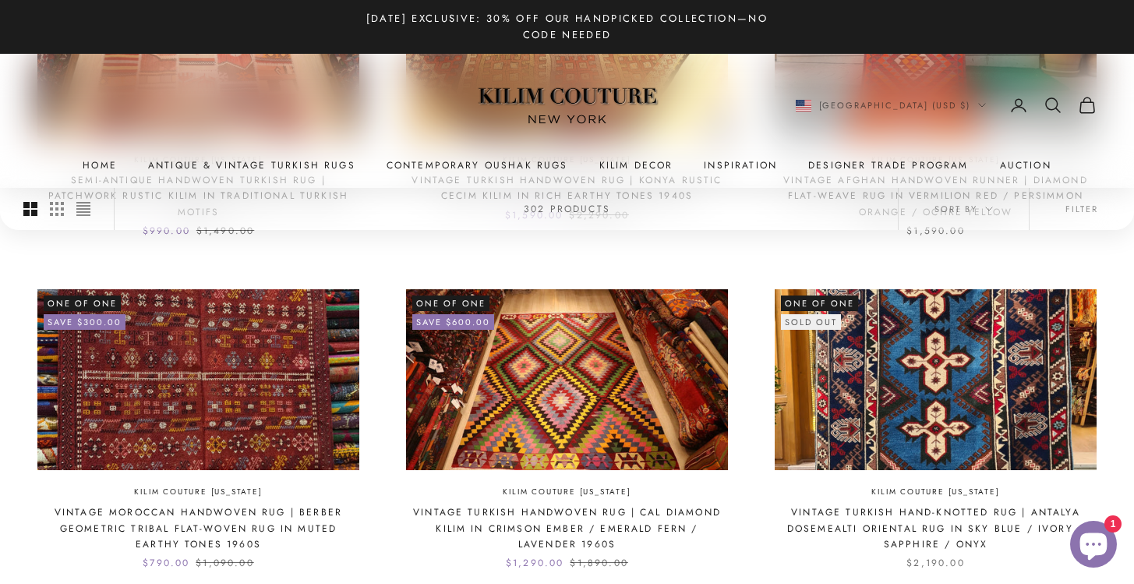
scroll to position [1024, 0]
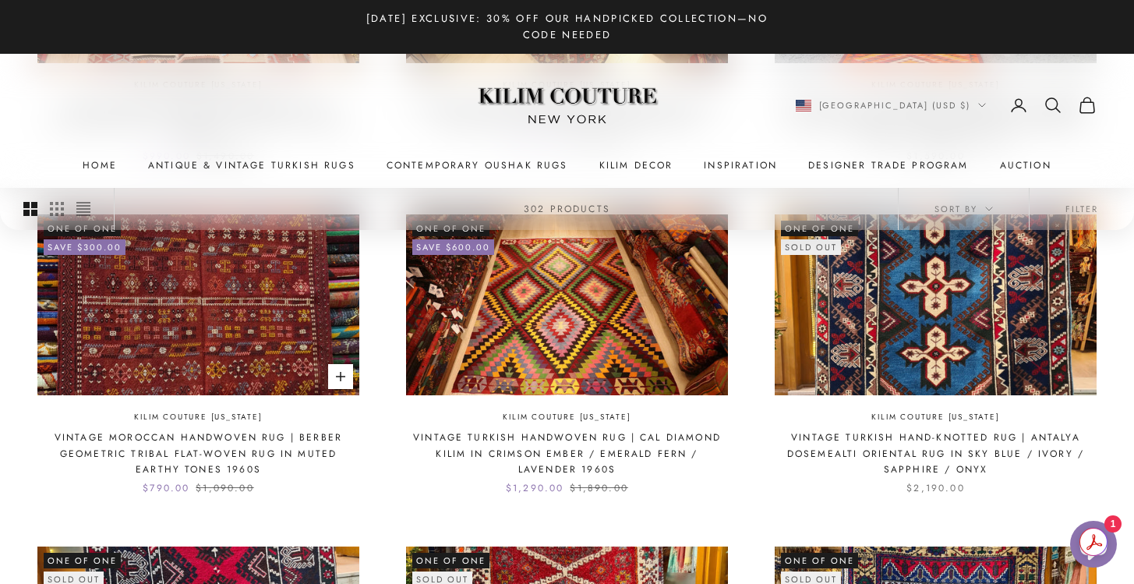
click at [271, 447] on link "Vintage Moroccan Handwoven Rug | Berber Geometric Tribal Flat-Woven Rug in Mute…" at bounding box center [198, 453] width 322 height 48
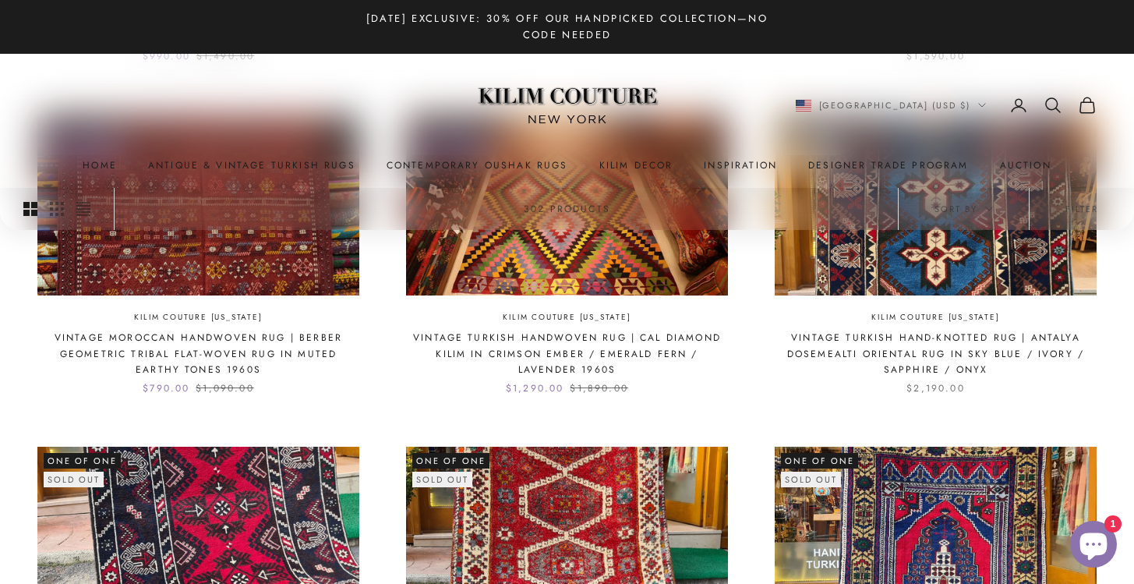
scroll to position [1346, 0]
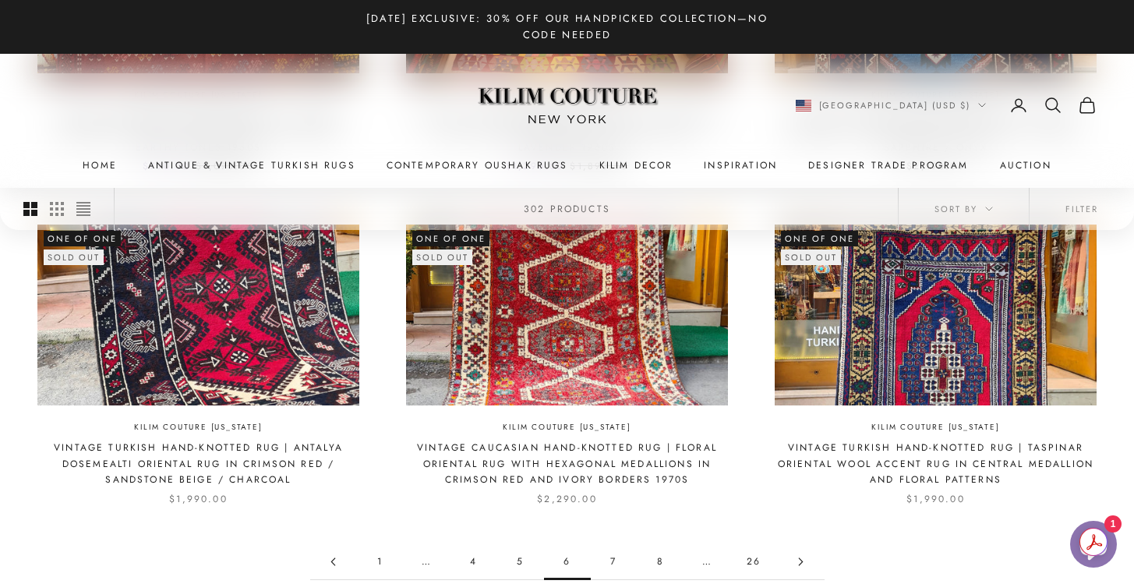
click at [801, 563] on icon "Go to page 7" at bounding box center [800, 561] width 3 height 7
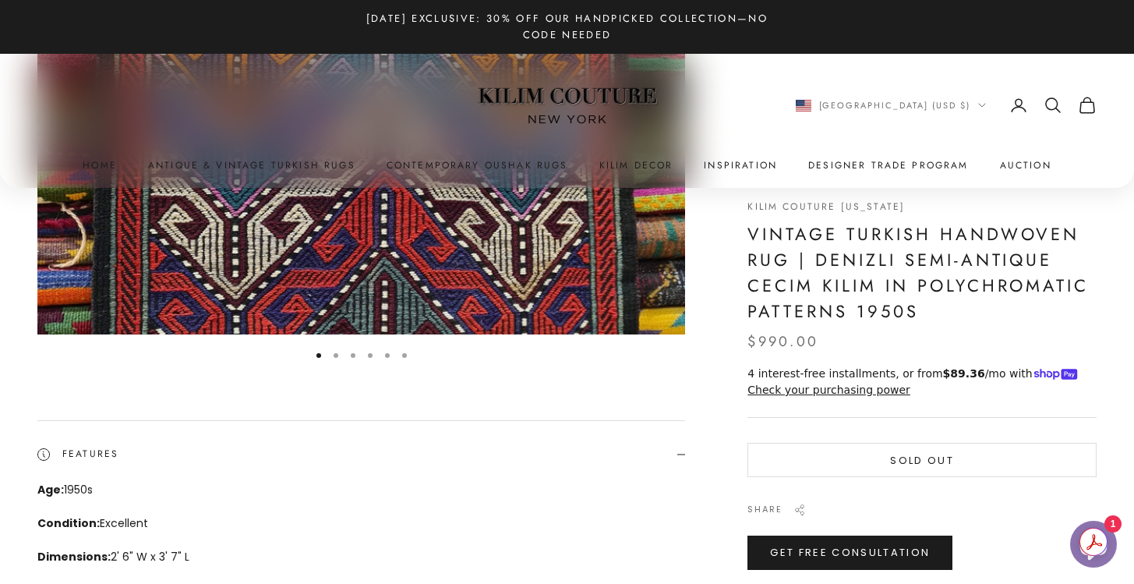
scroll to position [252, 0]
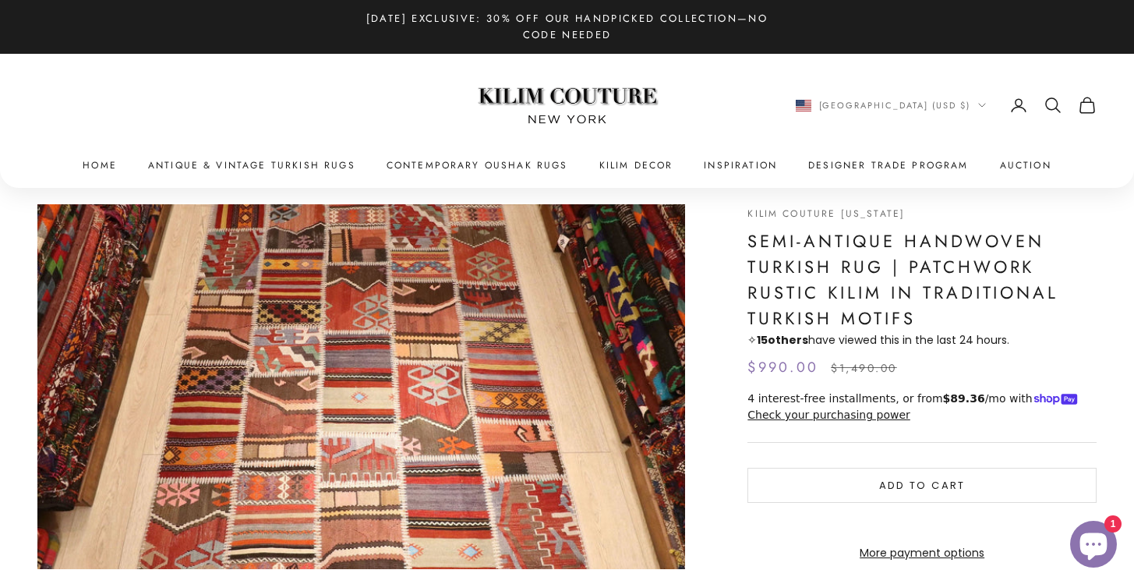
scroll to position [22, 0]
click at [496, 268] on img "Item 1 of 3" at bounding box center [361, 385] width 648 height 365
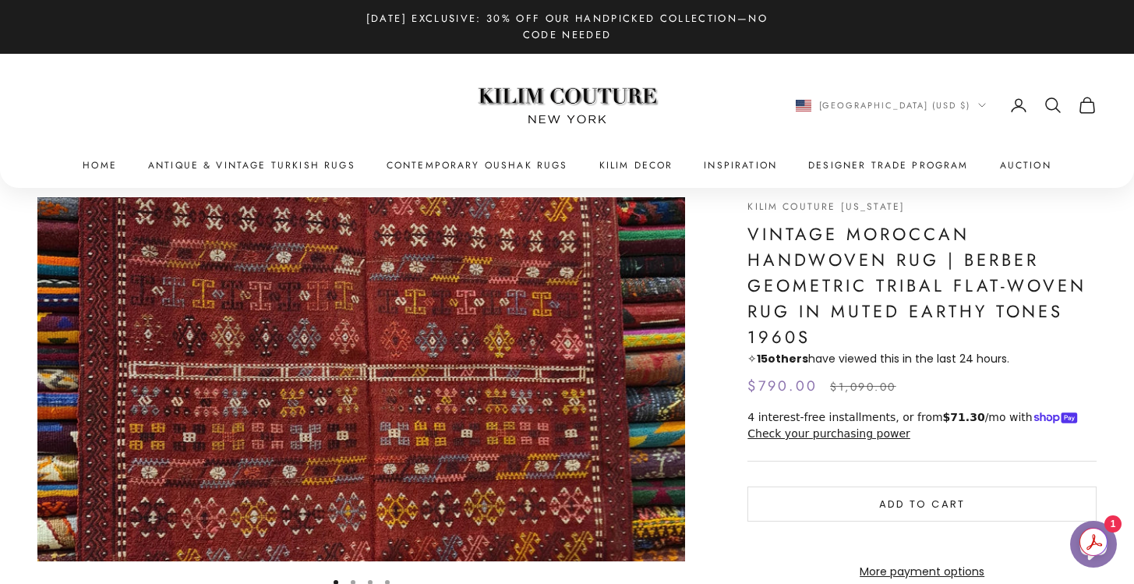
scroll to position [29, 0]
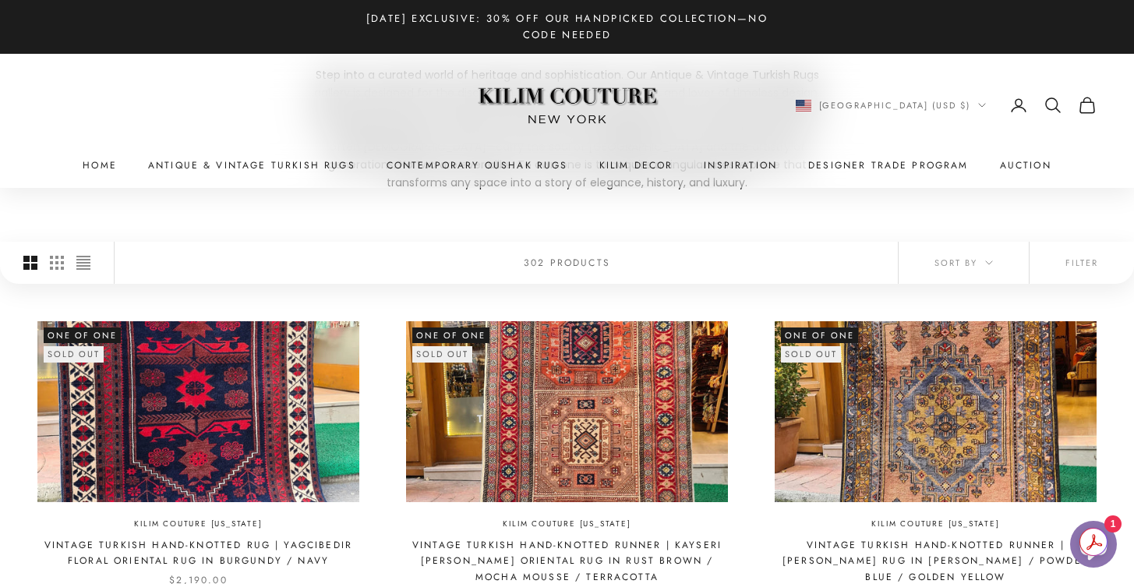
scroll to position [383, 0]
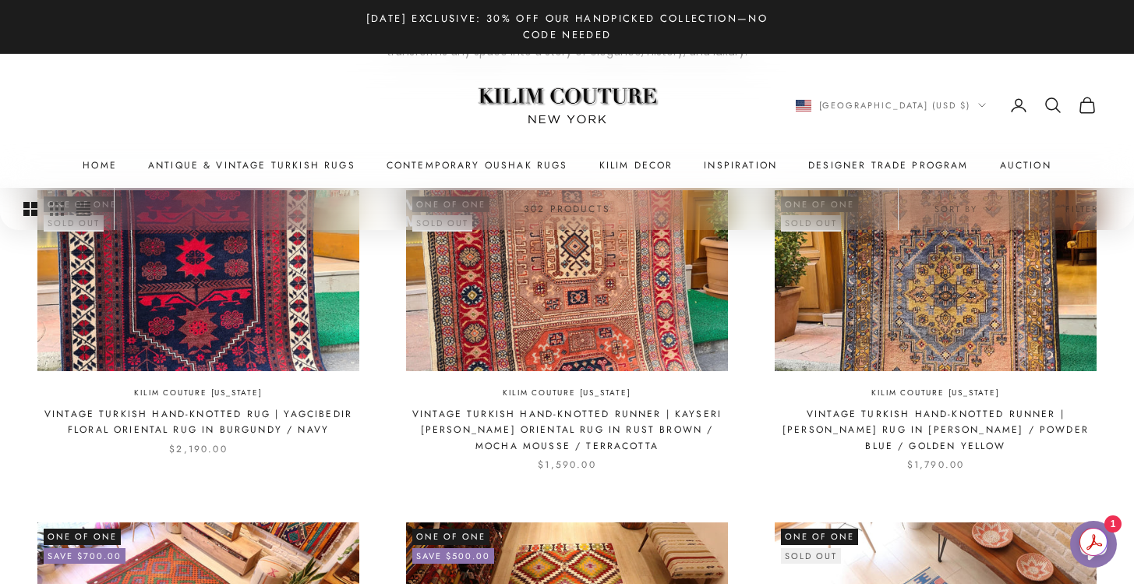
click at [666, 352] on img at bounding box center [567, 280] width 322 height 181
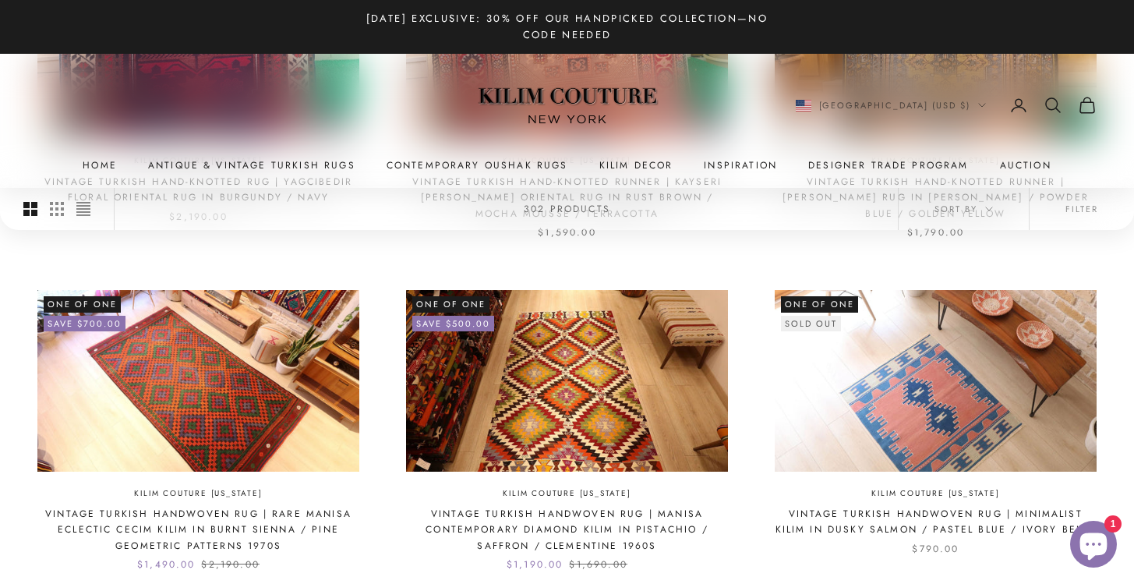
scroll to position [645, 0]
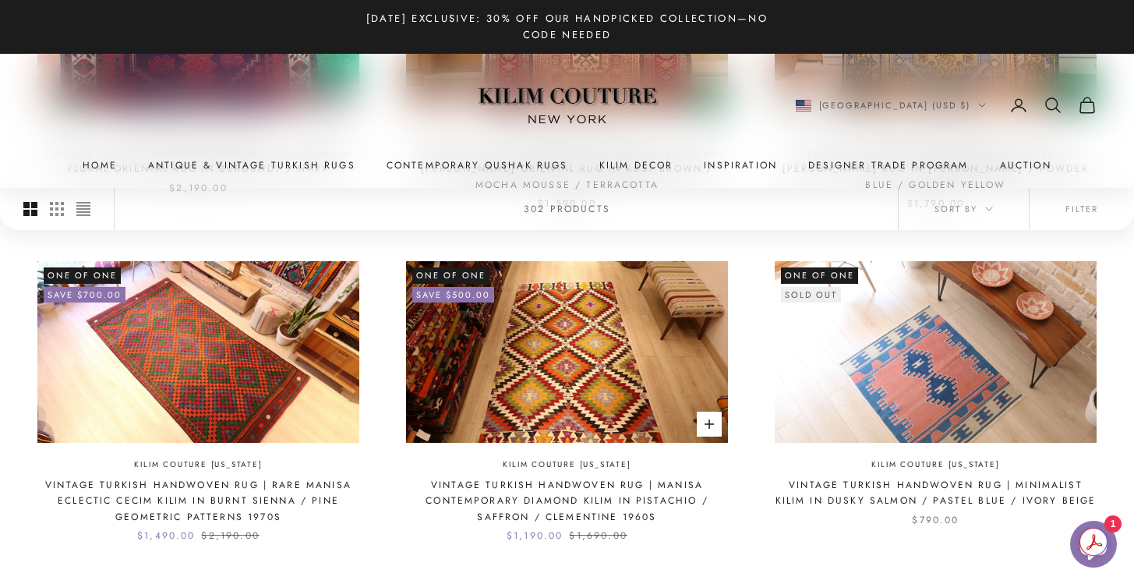
click at [637, 496] on link "Vintage Turkish Handwoven Rug | Manisa Contemporary Diamond Kilim in Pistachio …" at bounding box center [567, 501] width 322 height 48
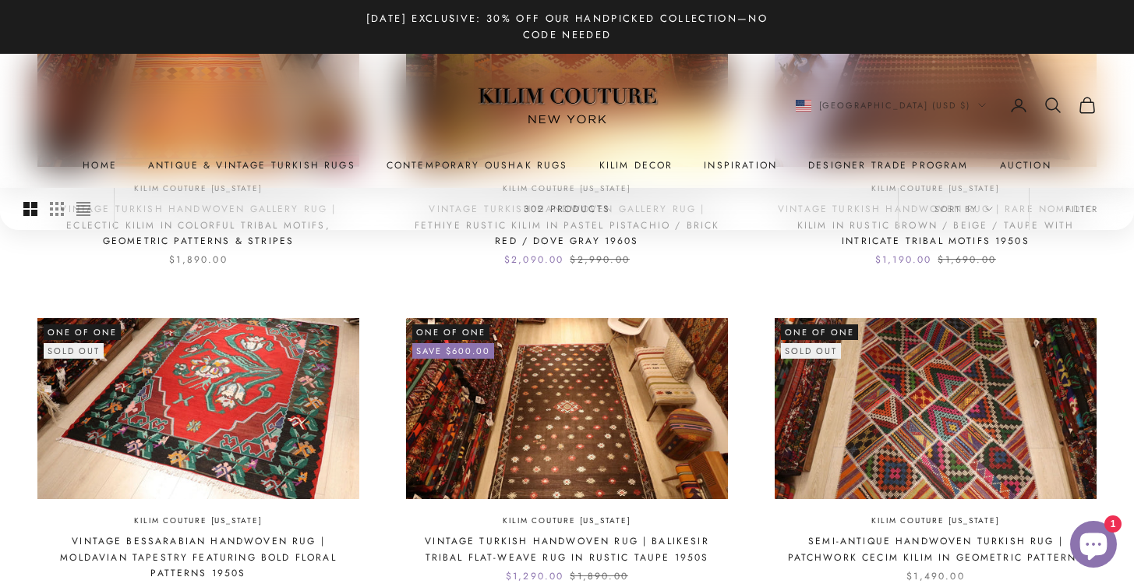
scroll to position [1299, 0]
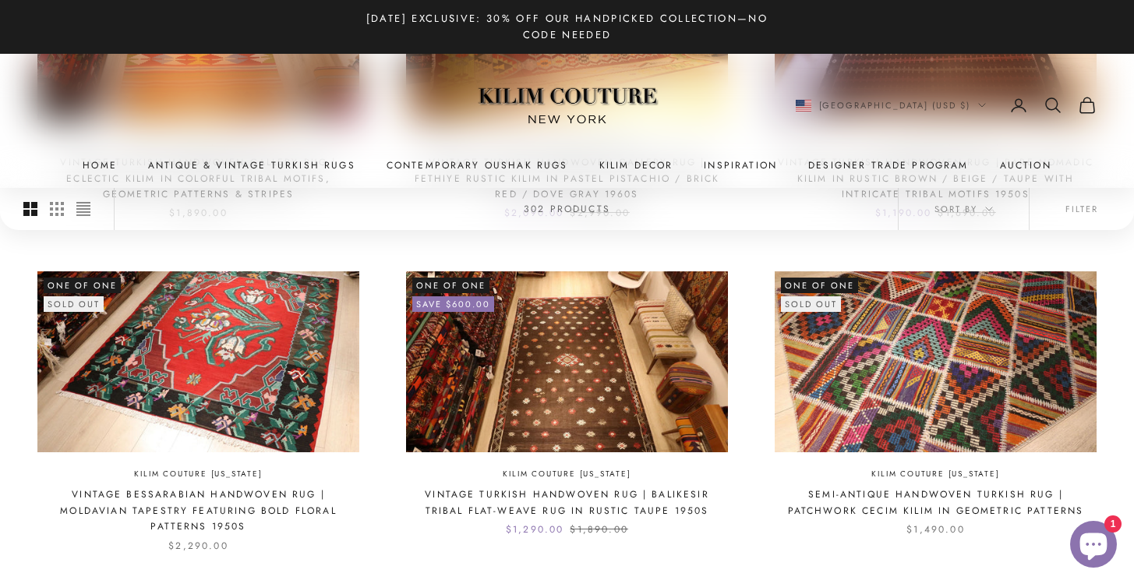
click at [864, 329] on img at bounding box center [936, 361] width 322 height 181
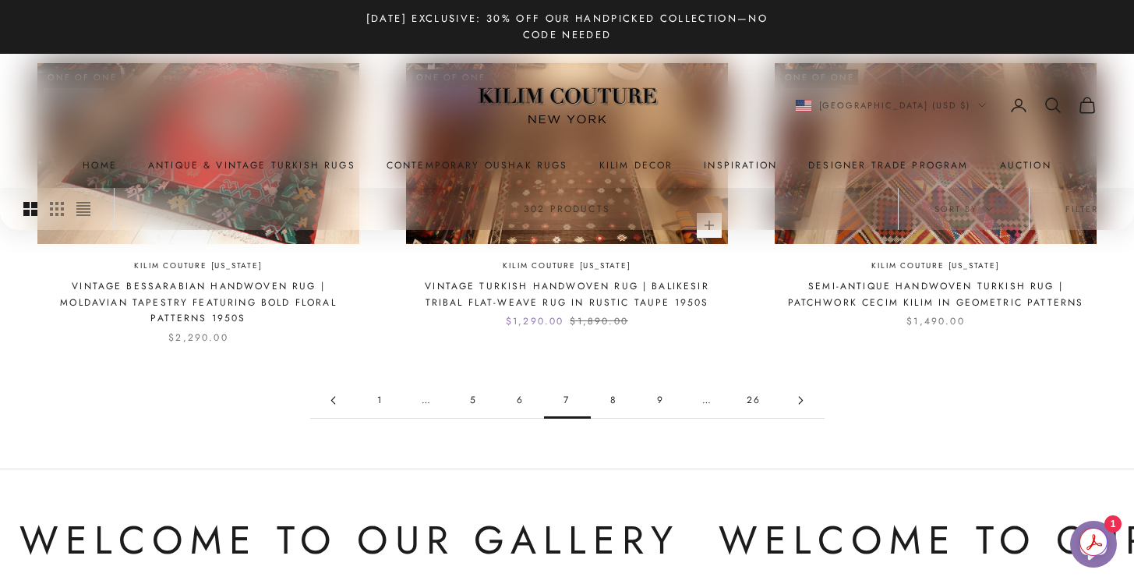
scroll to position [1574, 0]
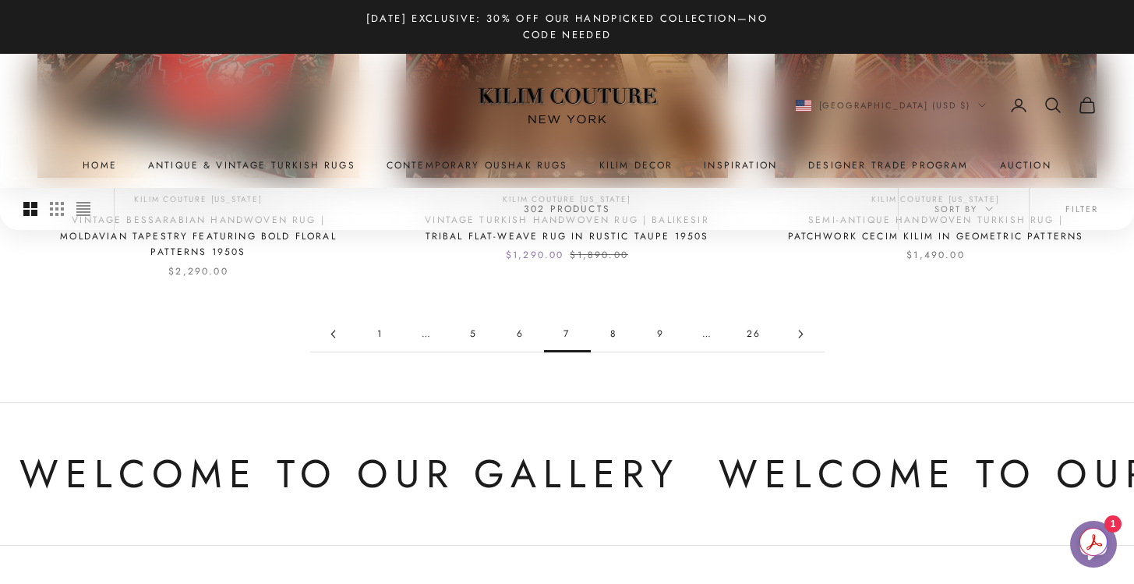
click at [797, 330] on icon "Go to page 8" at bounding box center [801, 334] width 9 height 9
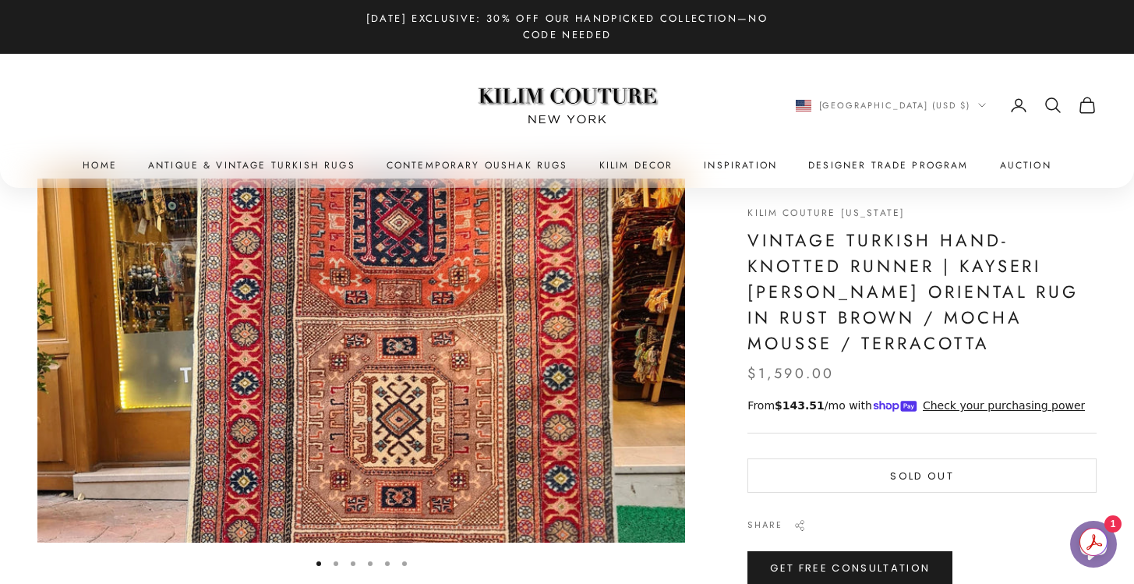
scroll to position [48, 0]
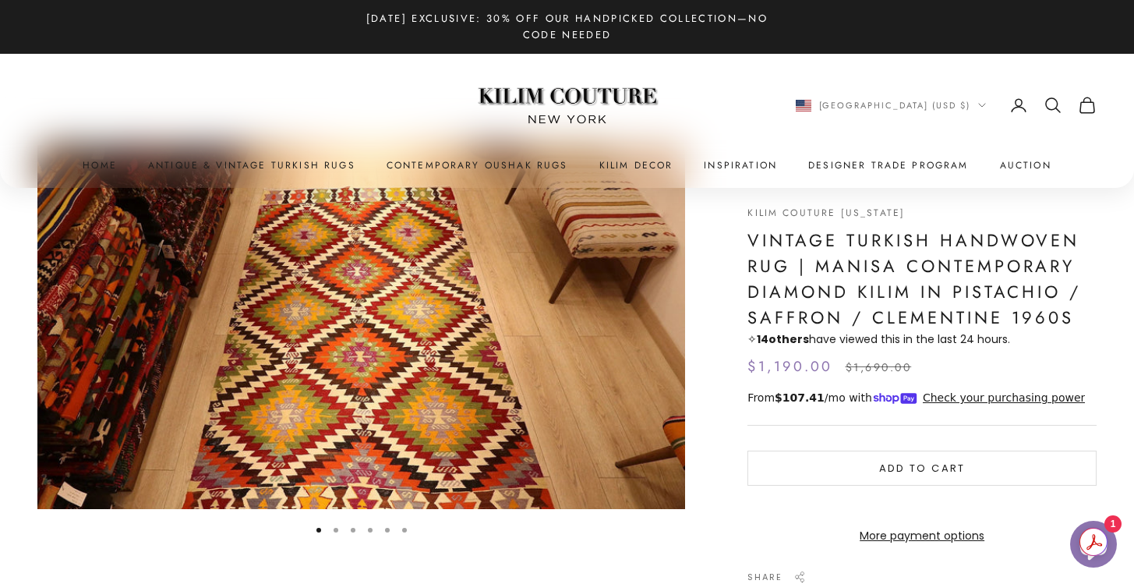
scroll to position [80, 0]
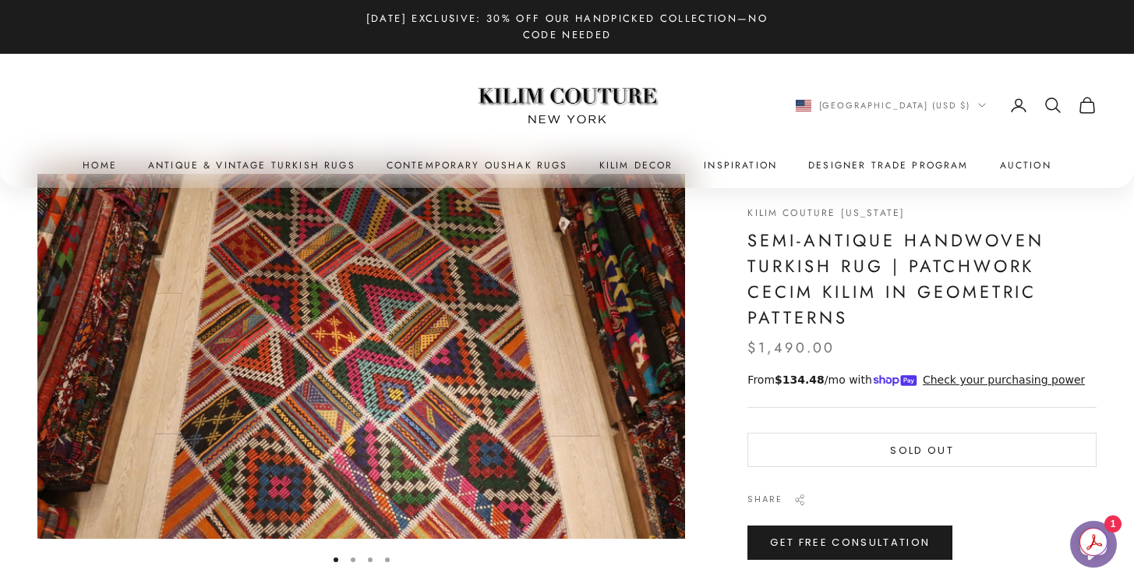
scroll to position [34, 0]
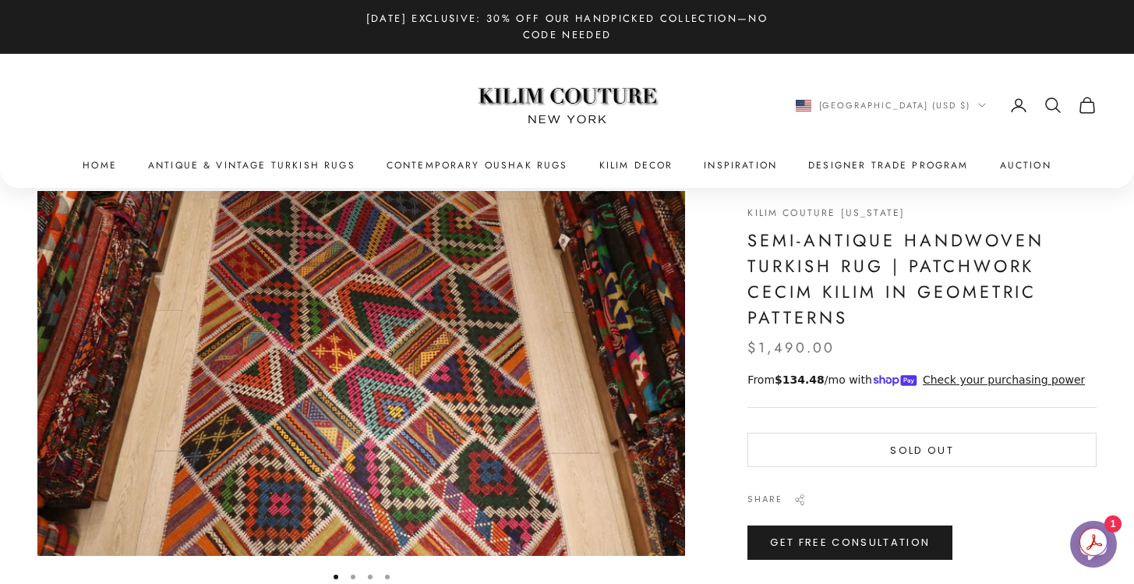
click at [576, 371] on img "Item 1 of 4" at bounding box center [361, 373] width 648 height 365
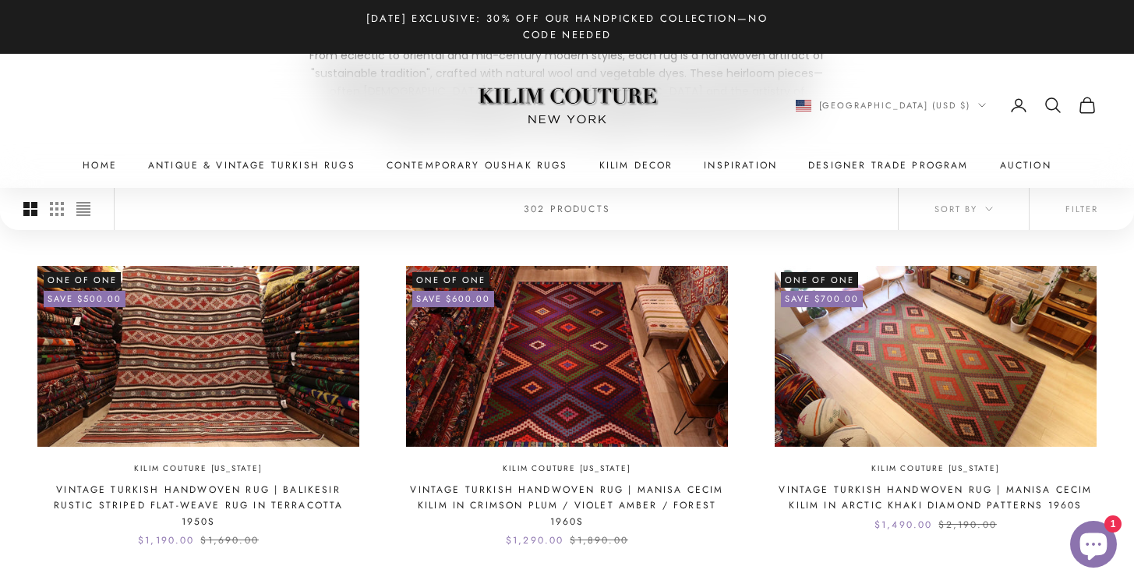
scroll to position [313, 0]
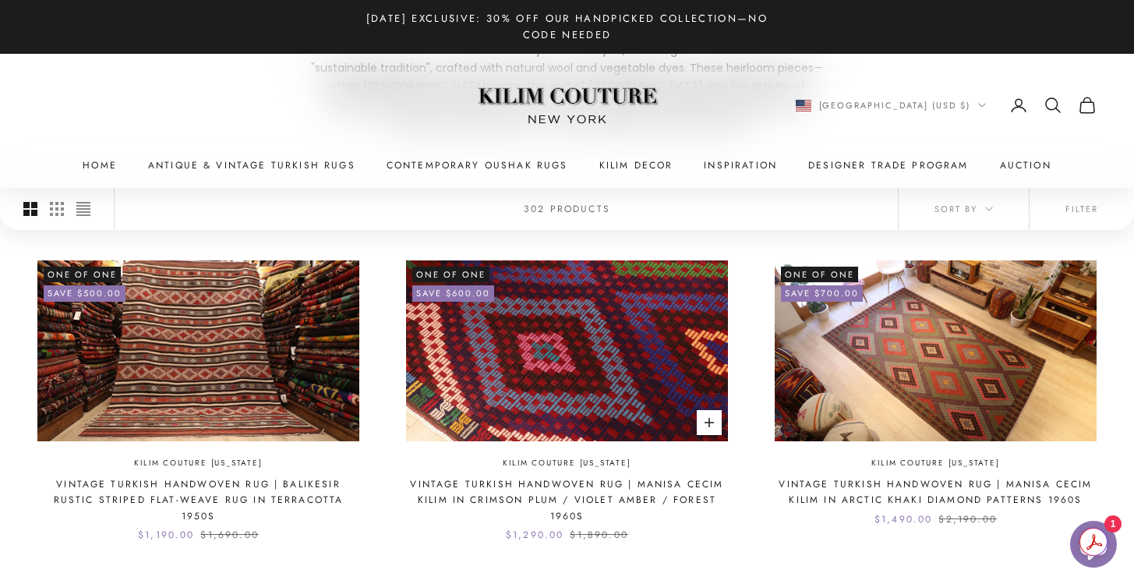
click at [622, 367] on img at bounding box center [567, 350] width 322 height 181
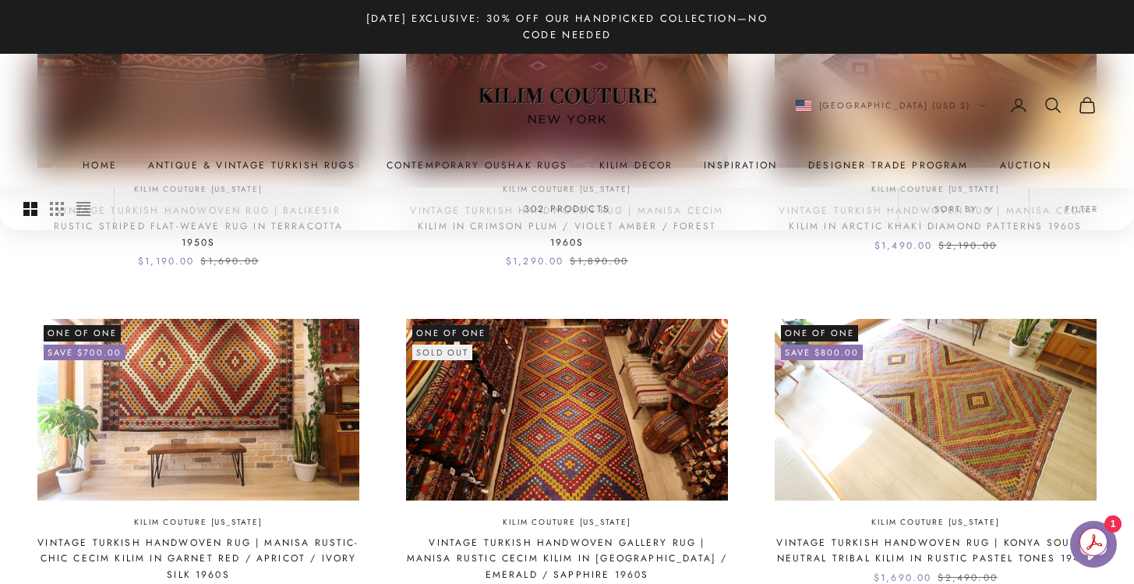
scroll to position [672, 0]
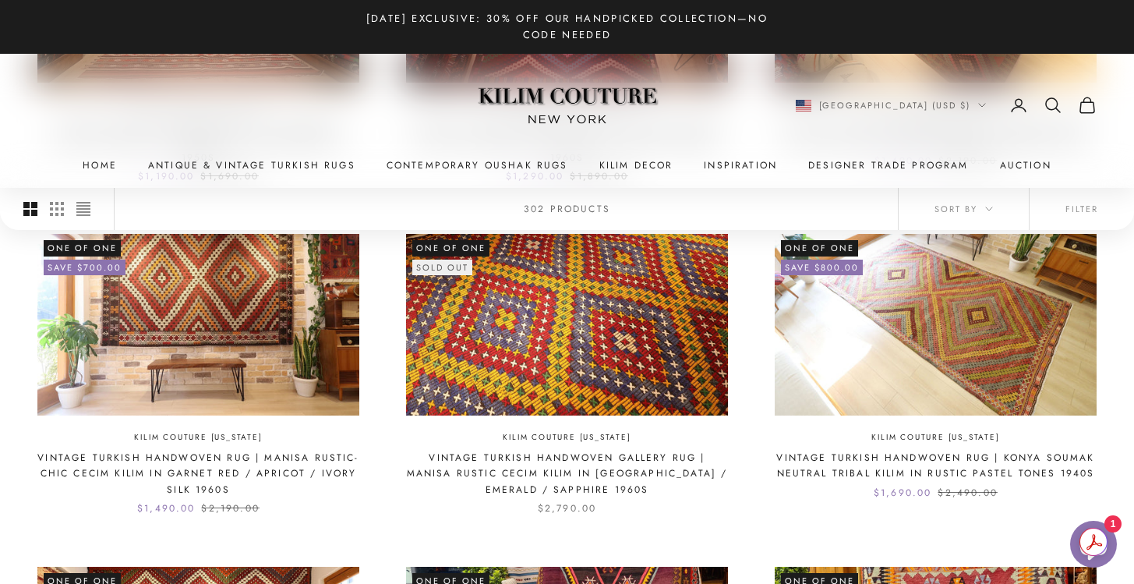
click at [589, 387] on img at bounding box center [567, 324] width 322 height 181
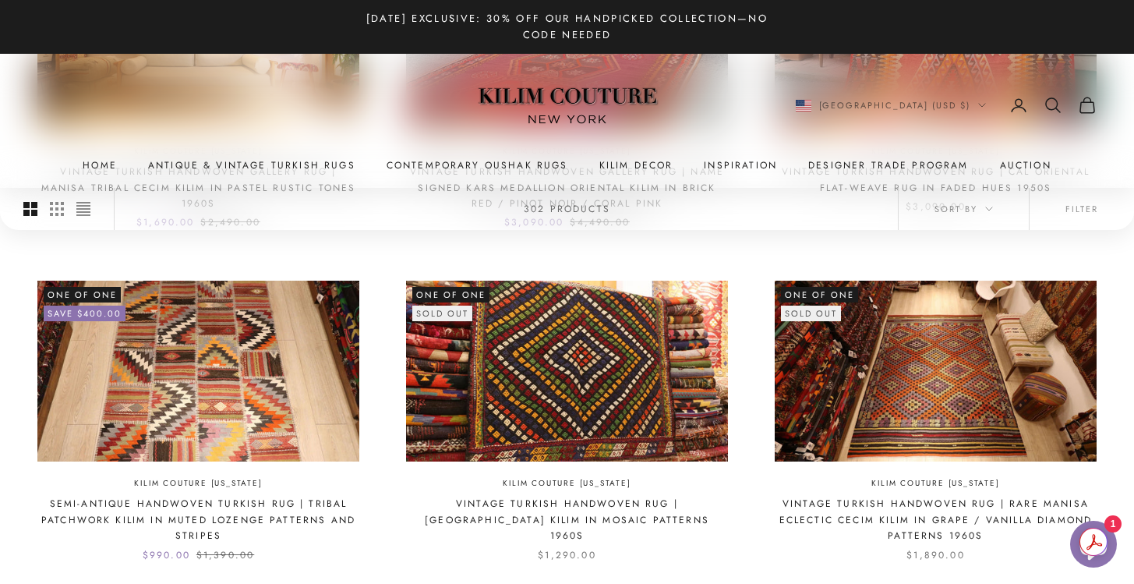
scroll to position [1292, 0]
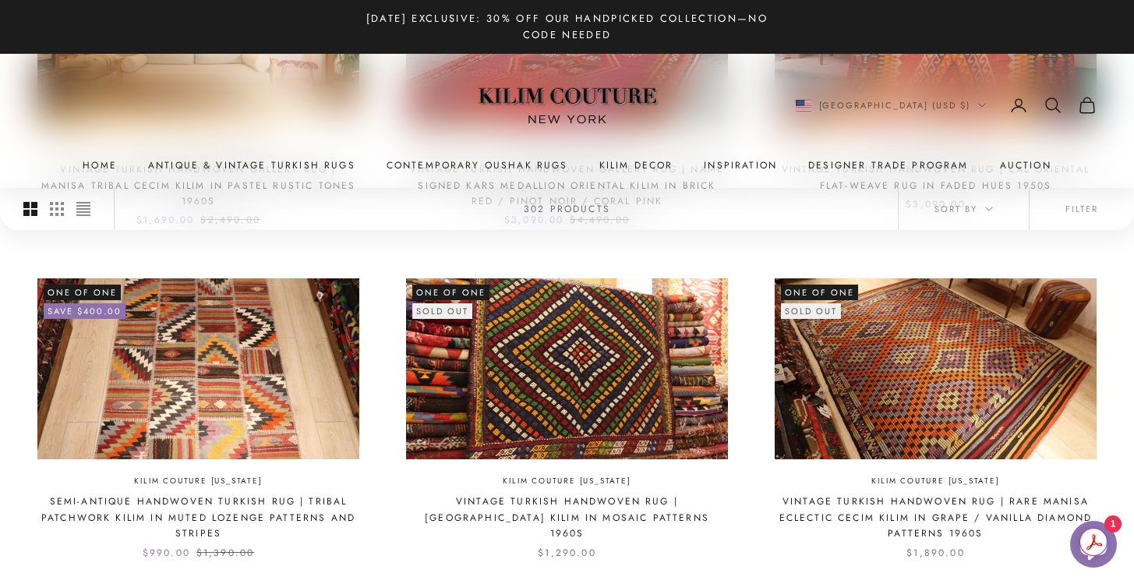
click at [913, 415] on img at bounding box center [936, 368] width 322 height 181
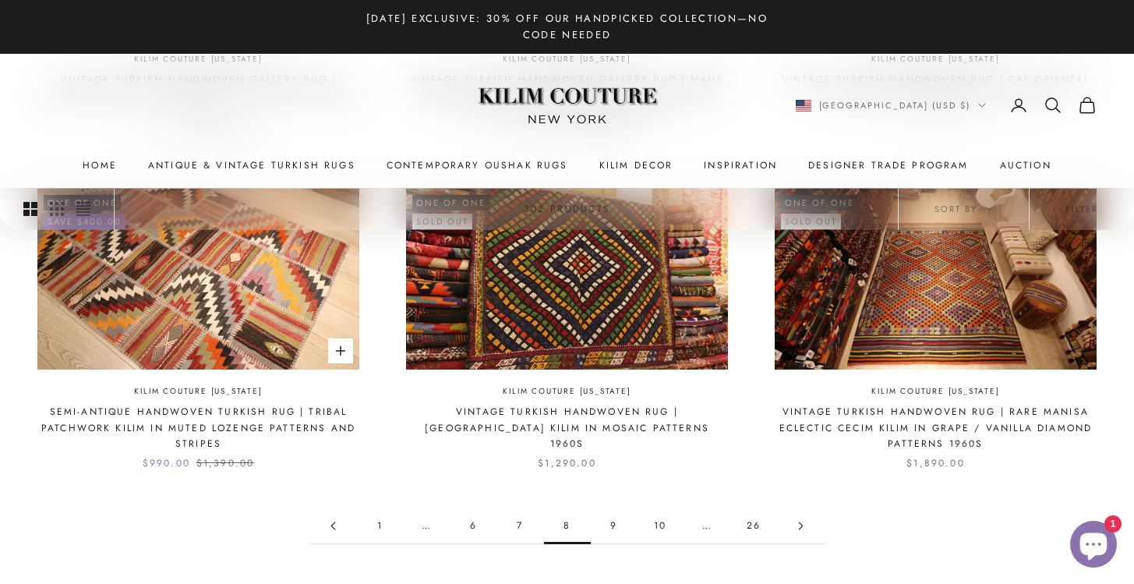
scroll to position [1388, 0]
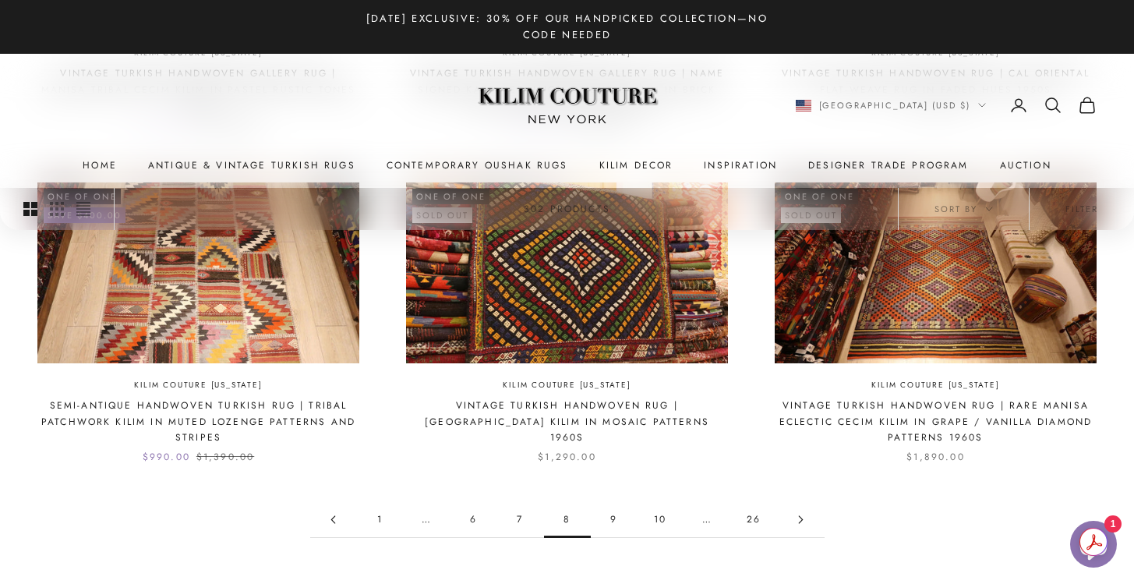
click at [804, 520] on icon "Go to page 9" at bounding box center [801, 519] width 9 height 9
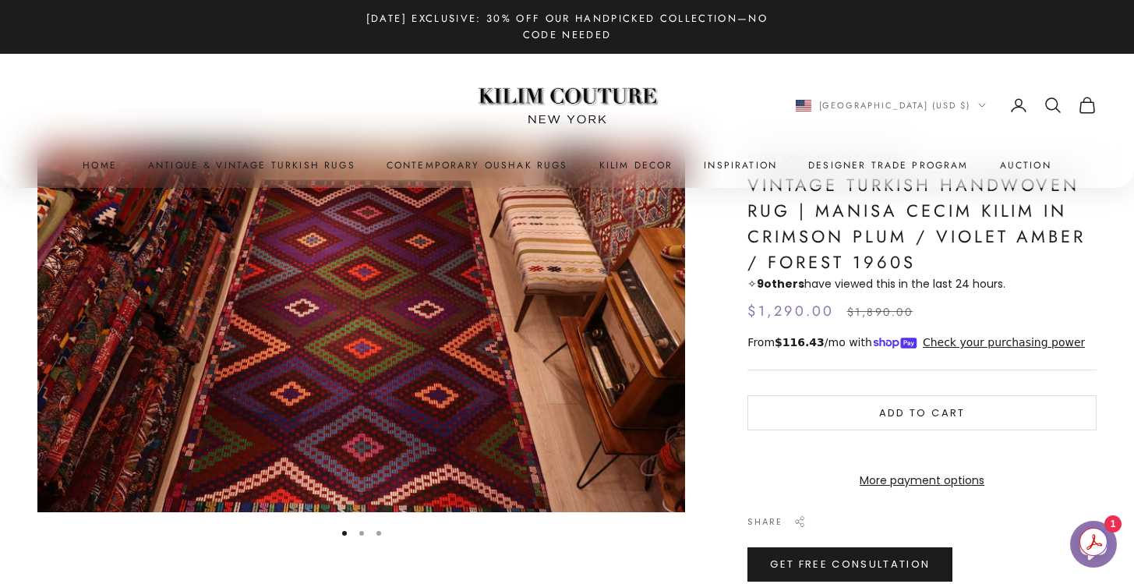
scroll to position [75, 0]
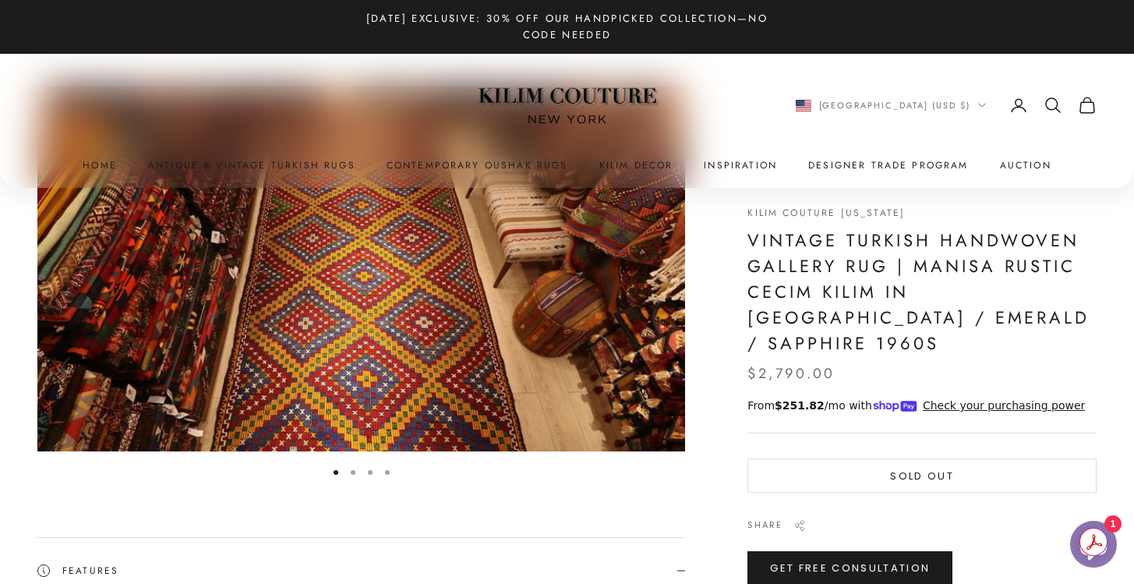
scroll to position [128, 0]
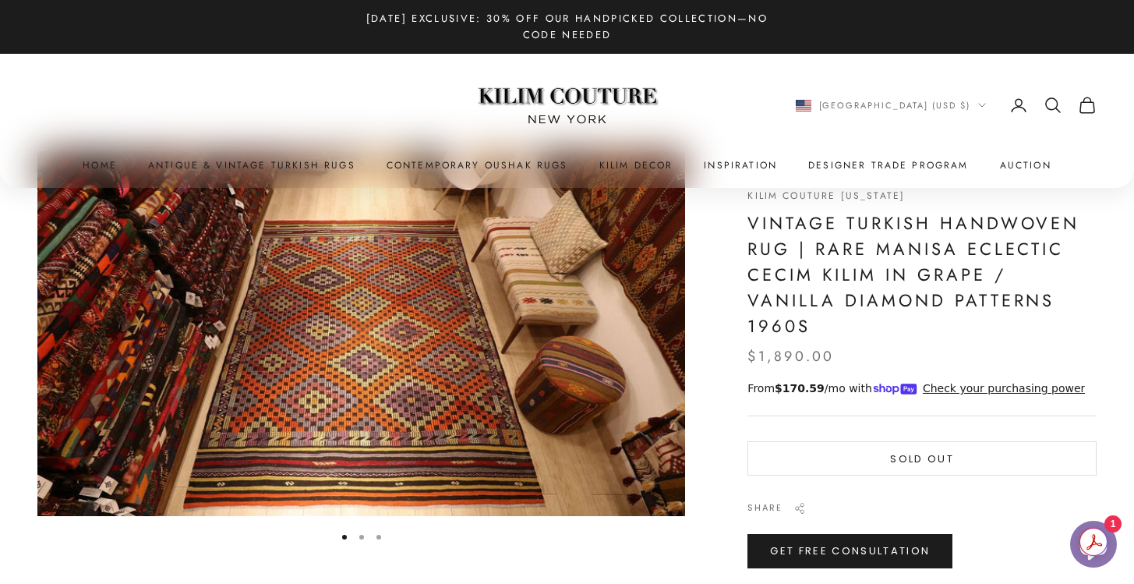
scroll to position [76, 0]
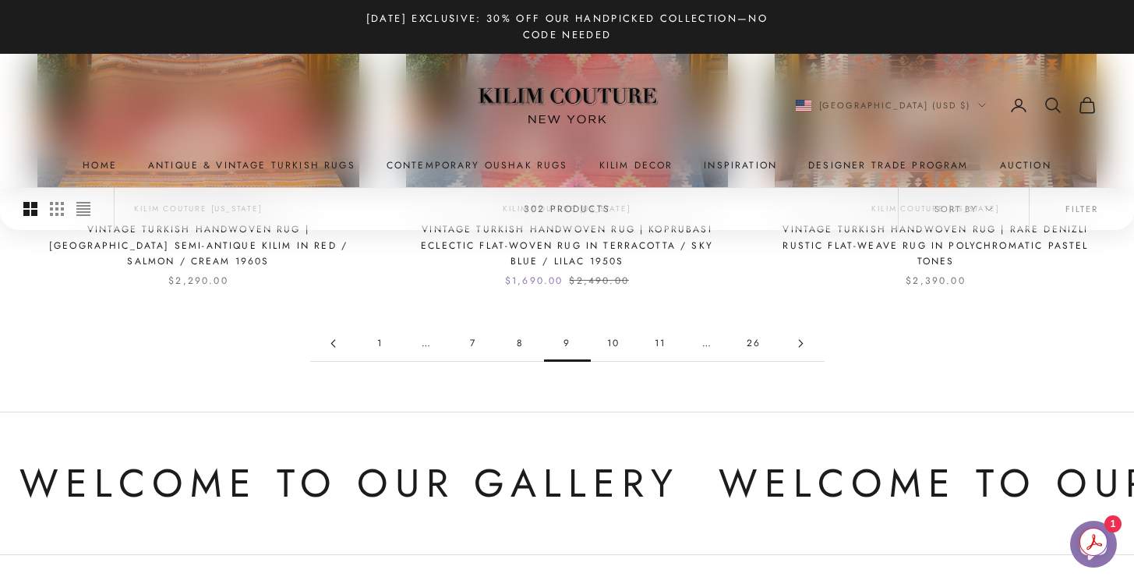
scroll to position [1601, 0]
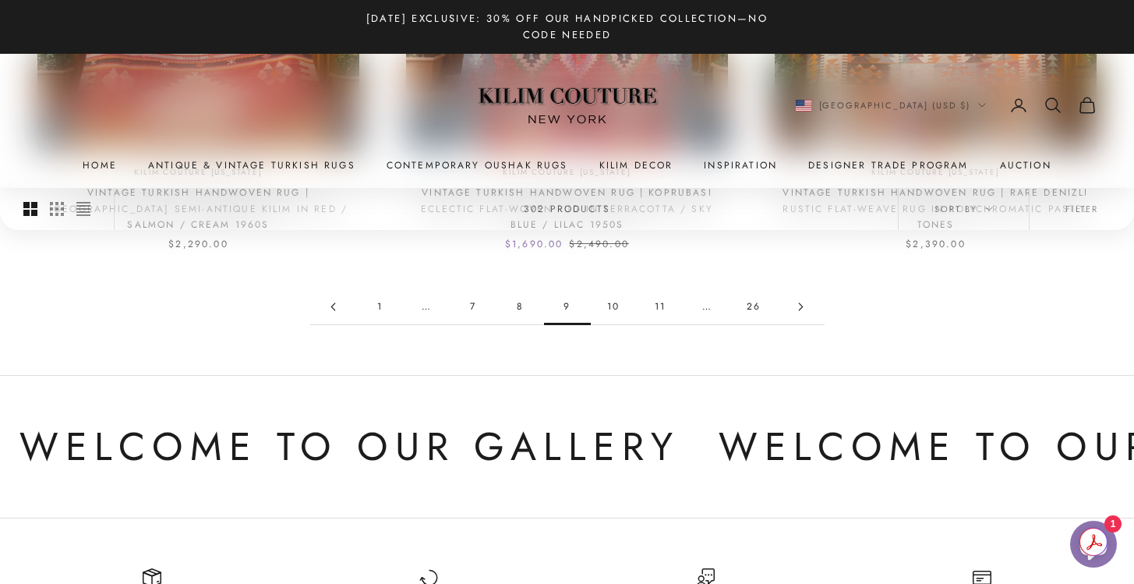
click at [805, 306] on link "Go to page 10" at bounding box center [801, 306] width 47 height 35
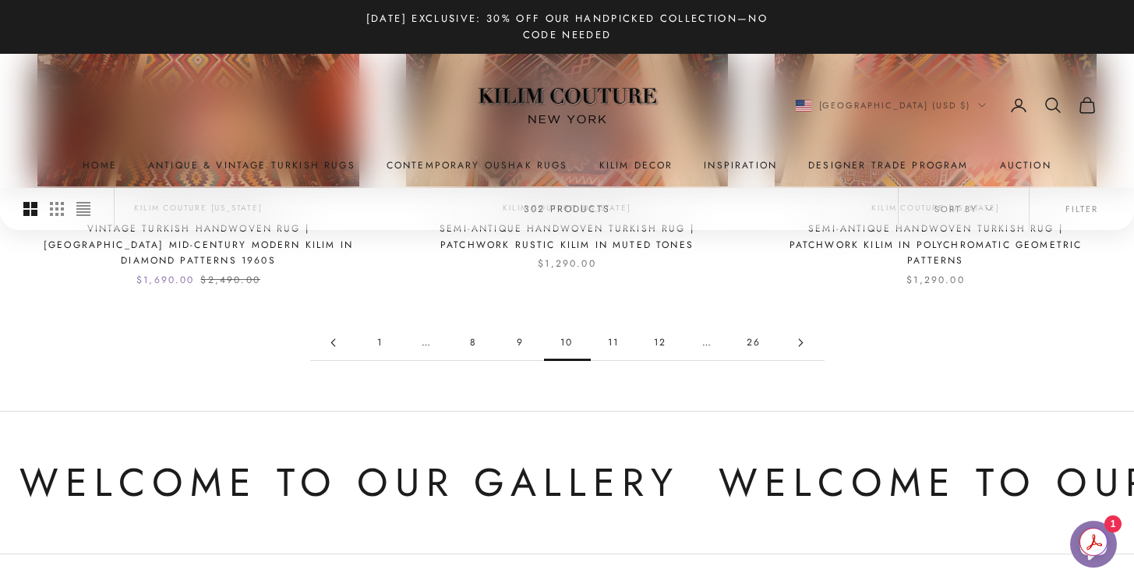
scroll to position [1527, 0]
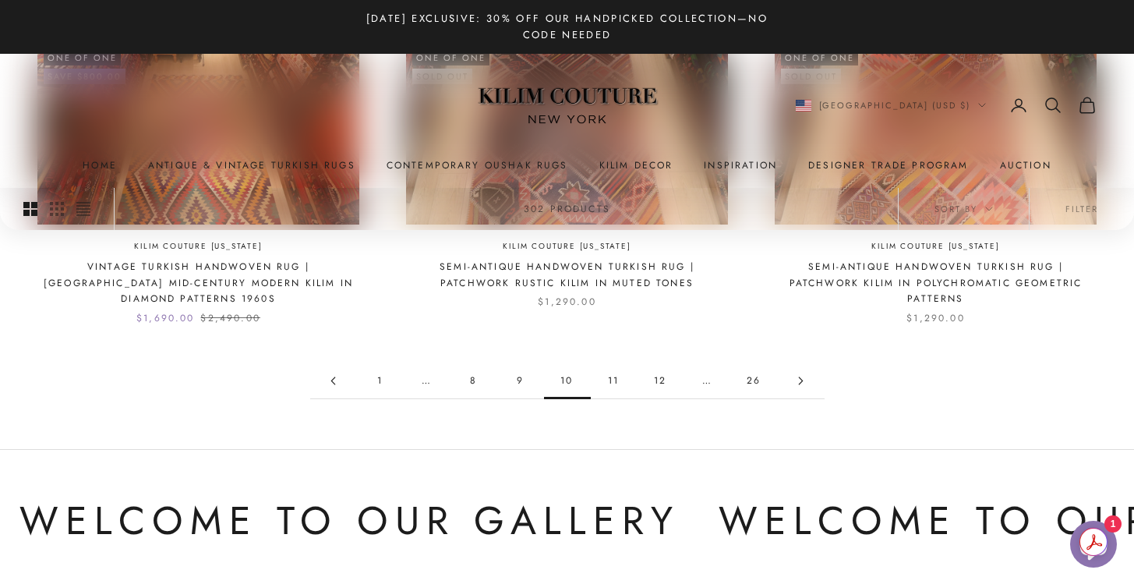
click at [800, 377] on icon "Go to page 11" at bounding box center [801, 380] width 9 height 9
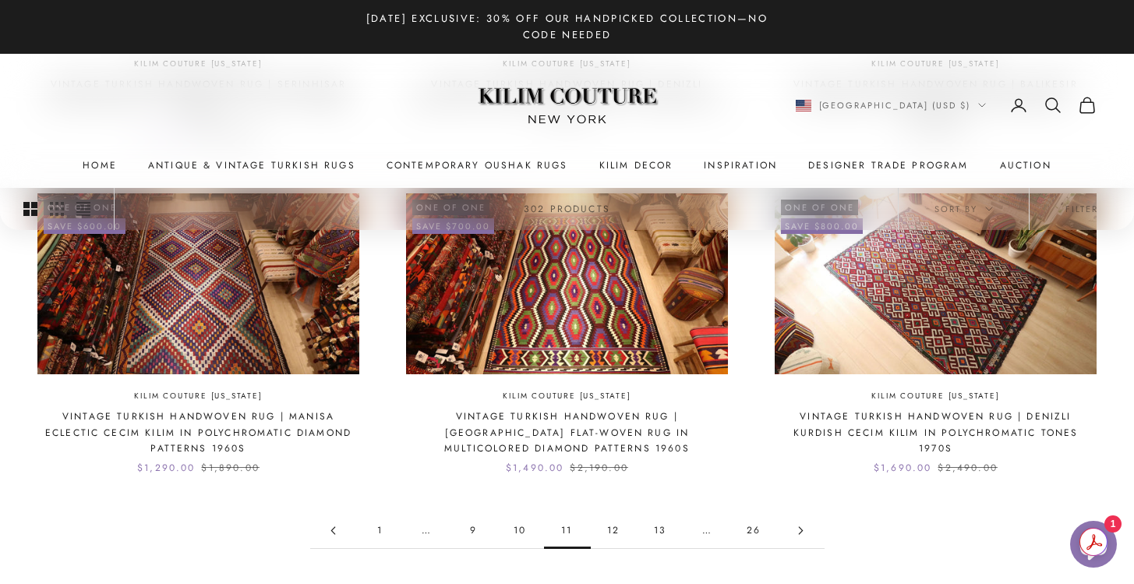
scroll to position [1390, 0]
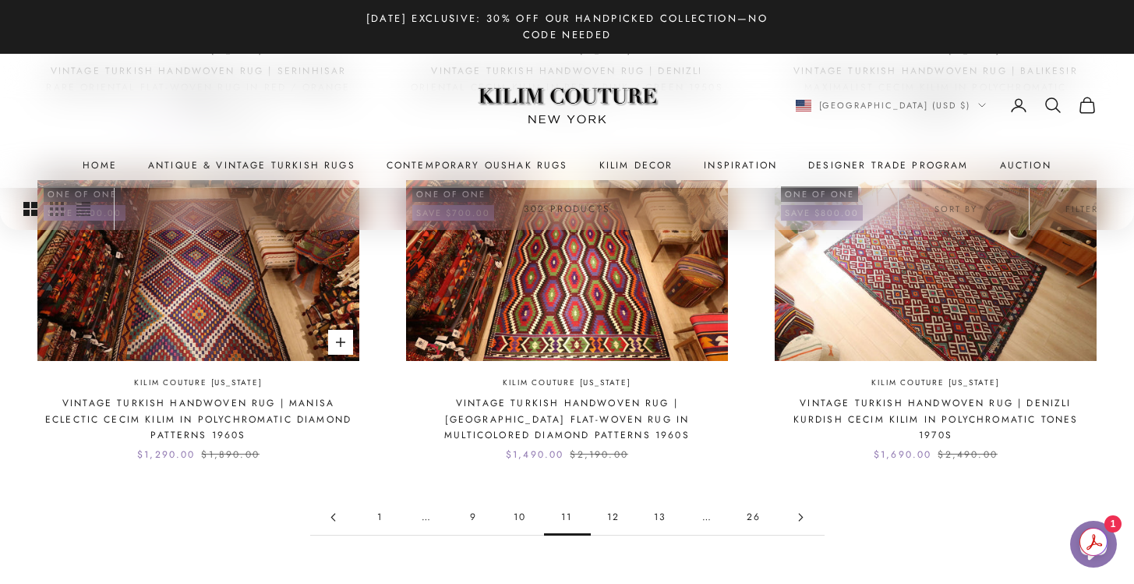
click at [319, 408] on link "Vintage Turkish Handwoven Rug | Manisa Eclectic Cecim Kilim in Polychromatic Di…" at bounding box center [198, 419] width 322 height 48
click at [801, 511] on link "Go to page 12" at bounding box center [801, 517] width 47 height 35
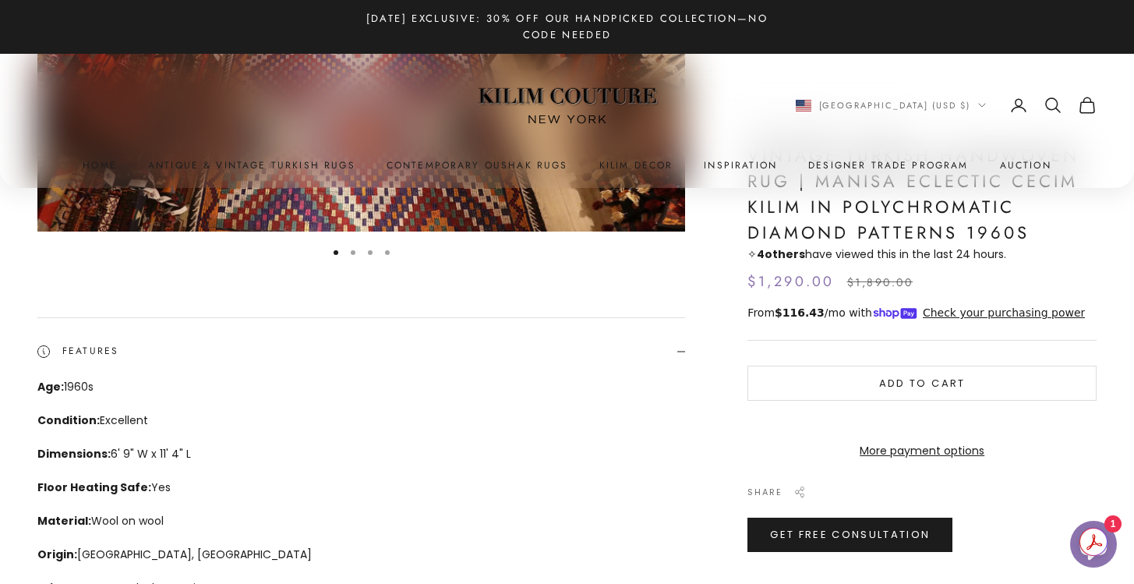
scroll to position [408, 0]
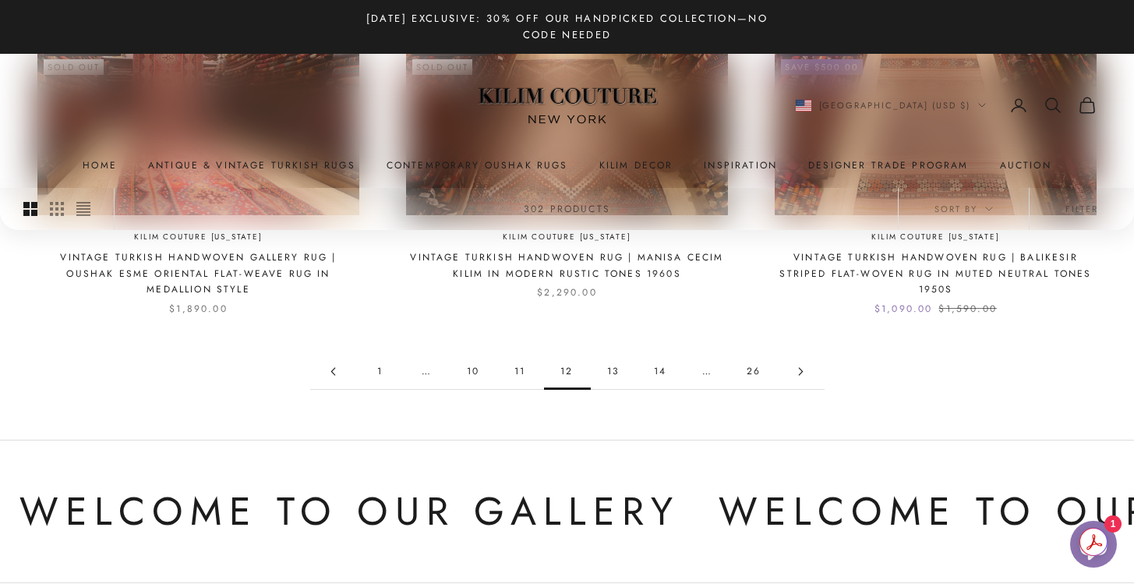
scroll to position [1548, 0]
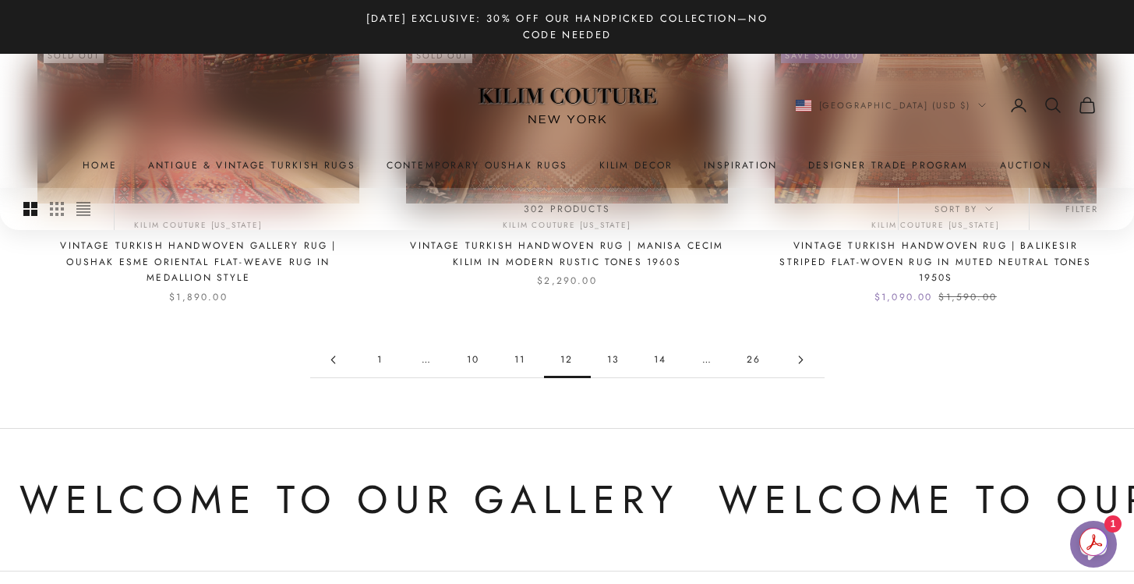
click at [797, 355] on icon "Go to page 13" at bounding box center [801, 359] width 9 height 9
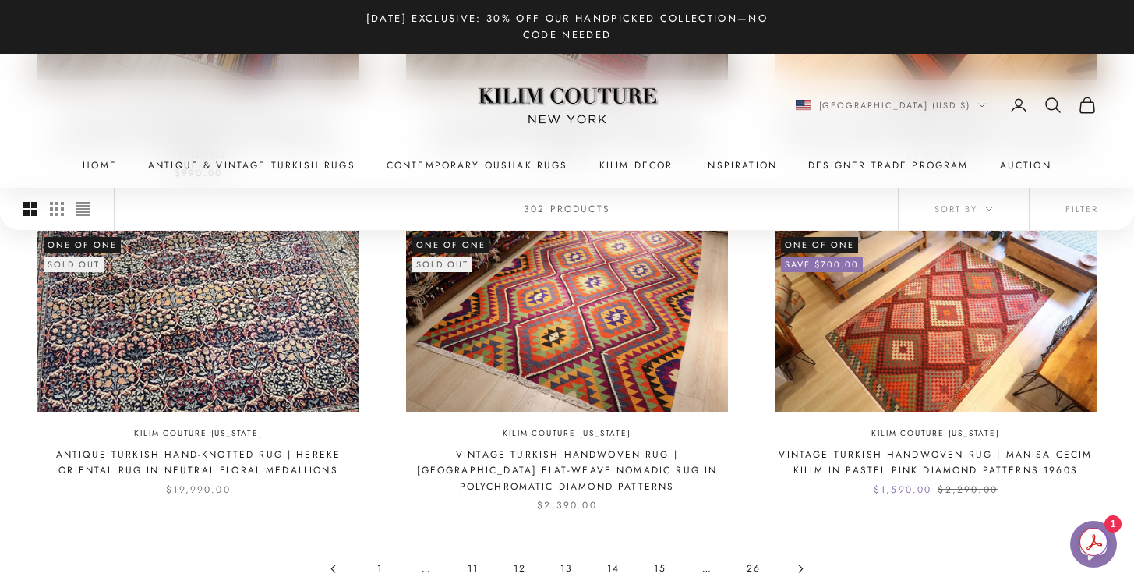
scroll to position [1330, 0]
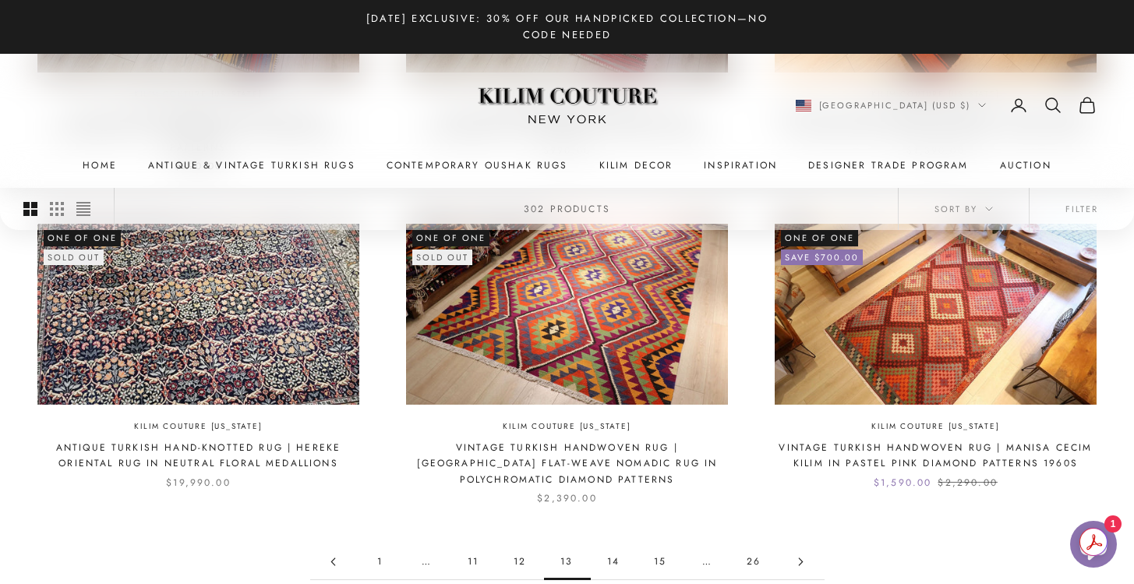
click at [303, 442] on link "Antique Turkish Hand-Knotted Rug | Hereke Oriental Rug in Neutral Floral Medall…" at bounding box center [198, 456] width 322 height 32
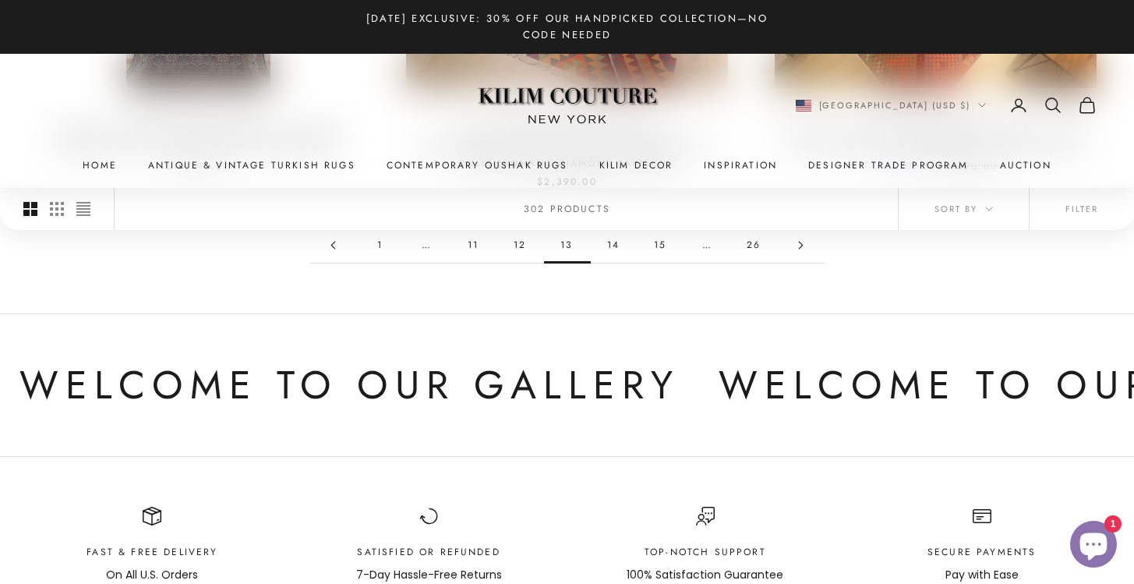
scroll to position [1645, 0]
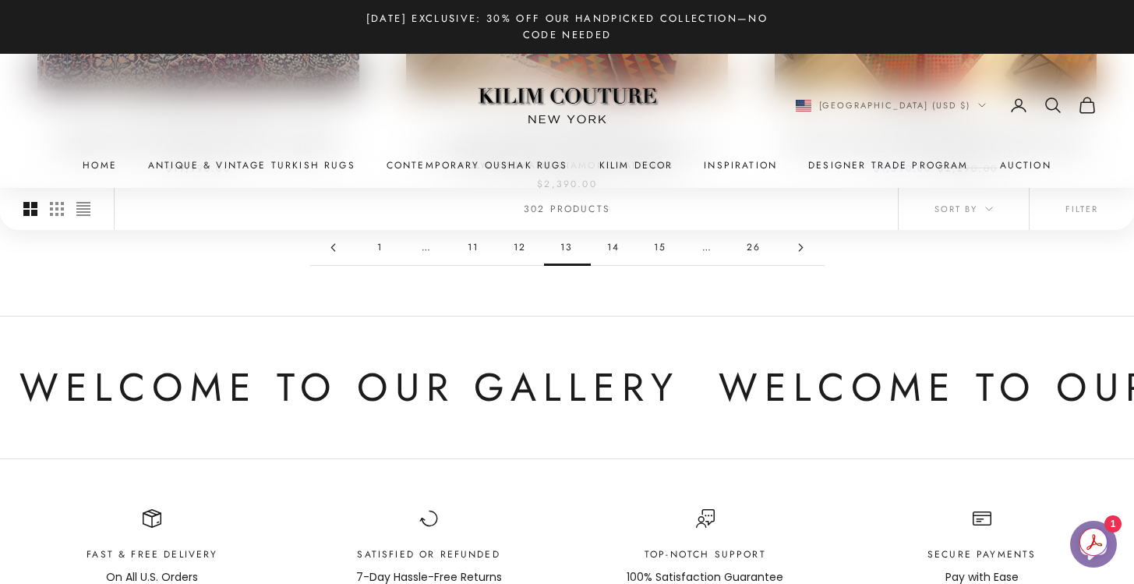
click at [803, 249] on icon "Go to page 14" at bounding box center [801, 247] width 9 height 9
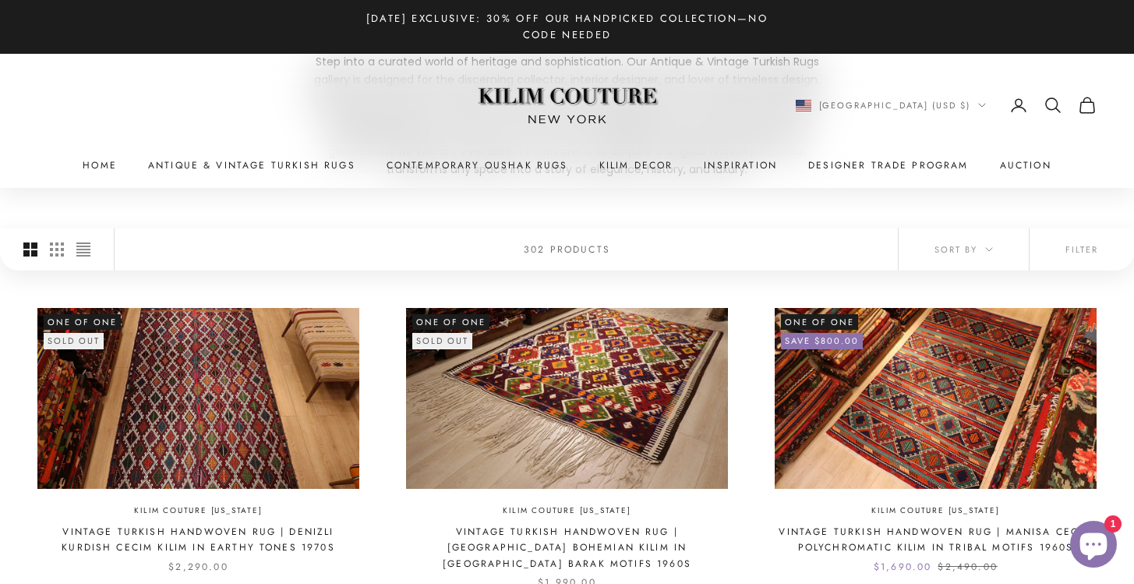
scroll to position [352, 0]
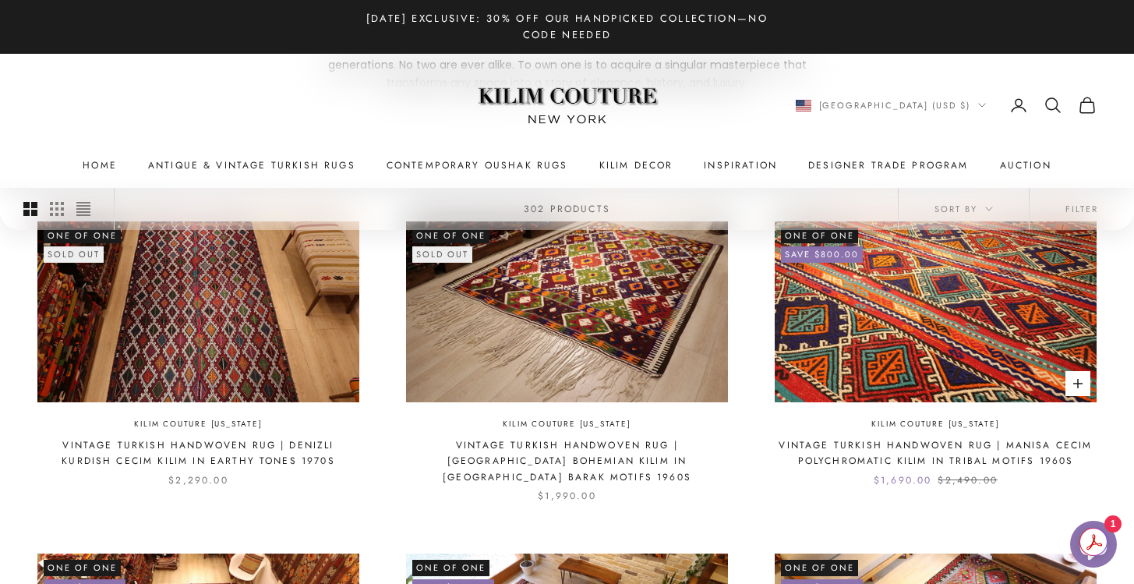
click at [920, 366] on img at bounding box center [936, 311] width 322 height 181
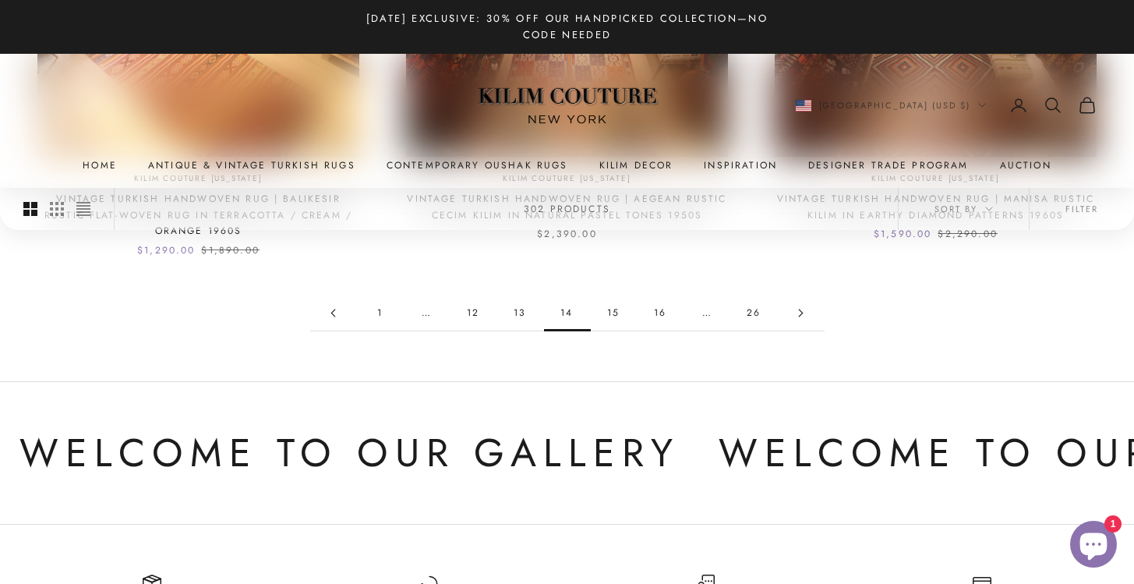
scroll to position [1592, 0]
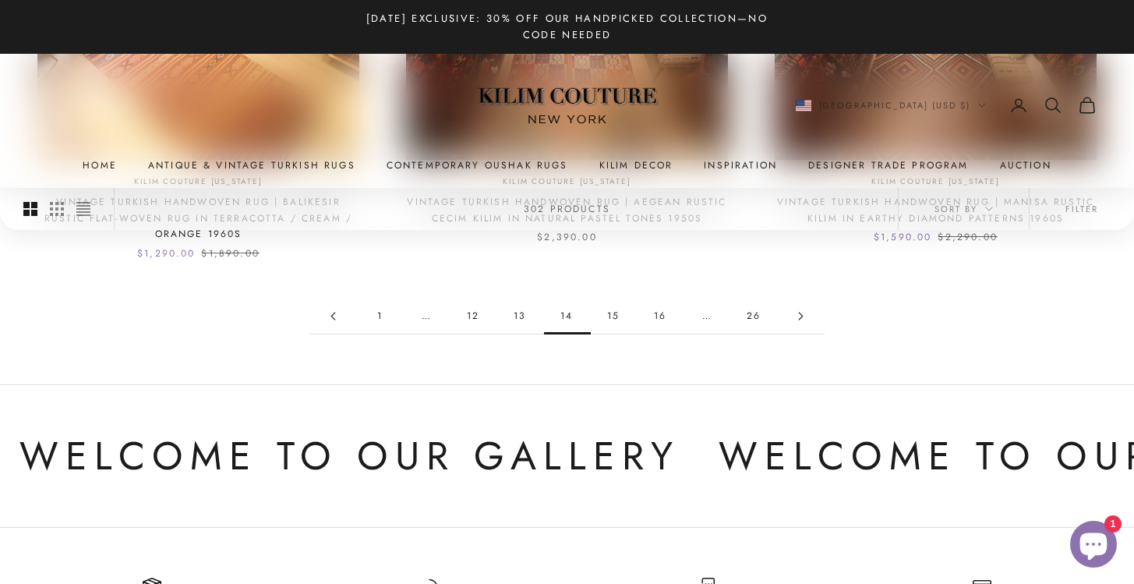
click at [799, 311] on link "Go to page 15" at bounding box center [801, 316] width 47 height 35
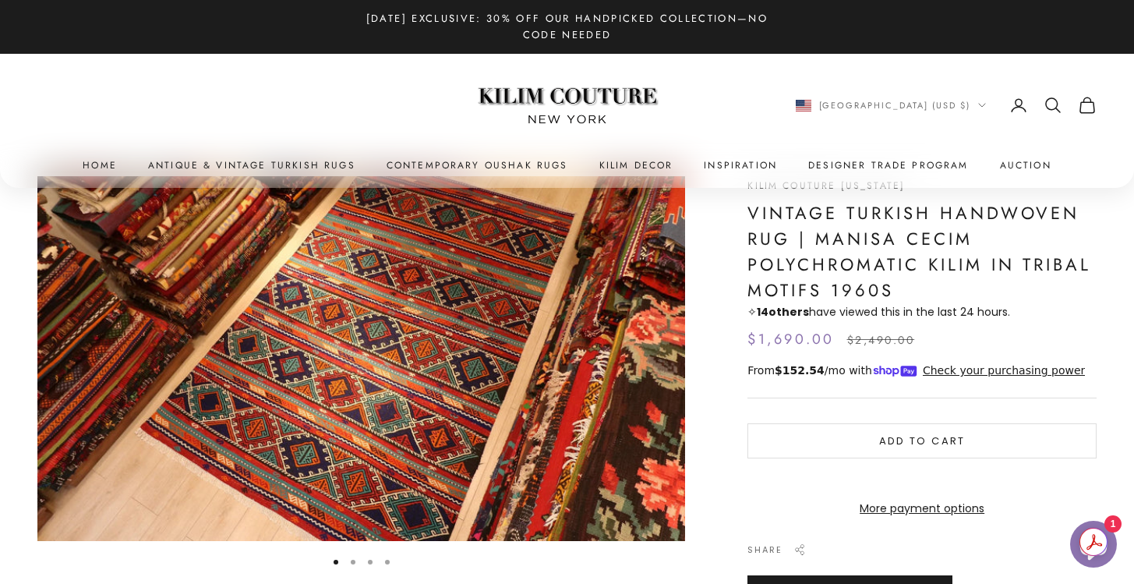
scroll to position [40, 0]
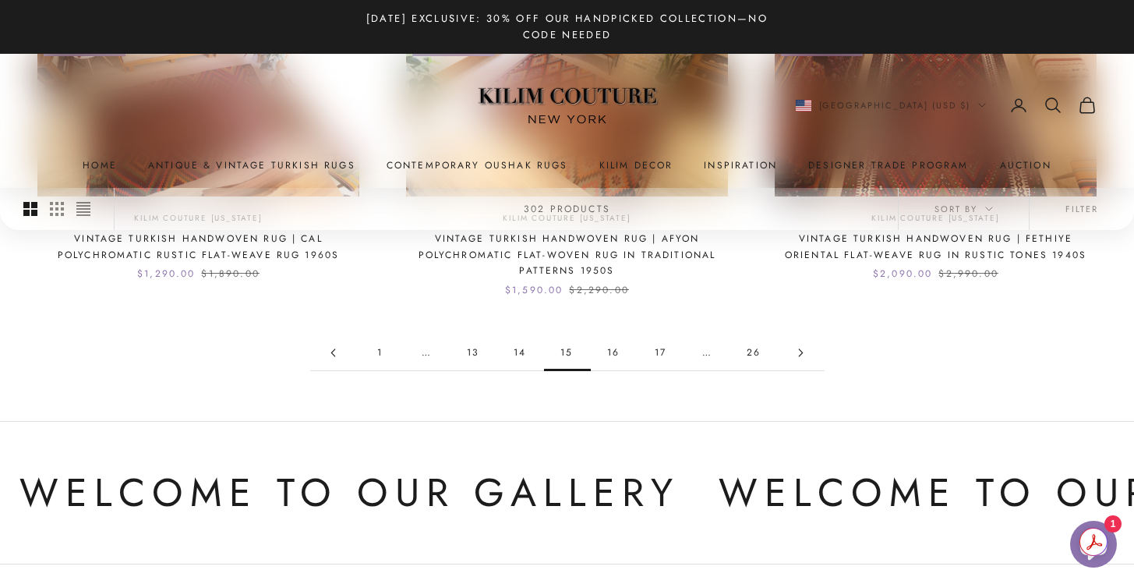
scroll to position [1616, 0]
